Goal: Task Accomplishment & Management: Manage account settings

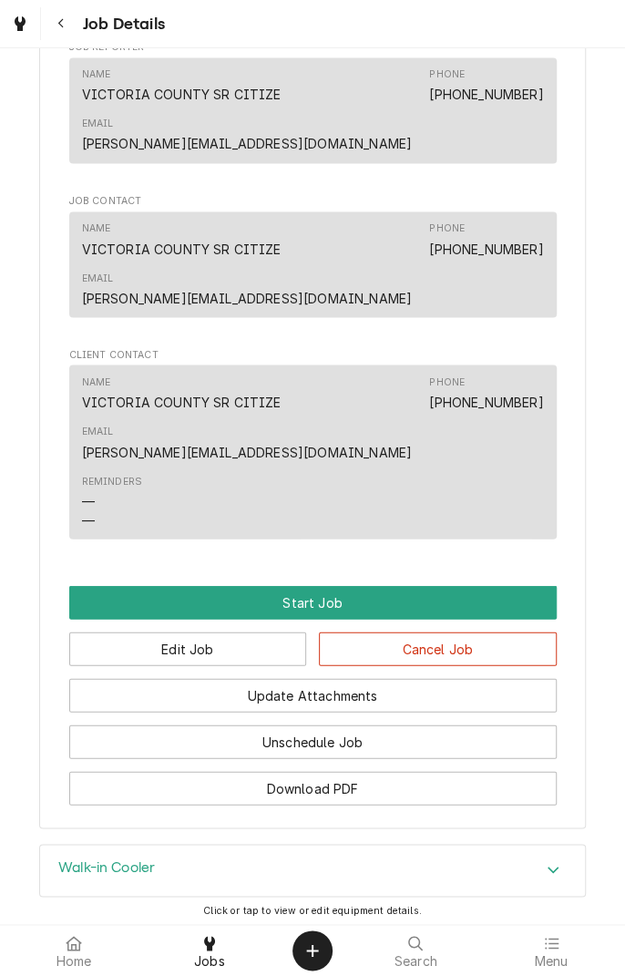
scroll to position [942, 0]
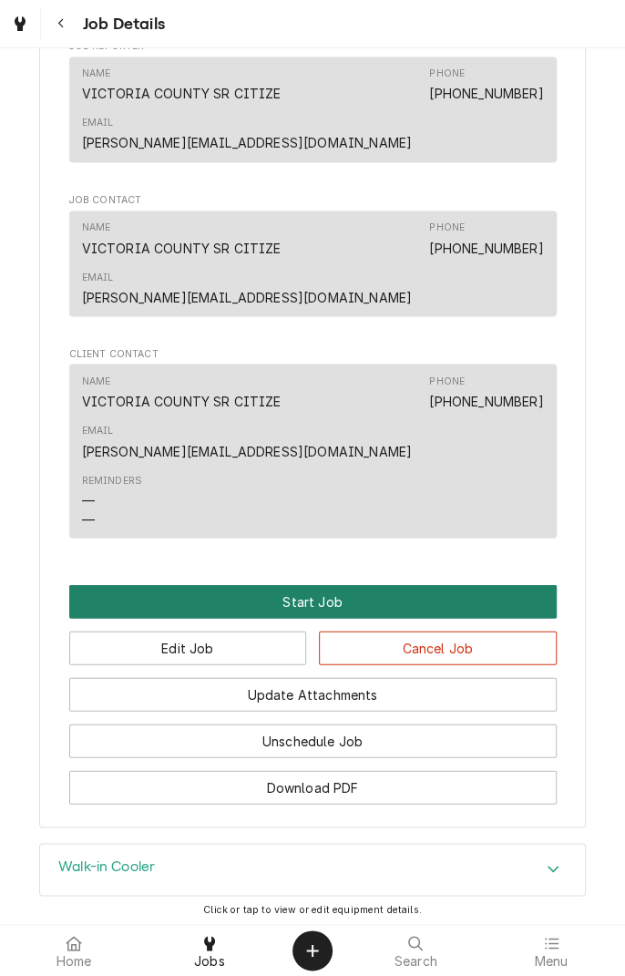
click at [343, 584] on button "Start Job" at bounding box center [313, 601] width 488 height 34
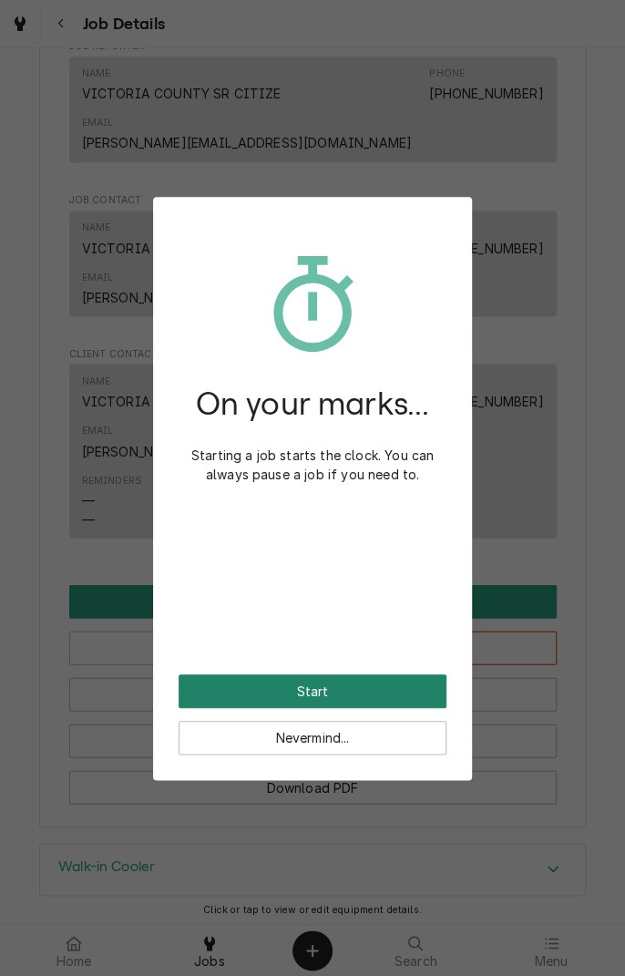
click at [391, 685] on button "Start" at bounding box center [313, 692] width 268 height 34
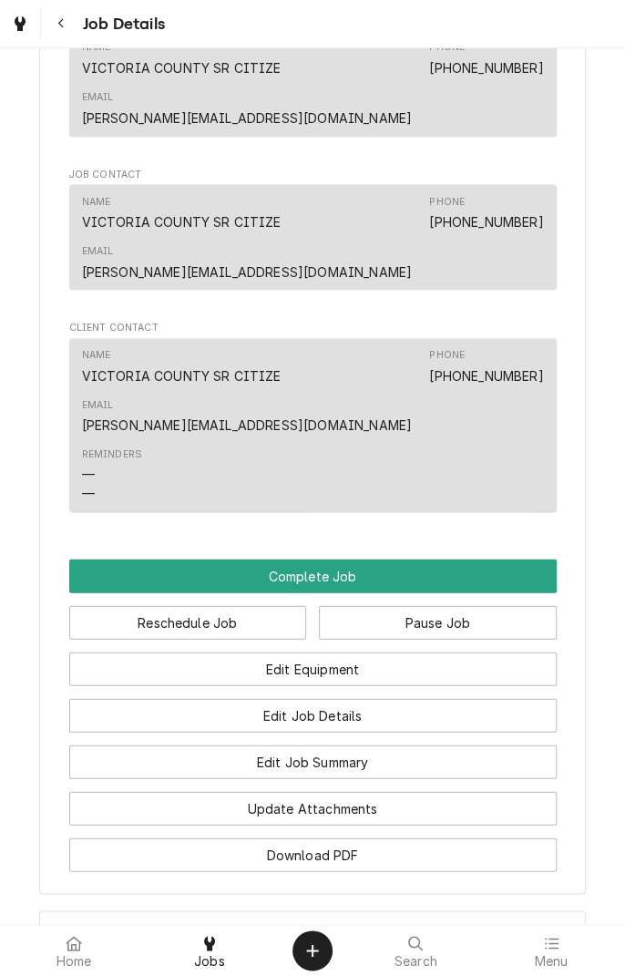
scroll to position [1034, 0]
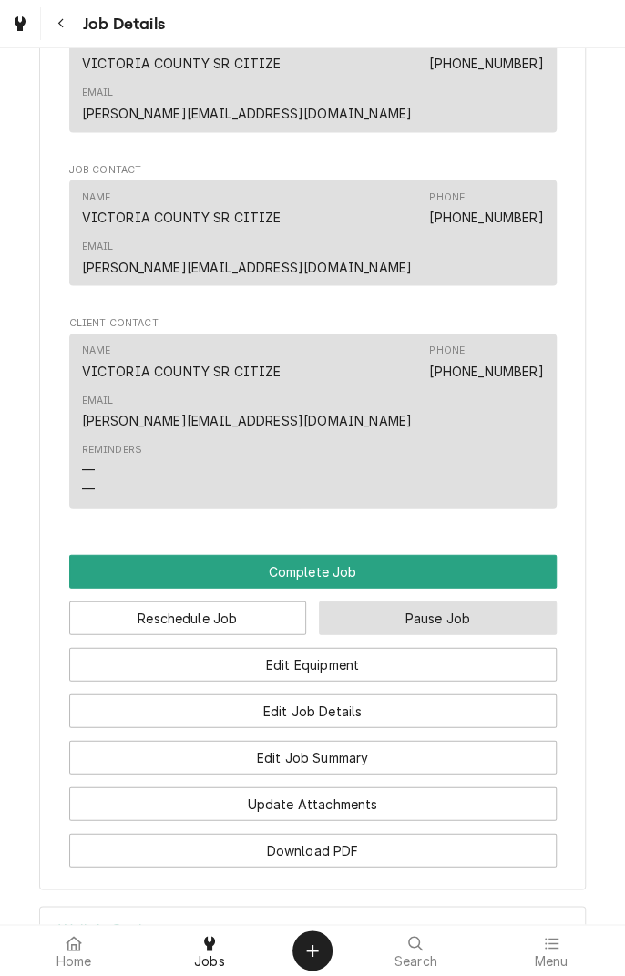
click at [448, 601] on button "Pause Job" at bounding box center [438, 618] width 238 height 34
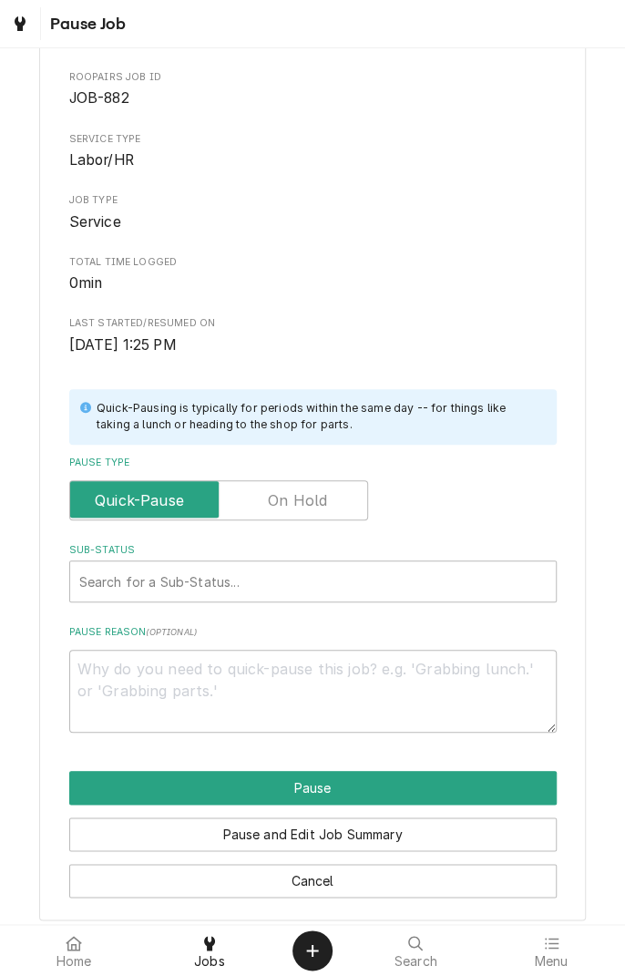
scroll to position [93, 0]
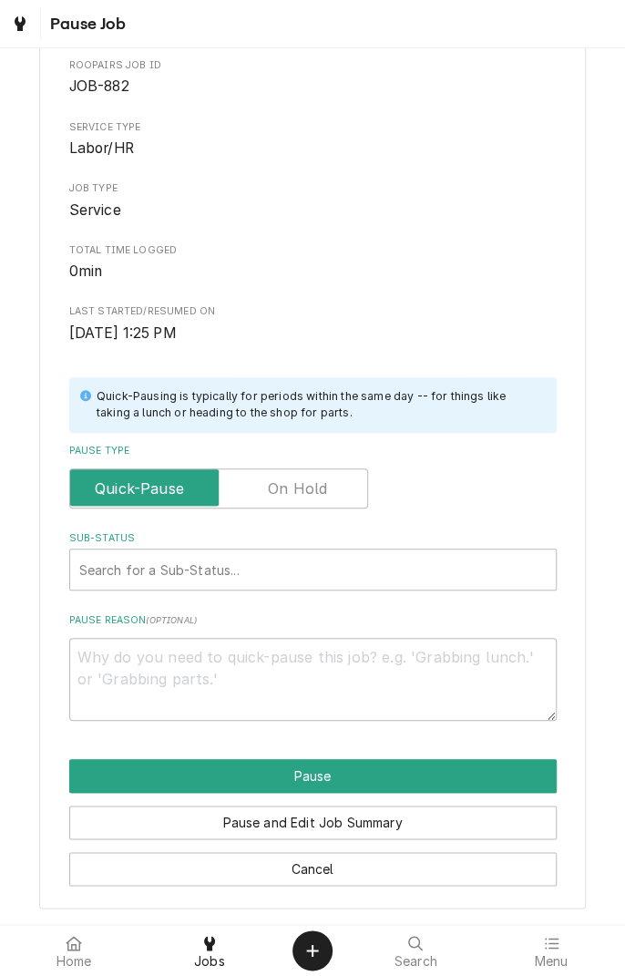
click at [325, 489] on label "Pause Type" at bounding box center [218, 489] width 299 height 40
click at [325, 489] on input "Pause Type" at bounding box center [218, 489] width 283 height 40
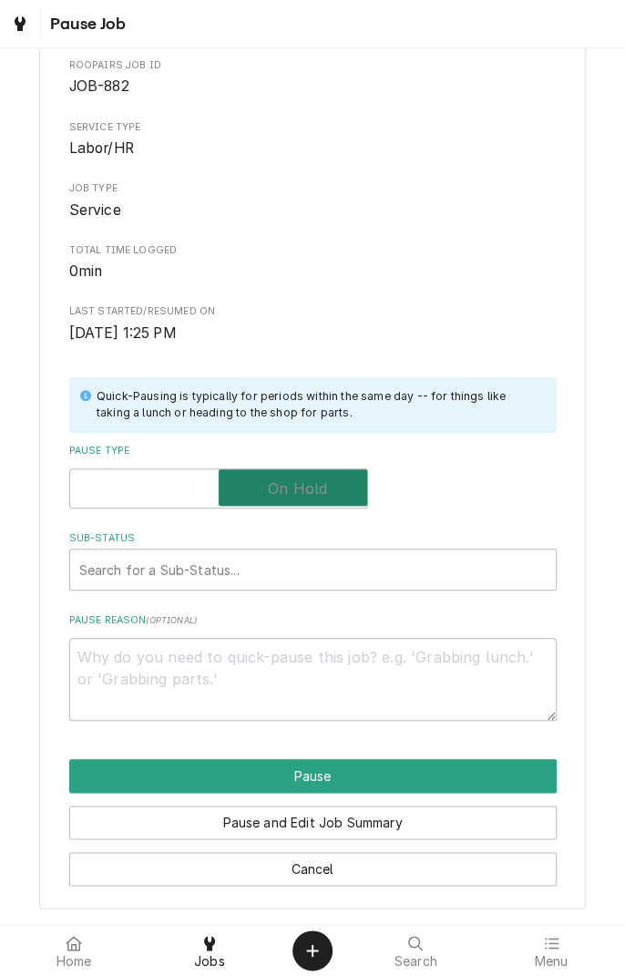
checkbox input "true"
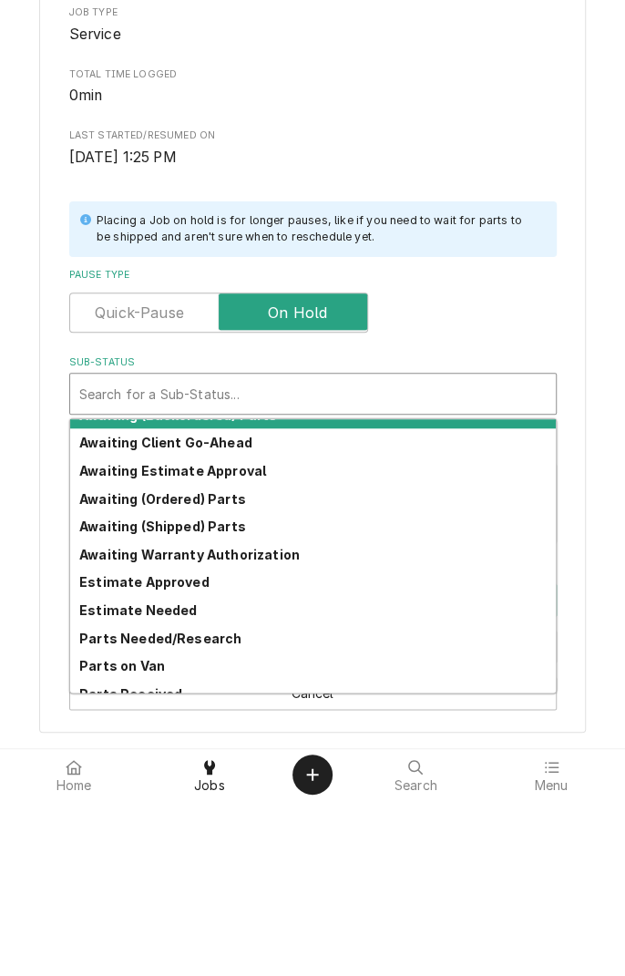
scroll to position [0, 0]
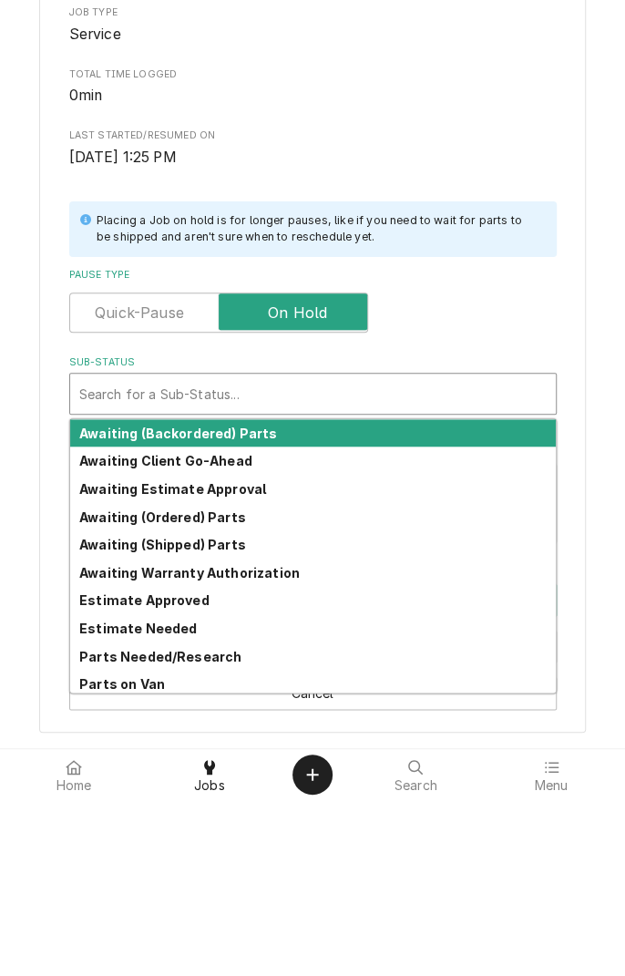
click at [231, 640] on strong "Awaiting Client Go-Ahead" at bounding box center [165, 636] width 173 height 15
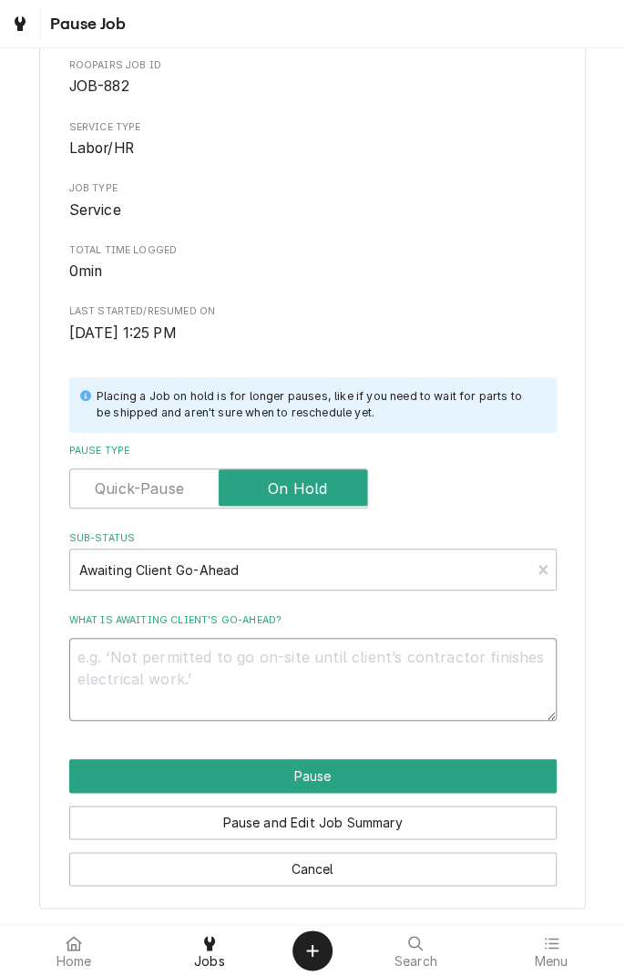
click at [335, 680] on textarea "What is awaiting client’s go-ahead?" at bounding box center [313, 679] width 488 height 82
type textarea "x"
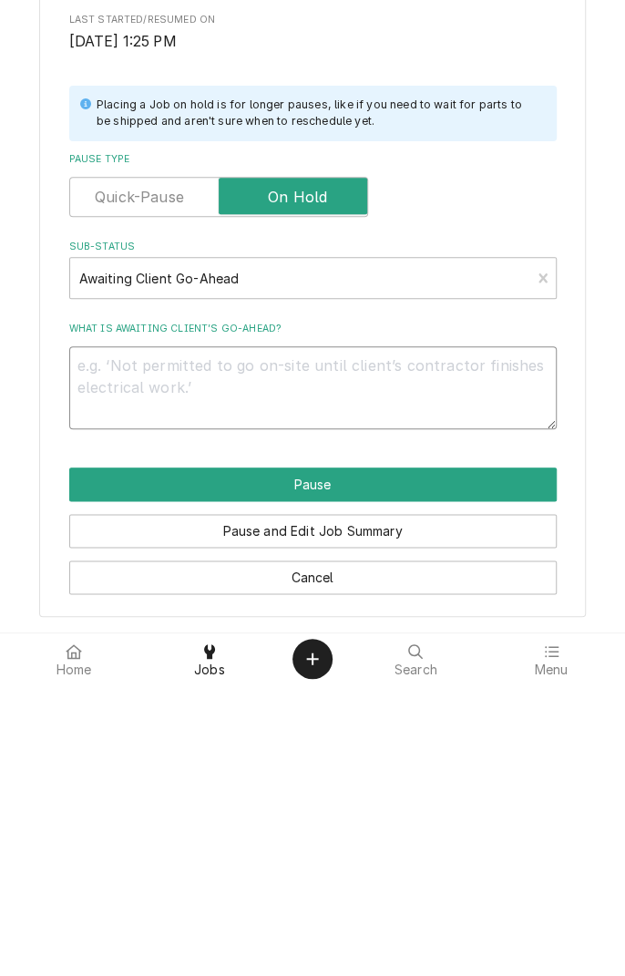
type textarea "C"
type textarea "x"
type textarea "Cl"
type textarea "x"
type textarea "Cli"
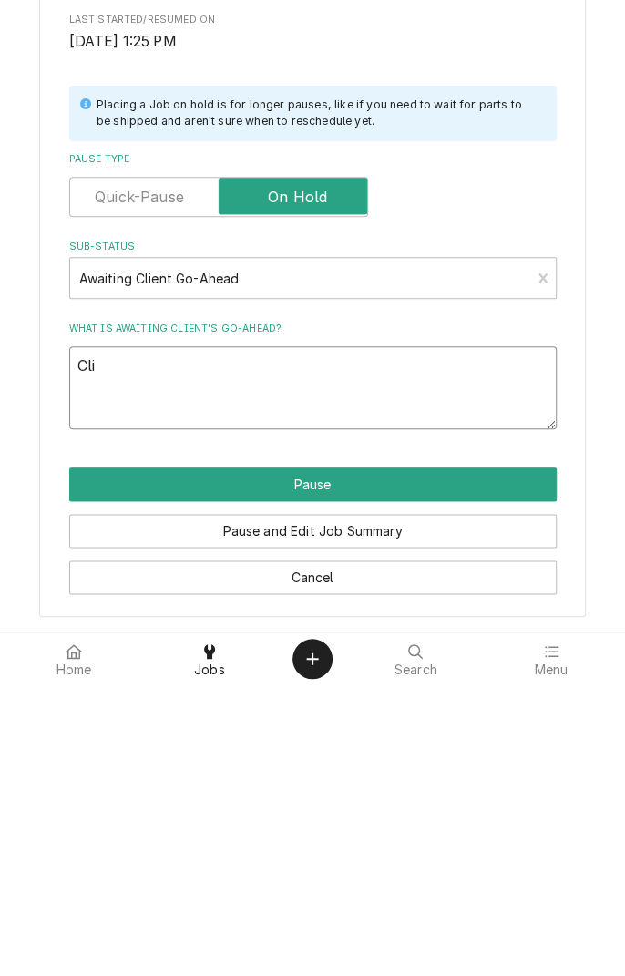
type textarea "x"
type textarea "Cli"
click at [385, 974] on div "Home Jobs Search Menu" at bounding box center [312, 950] width 625 height 51
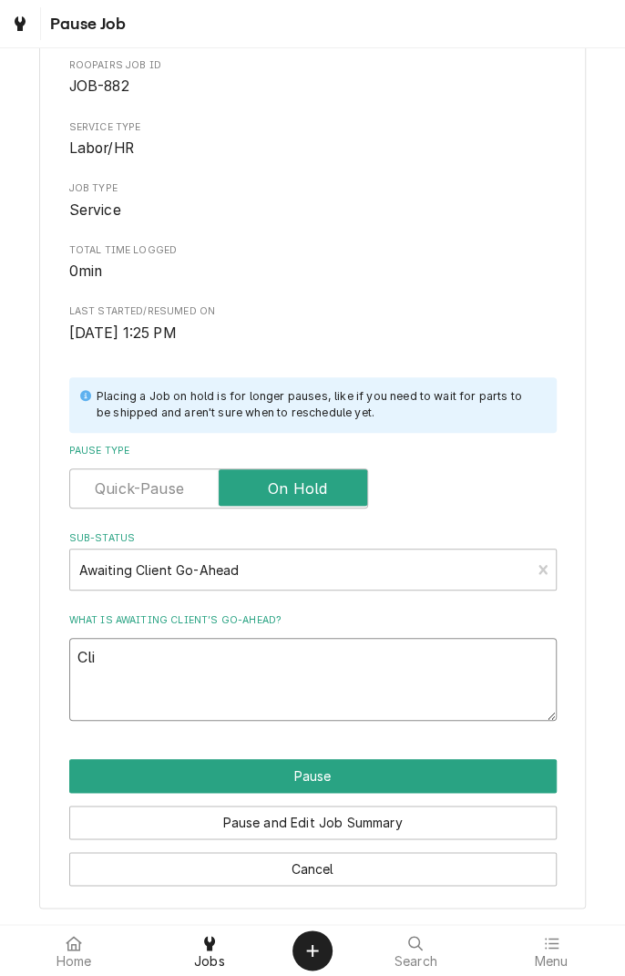
click at [386, 663] on textarea "Cli" at bounding box center [313, 679] width 488 height 82
type textarea "x"
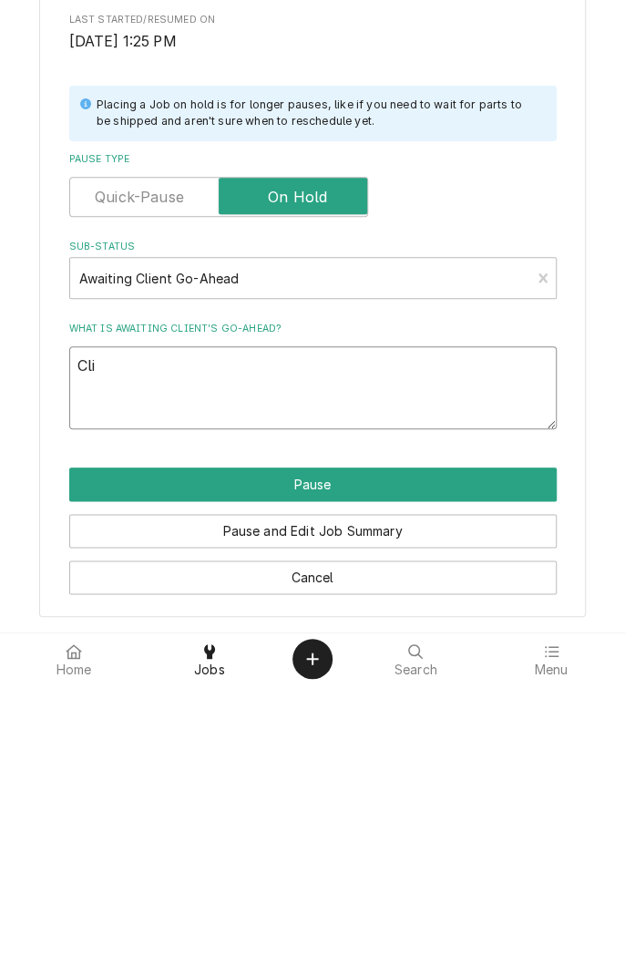
type textarea "Client"
type textarea "x"
type textarea "Client i"
type textarea "x"
type textarea "Client is"
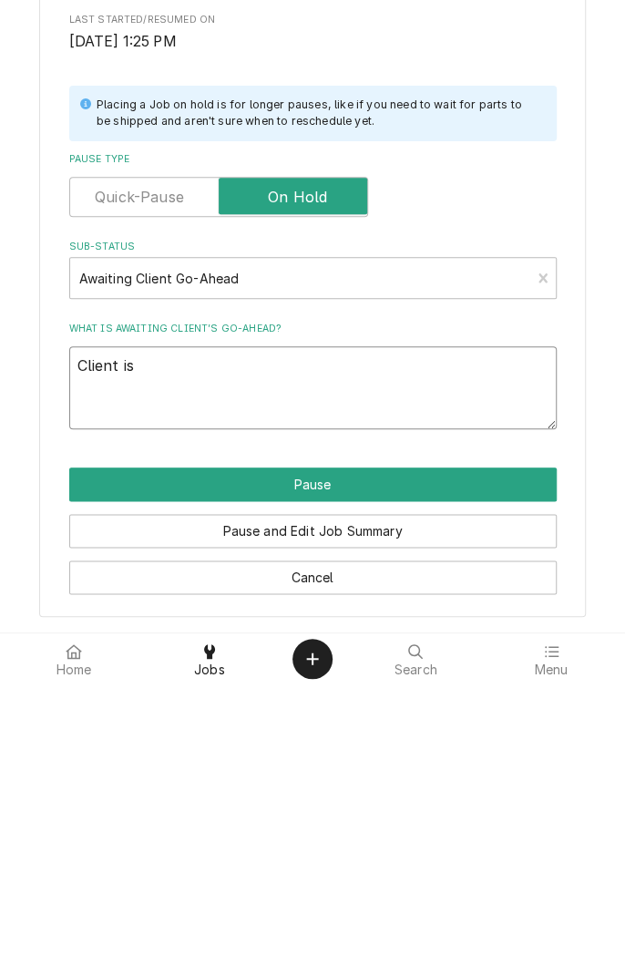
type textarea "x"
type textarea "Client is"
type textarea "x"
type textarea "Client is f"
type textarea "x"
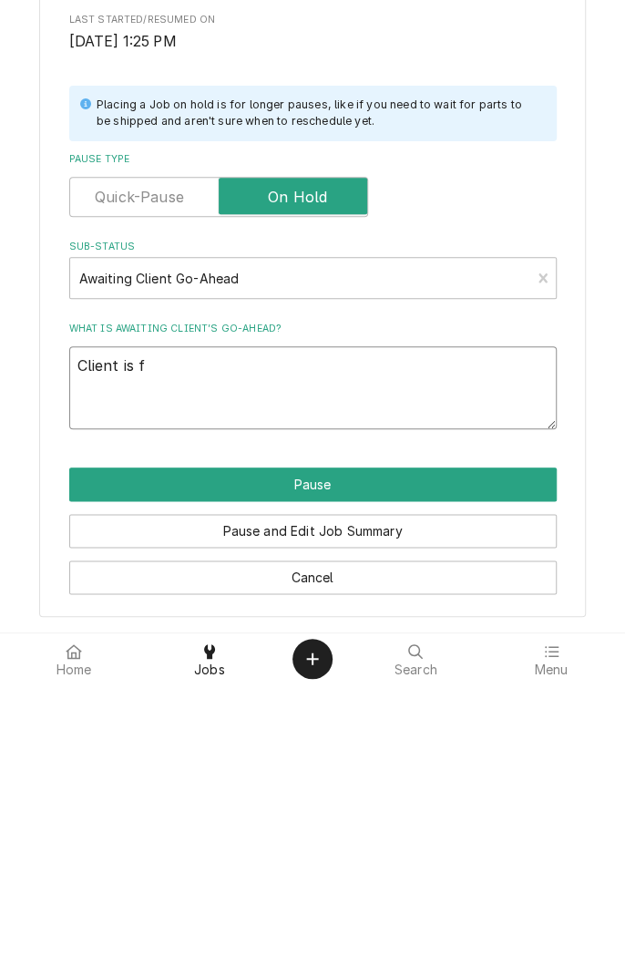
type textarea "Client is fi"
type textarea "x"
type textarea "Client is fin"
type textarea "x"
type textarea "Client is fing"
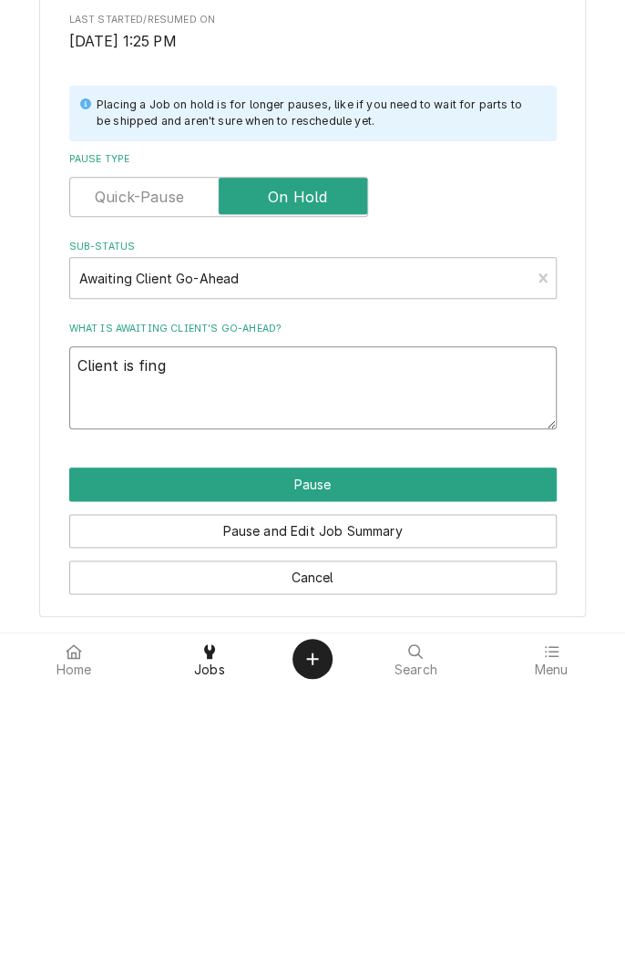
type textarea "x"
type textarea "Client is fin"
type textarea "x"
type textarea "Client is find"
type textarea "x"
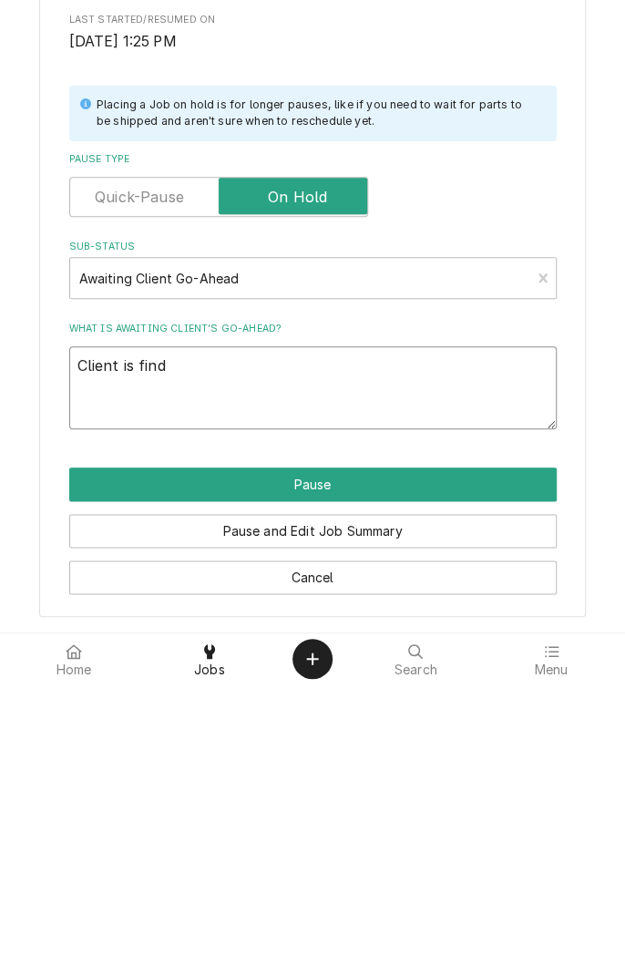
type textarea "Client is findi"
type textarea "x"
type textarea "Client is finding"
type textarea "x"
type textarea "Client is finding a"
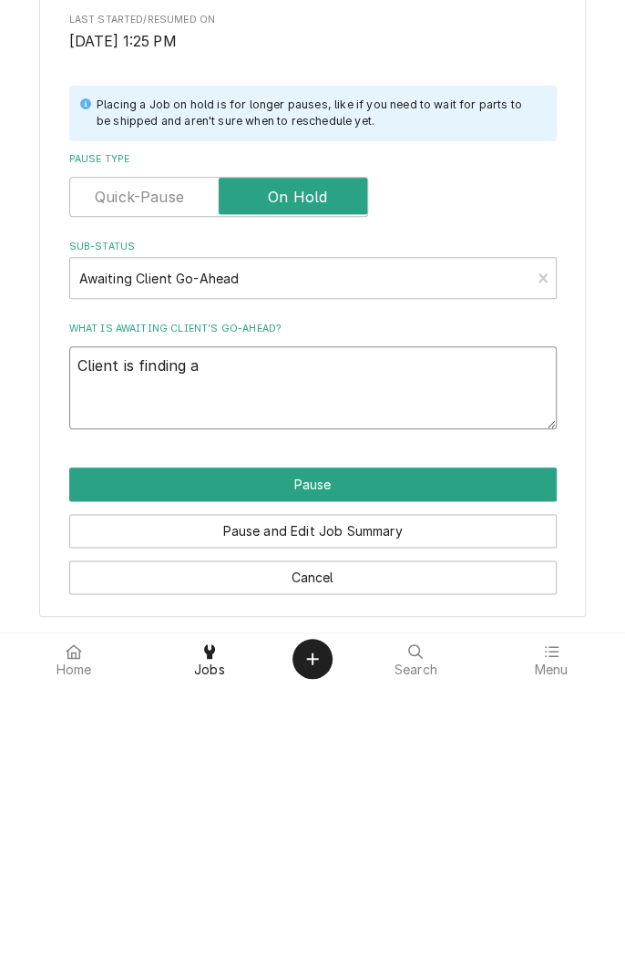
type textarea "x"
type textarea "Client is finding a"
type textarea "x"
type textarea "Client is finding a p"
type textarea "x"
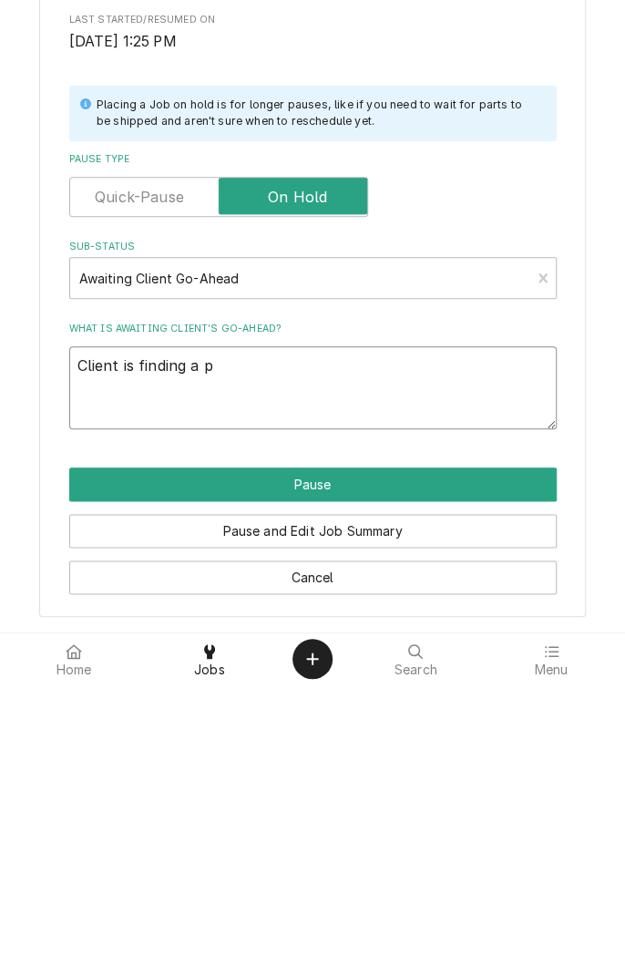
type textarea "Client is finding a pl"
type textarea "x"
type textarea "Client is finding a pla"
type textarea "x"
type textarea "Client is finding a plac"
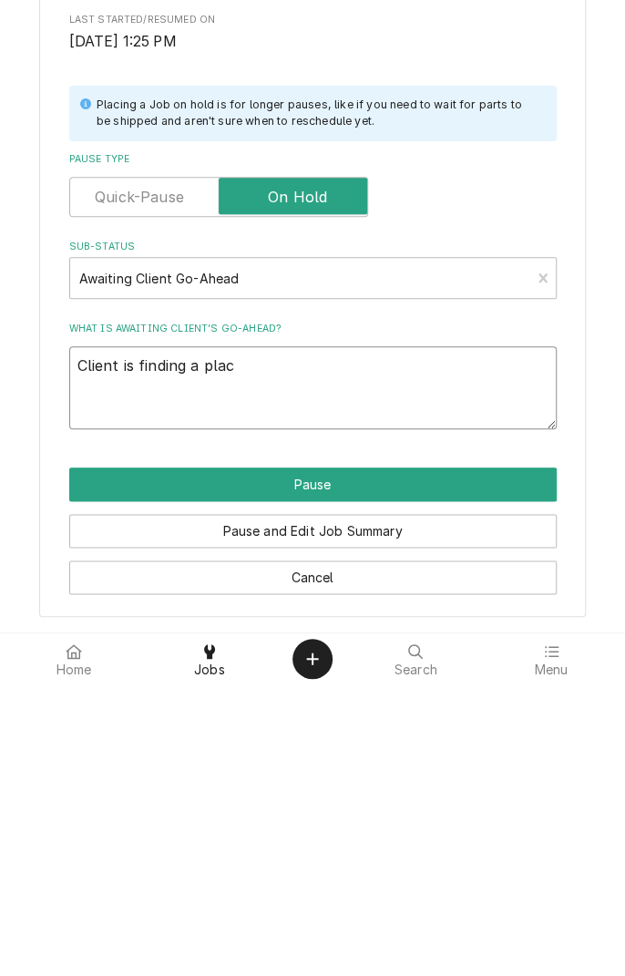
type textarea "x"
type textarea "Client is finding a place"
type textarea "x"
type textarea "Client is finding a place"
type textarea "x"
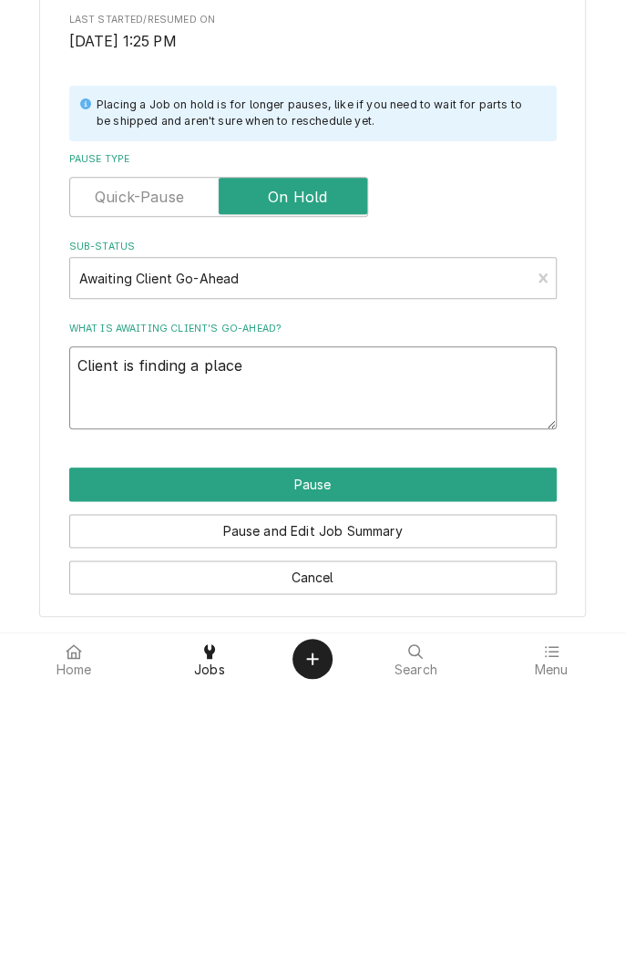
type textarea "Client is finding a place t"
type textarea "x"
type textarea "Client is finding a place to"
type textarea "x"
type textarea "Client is finding a place to"
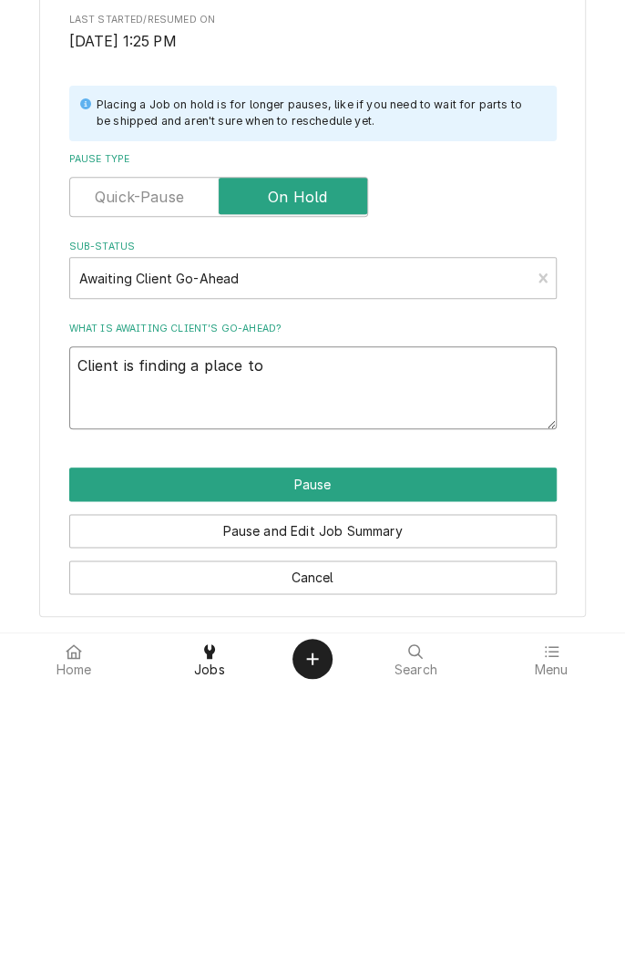
type textarea "x"
type textarea "Client is finding a place to s"
type textarea "x"
type textarea "Client is finding a place to st"
type textarea "x"
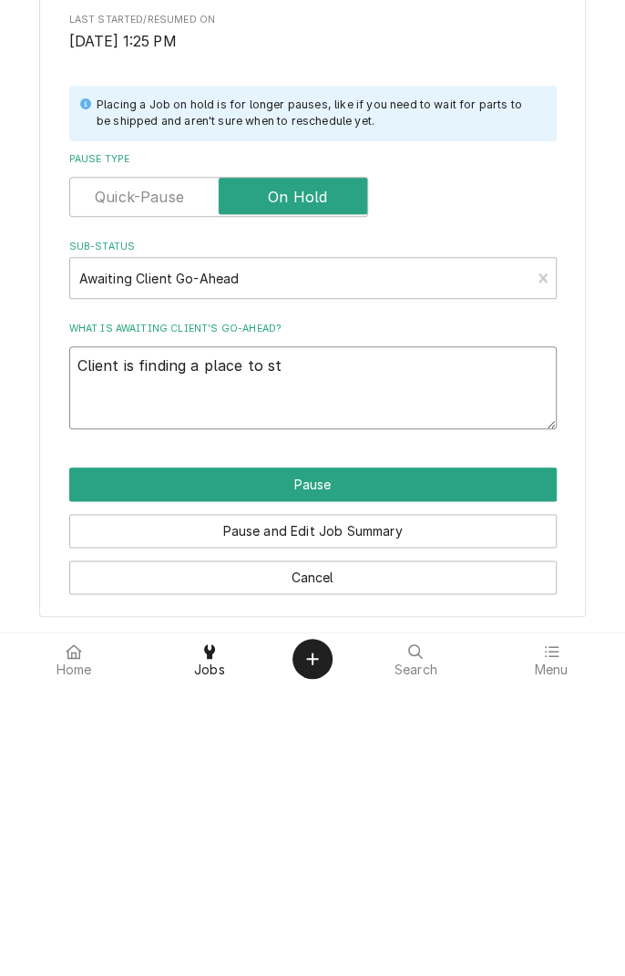
type textarea "Client is finding a place to sto"
type textarea "x"
type textarea "Client is finding a place to store"
type textarea "x"
type textarea "Client is finding a place to store f"
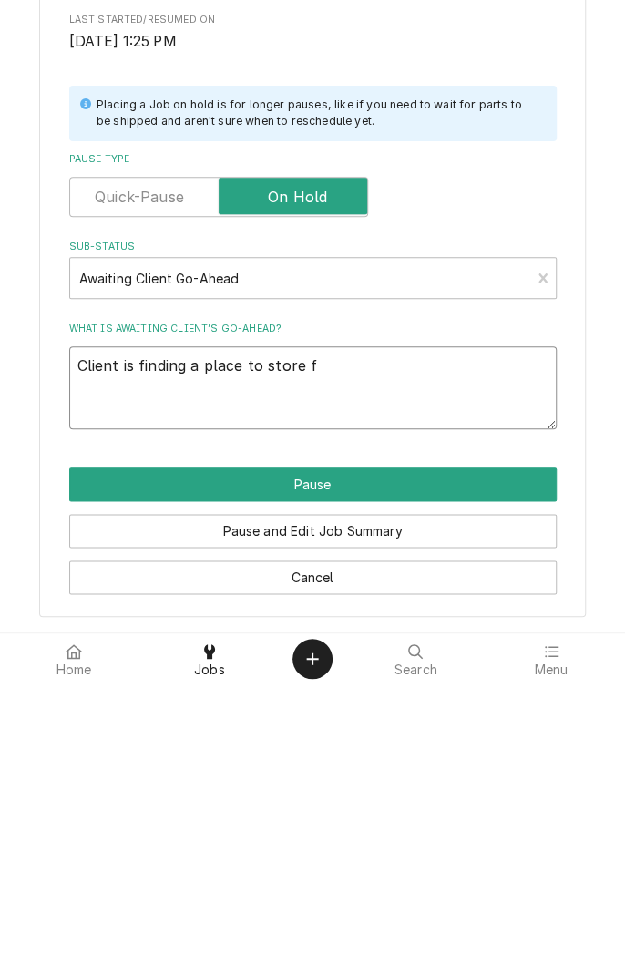
type textarea "x"
type textarea "Client is finding a place to store fr"
type textarea "x"
type textarea "Client is finding a place to store fro"
type textarea "x"
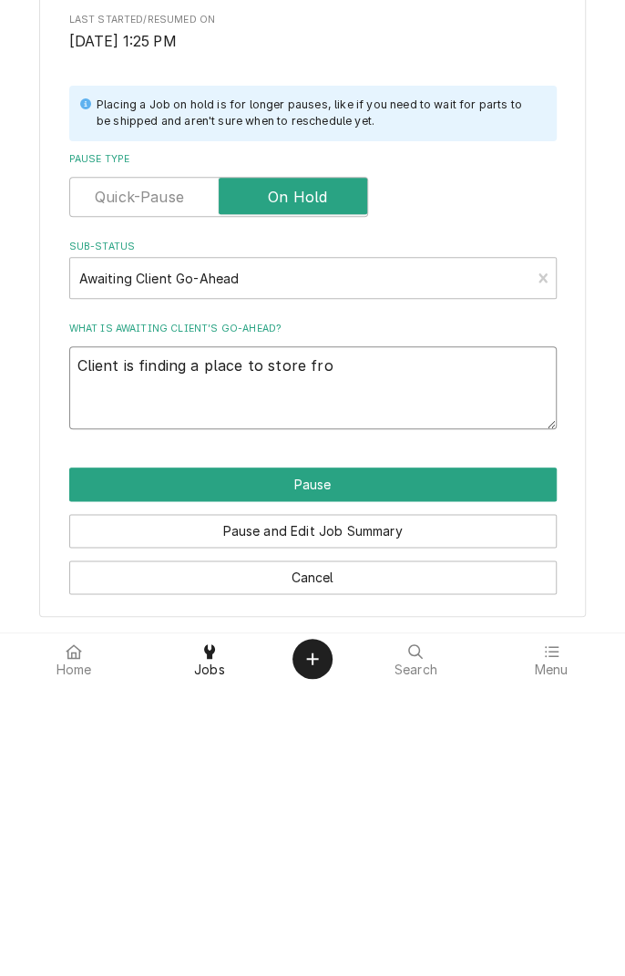
type textarea "Client is finding a place to store frozen"
type textarea "x"
type textarea "Client is finding a place to store frozen f"
type textarea "x"
type textarea "Client is finding a place to store frozen fo"
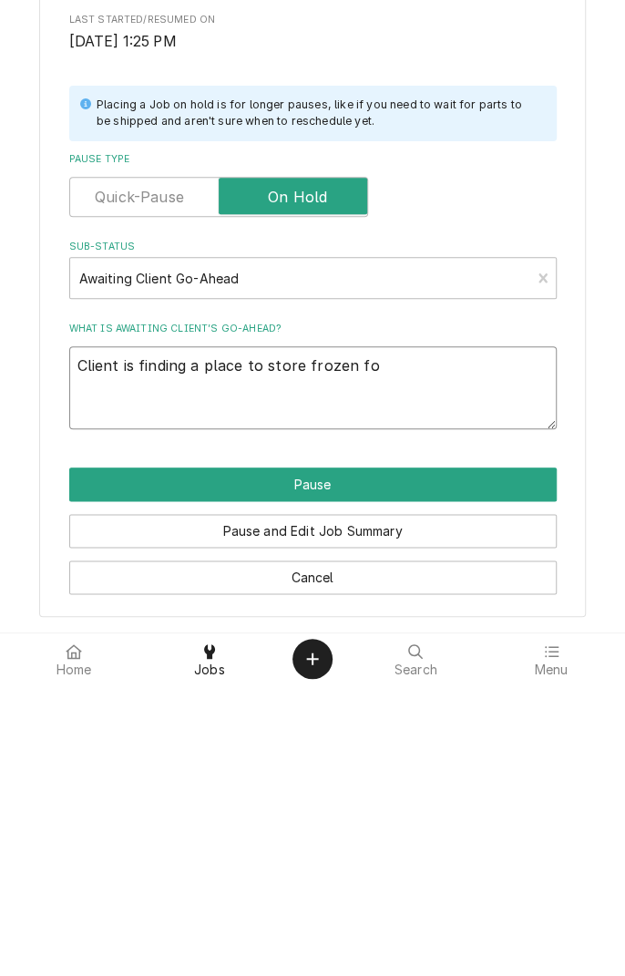
type textarea "x"
type textarea "Client is finding a place to store frozen foo"
type textarea "x"
type textarea "Client is finding a place to store frozen food"
type textarea "x"
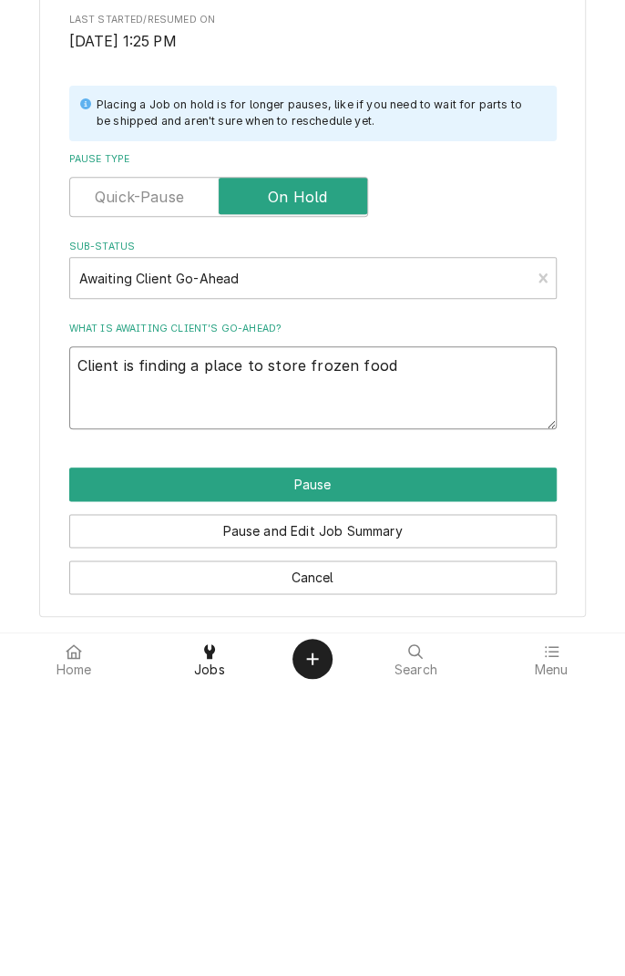
type textarea "Client is finding a place to store frozen food"
type textarea "x"
type textarea "Client is finding a place to store frozen food a"
type textarea "x"
type textarea "Client is finding a place to store frozen food an"
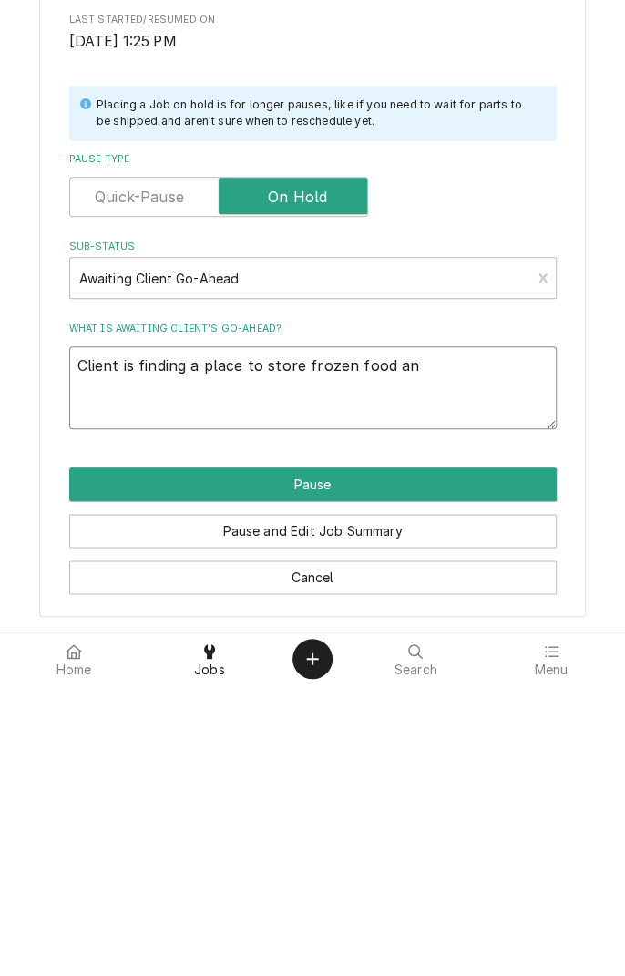
type textarea "x"
type textarea "Client is finding a place to store frozen food and"
type textarea "x"
type textarea "Client is finding a place to store frozen food and"
type textarea "x"
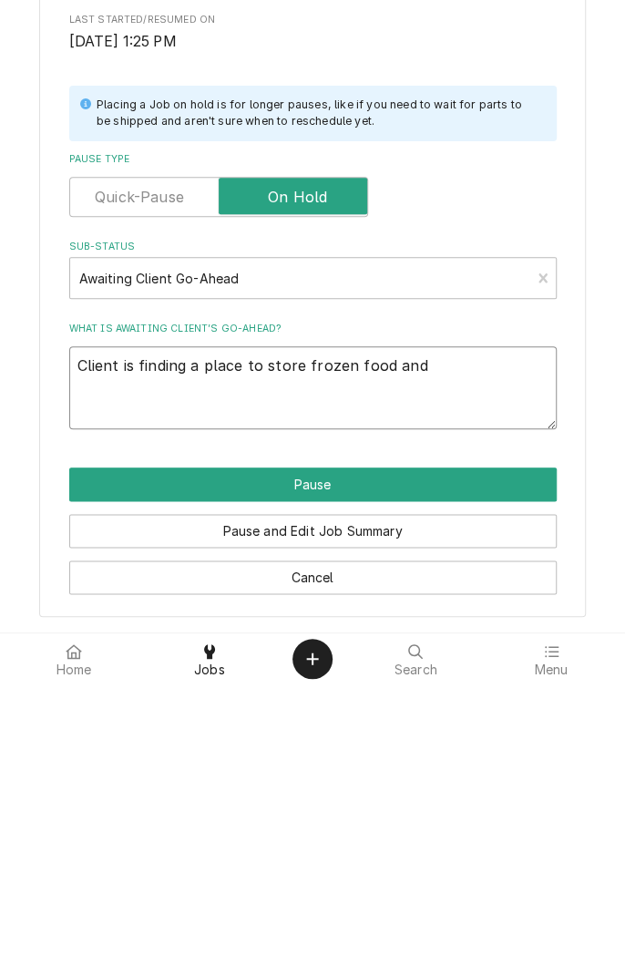
type textarea "Client is finding a place to store frozen food and w"
type textarea "x"
type textarea "Client is finding a place to store frozen food and wi"
type textarea "x"
type textarea "Client is finding a place to store frozen food and wil"
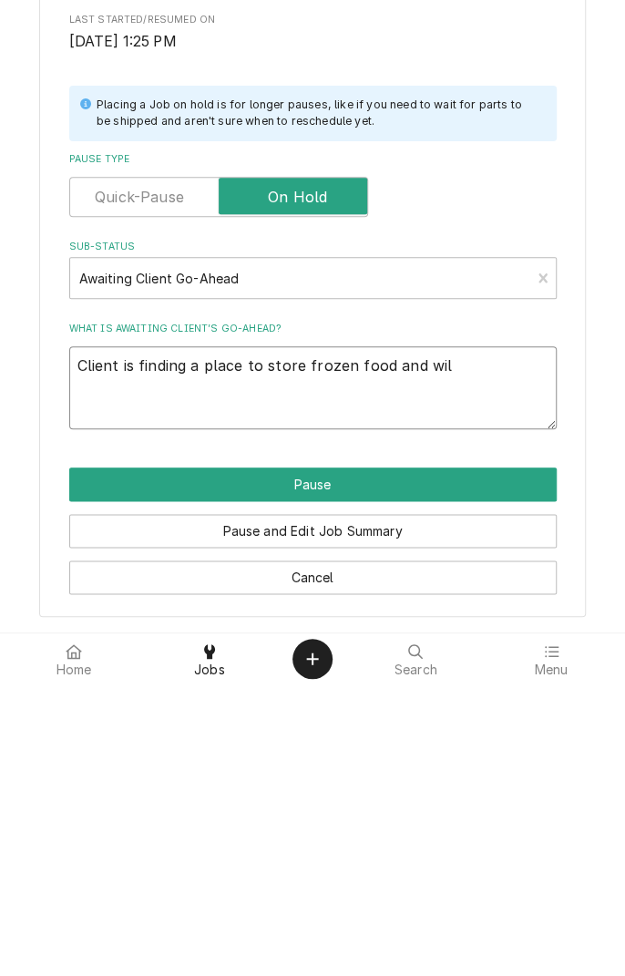
type textarea "x"
type textarea "Client is finding a place to store frozen food and will"
type textarea "x"
type textarea "Client is finding a place to store frozen food and will"
type textarea "x"
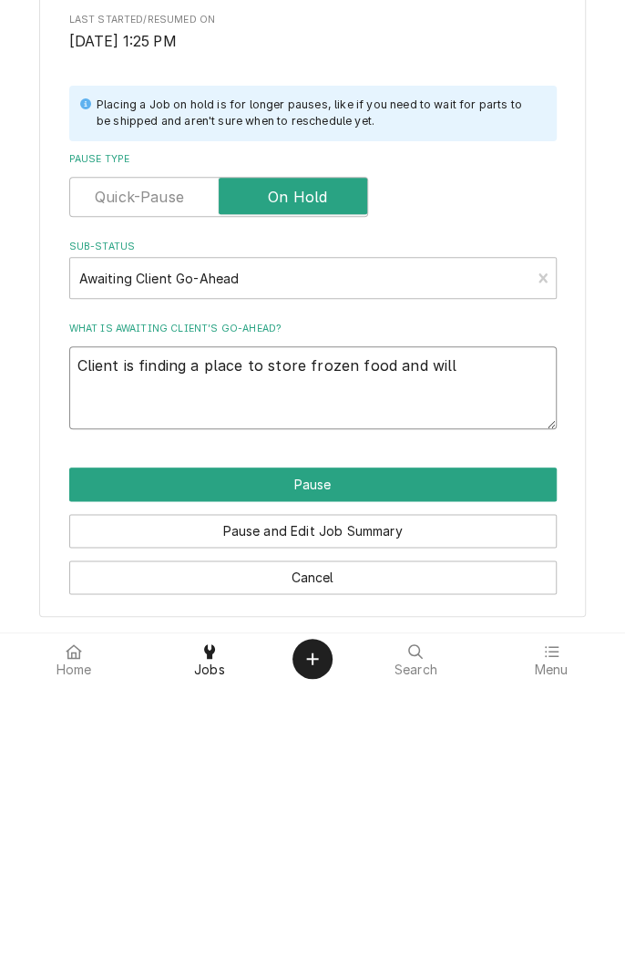
type textarea "Client is finding a place to store frozen food and will c"
type textarea "x"
type textarea "Client is finding a place to store frozen food and will co"
type textarea "x"
type textarea "Client is finding a place to store frozen food and will con"
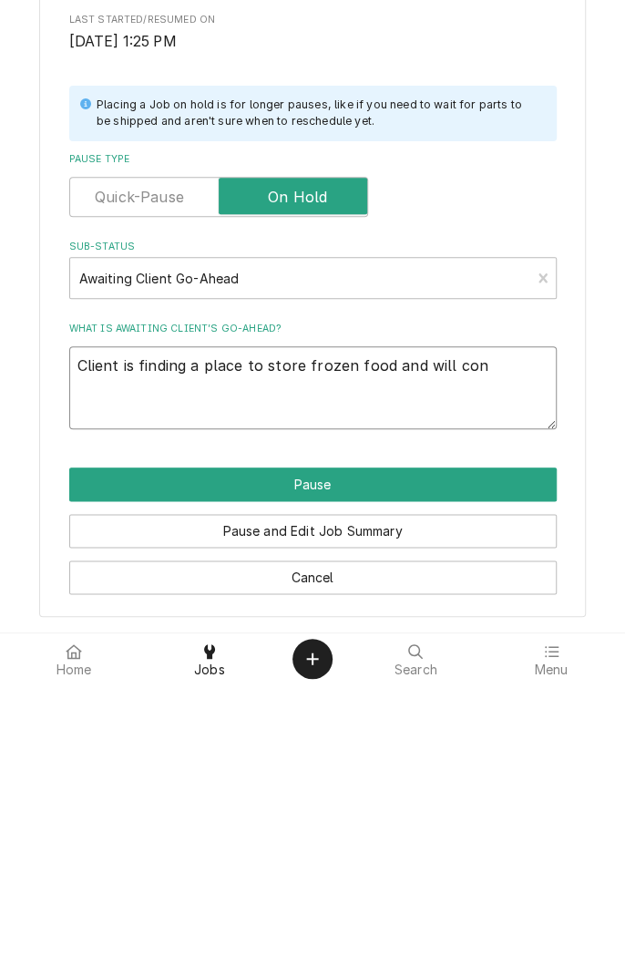
type textarea "x"
type textarea "Client is finding a place to store frozen food and will cont"
type textarea "x"
type textarea "Client is finding a place to store frozen food and will contact"
type textarea "x"
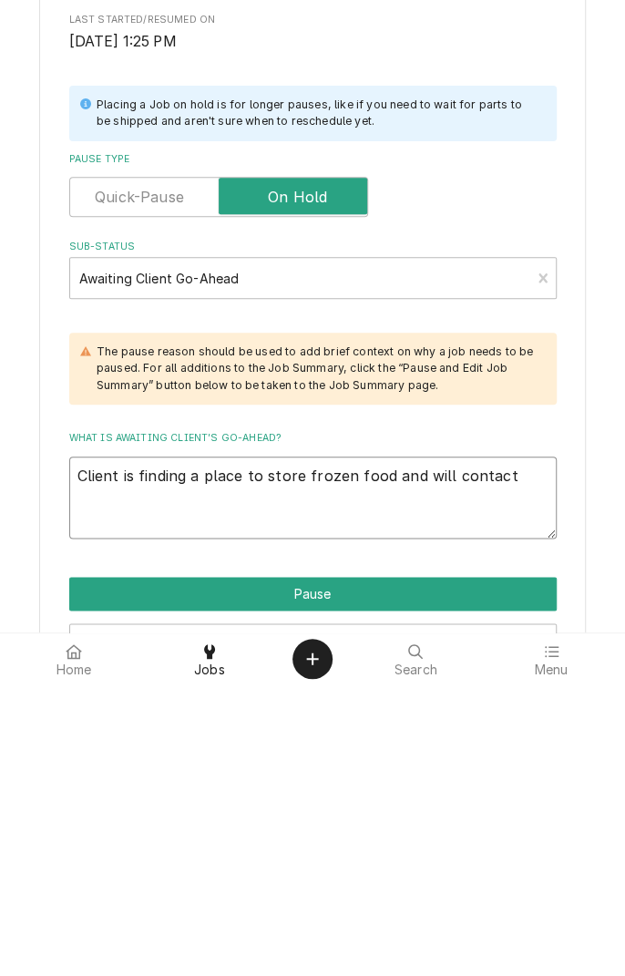
type textarea "Client is finding a place to store frozen food and will contact u"
type textarea "x"
type textarea "Client is finding a place to store frozen food and will contact us"
type textarea "x"
type textarea "Client is finding a place to store frozen food and will contact us"
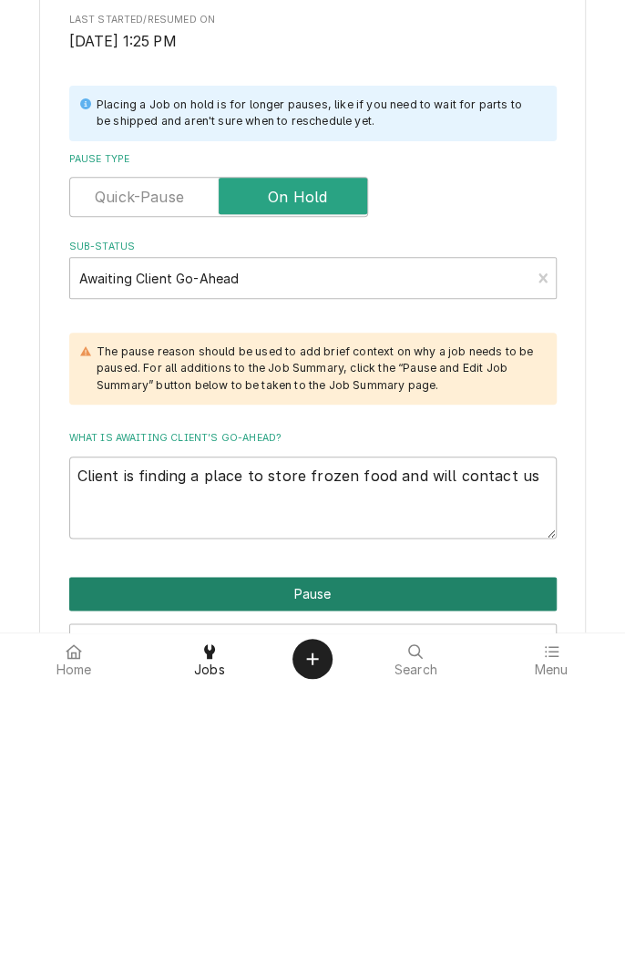
click at [446, 881] on button "Pause" at bounding box center [313, 886] width 488 height 34
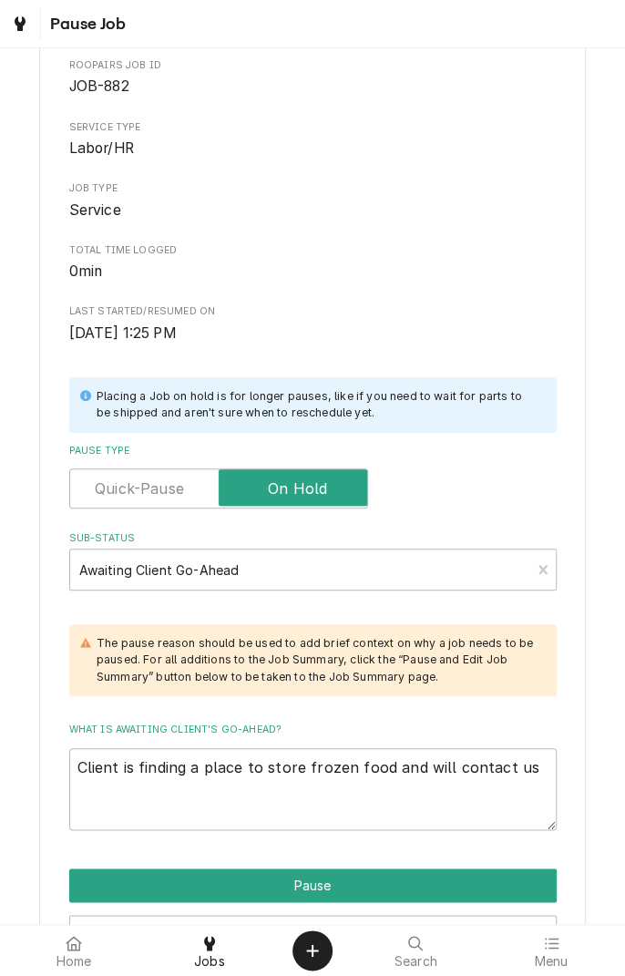
type textarea "x"
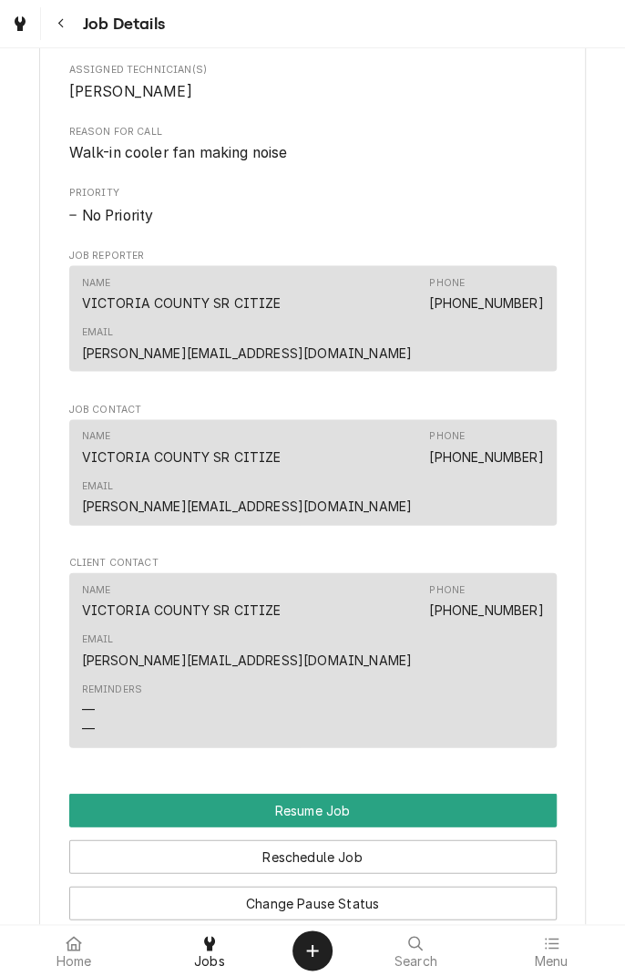
scroll to position [943, 0]
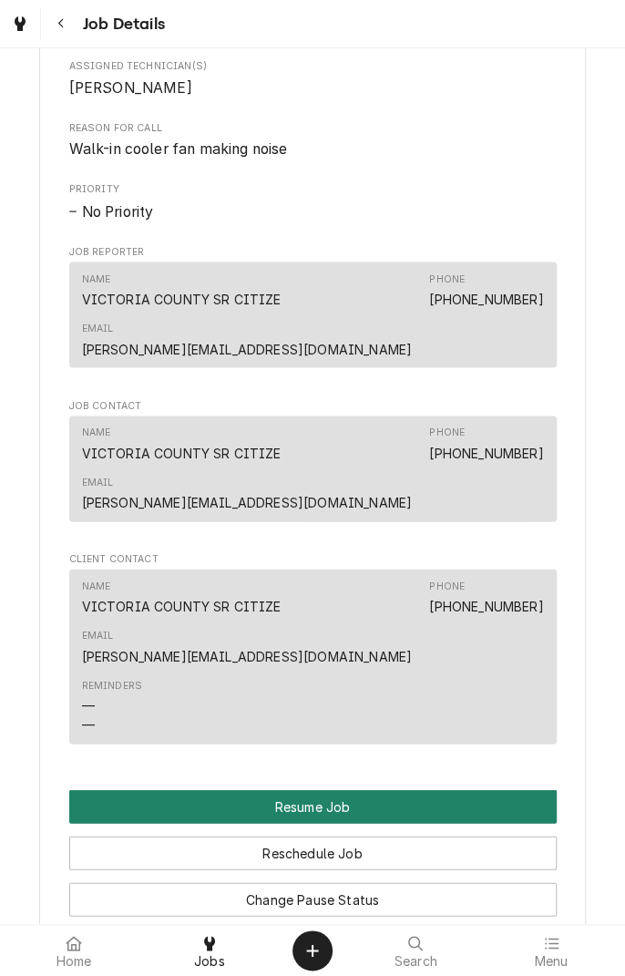
click at [469, 789] on button "Resume Job" at bounding box center [313, 806] width 488 height 34
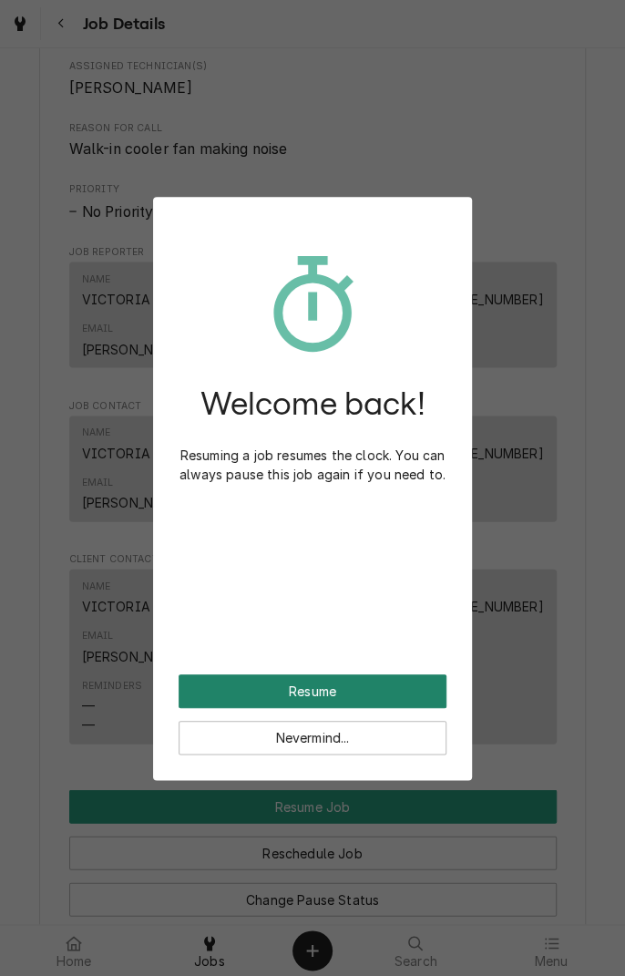
click at [416, 689] on button "Resume" at bounding box center [313, 692] width 268 height 34
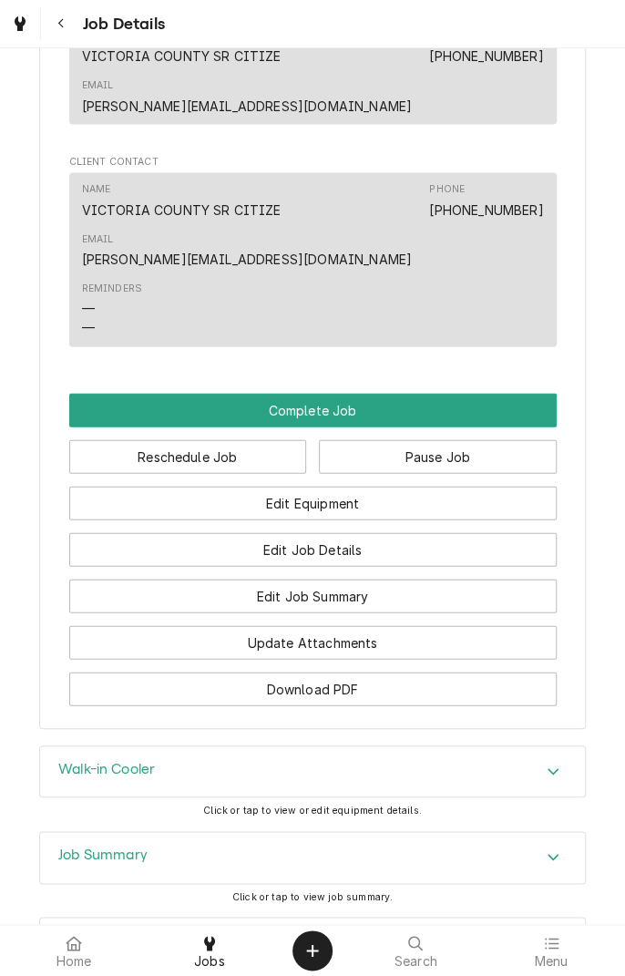
scroll to position [1198, 0]
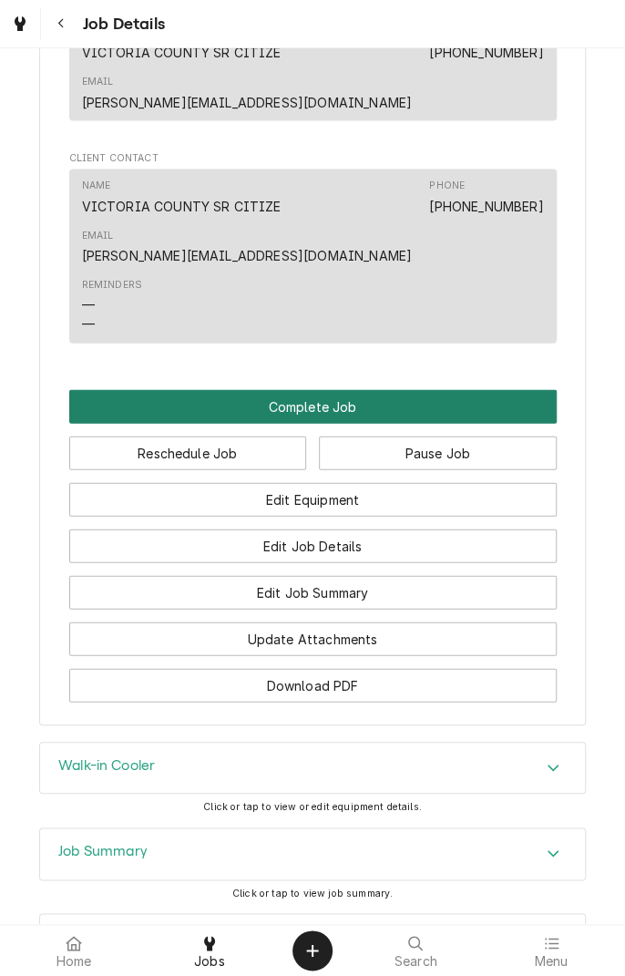
click at [459, 390] on button "Complete Job" at bounding box center [313, 407] width 488 height 34
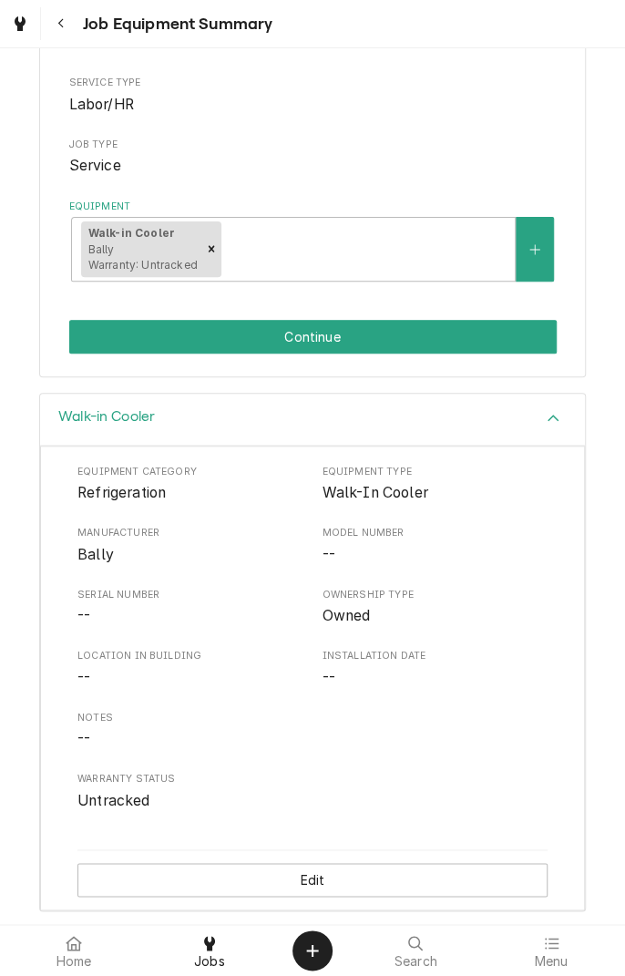
scroll to position [219, 0]
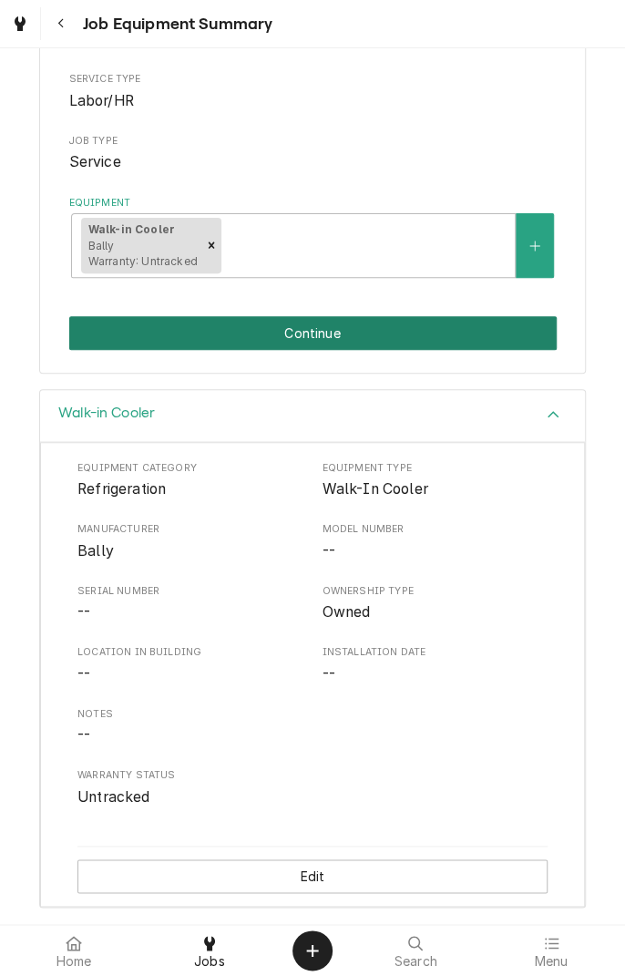
click at [456, 327] on button "Continue" at bounding box center [313, 333] width 488 height 34
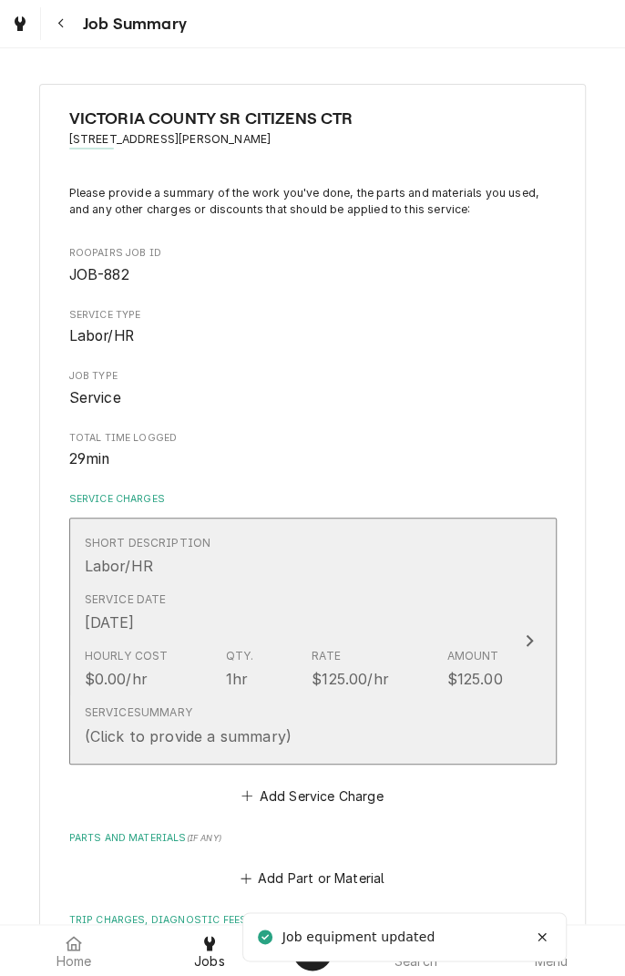
click at [455, 561] on div "Short Description Labor/HR" at bounding box center [294, 556] width 418 height 57
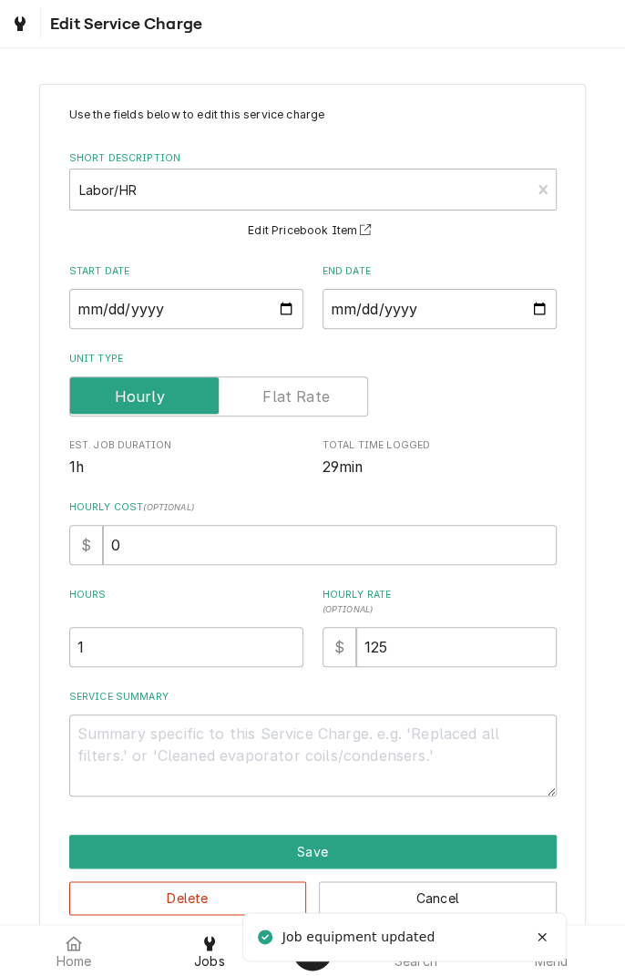
scroll to position [30, 0]
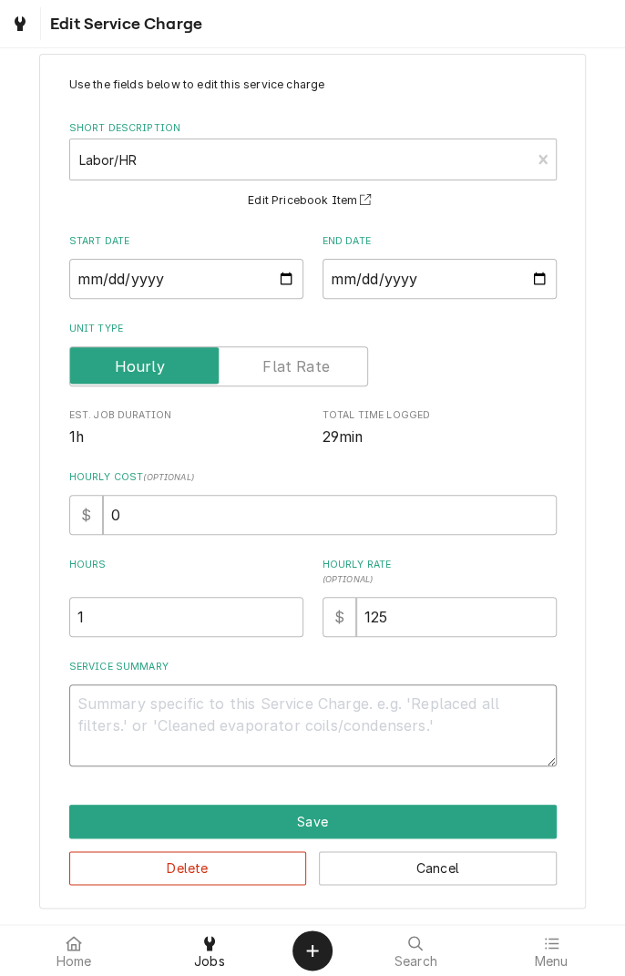
click at [442, 745] on textarea "Service Summary" at bounding box center [313, 726] width 488 height 82
type textarea "x"
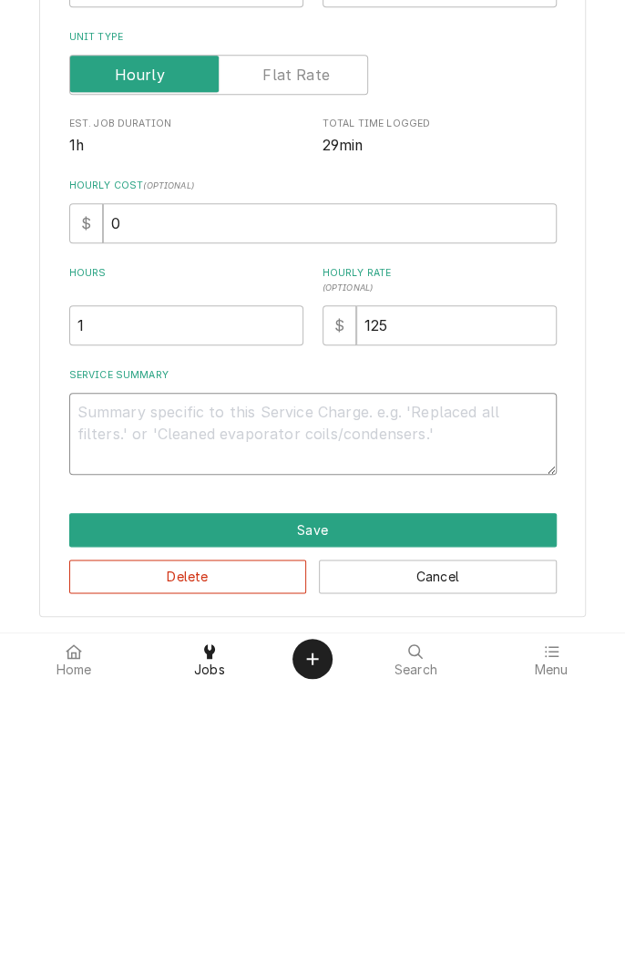
type textarea "U"
type textarea "x"
type textarea "Un"
type textarea "x"
type textarea "Unit"
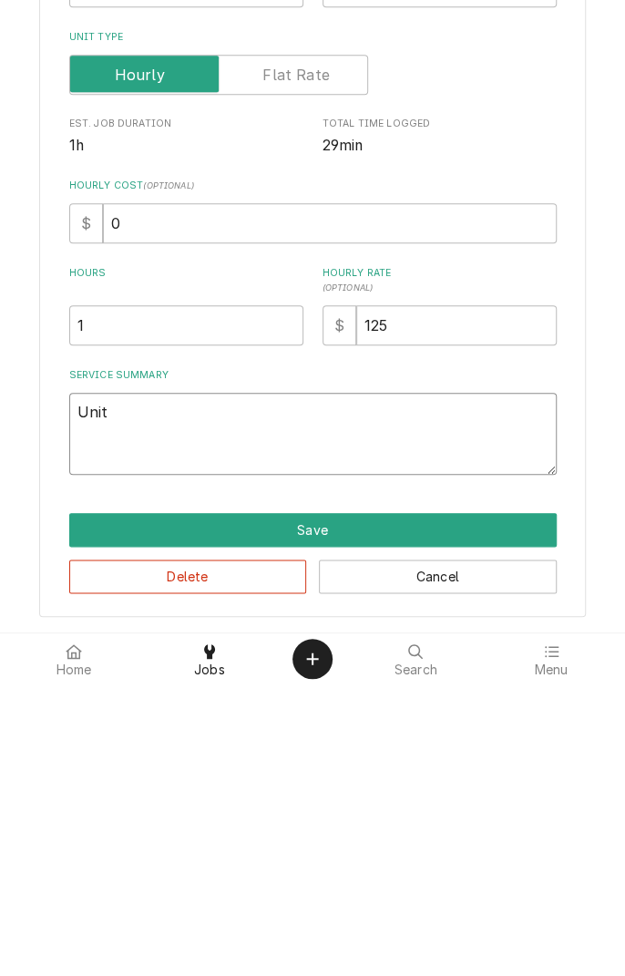
type textarea "x"
type textarea "Unit a"
type textarea "x"
type textarea "Unit ab"
type textarea "x"
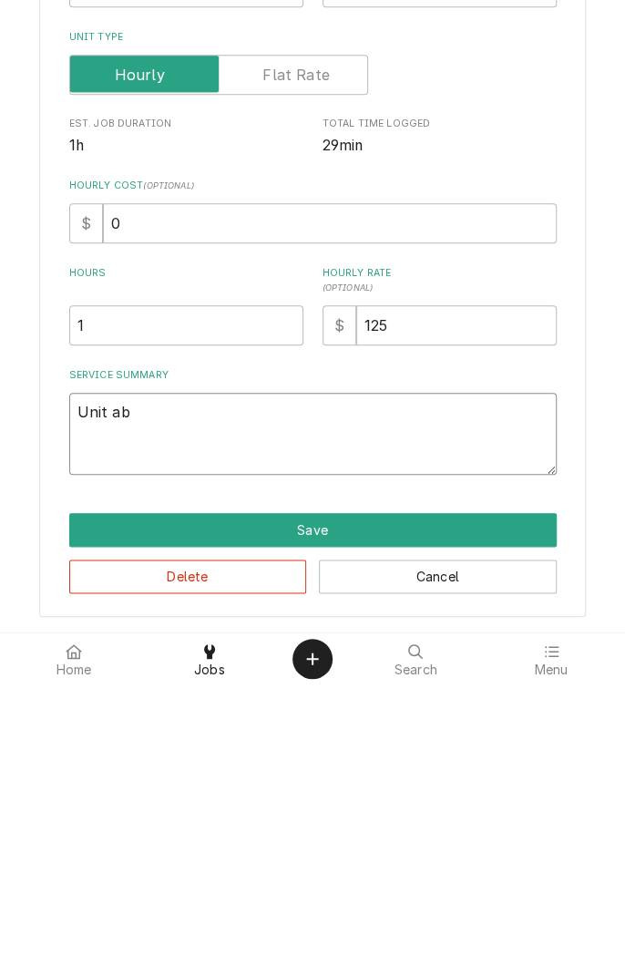
type textarea "Unit abl"
type textarea "x"
type textarea "Unit able"
type textarea "x"
type textarea "Unit able"
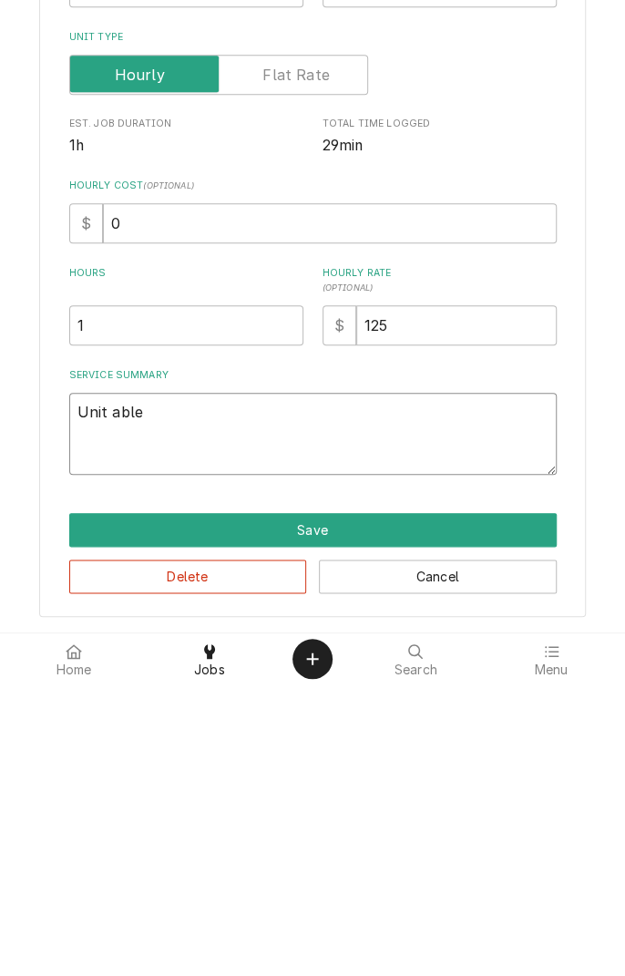
type textarea "x"
type textarea "Unit able t"
type textarea "x"
type textarea "Unit able to"
type textarea "x"
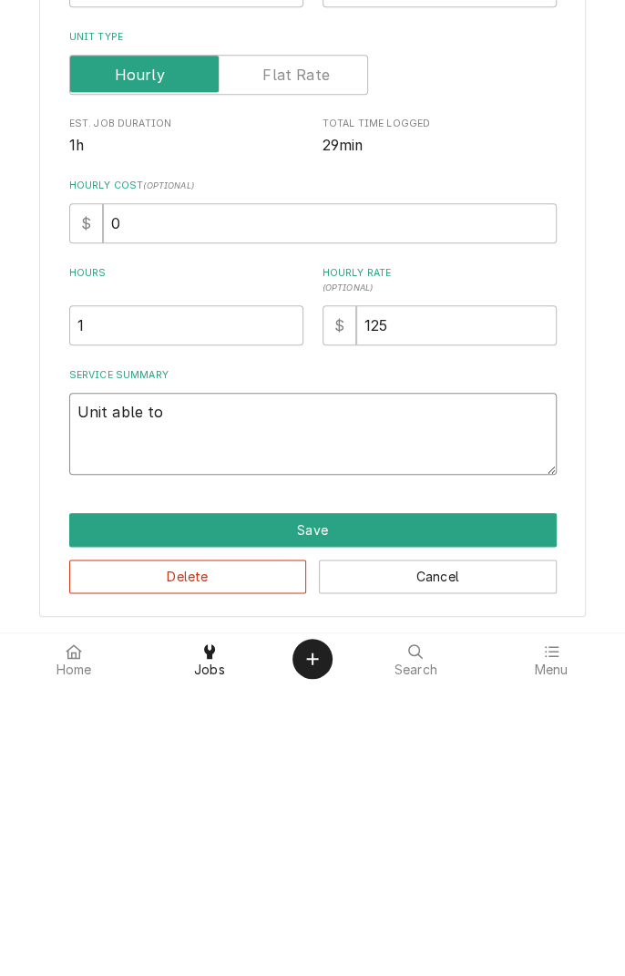
type textarea "Unit able to"
type textarea "x"
type textarea "Unit able to d"
type textarea "x"
type textarea "Unit able to de"
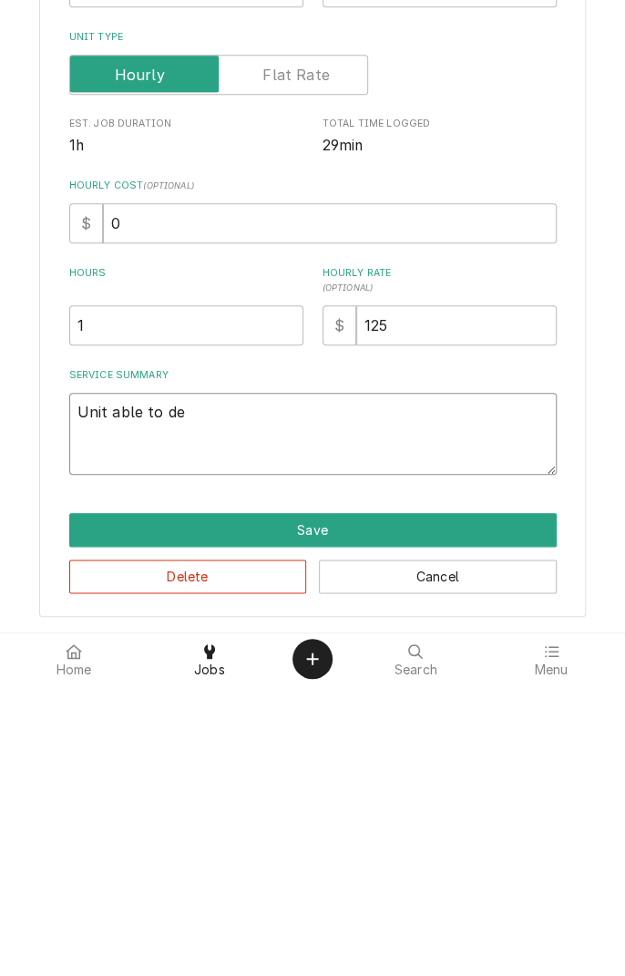
type textarea "x"
type textarea "Unit able to det"
type textarea "x"
type textarea "Unit able to dete"
type textarea "x"
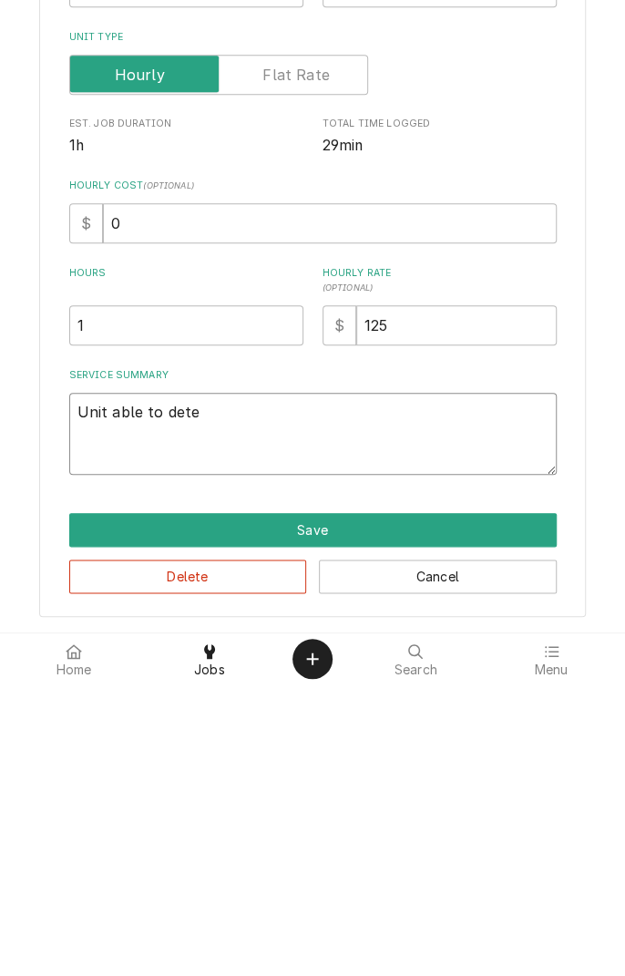
type textarea "Unit able to deter"
type textarea "x"
type textarea "Unit able to determine"
type textarea "x"
type textarea "Unit able to determine c"
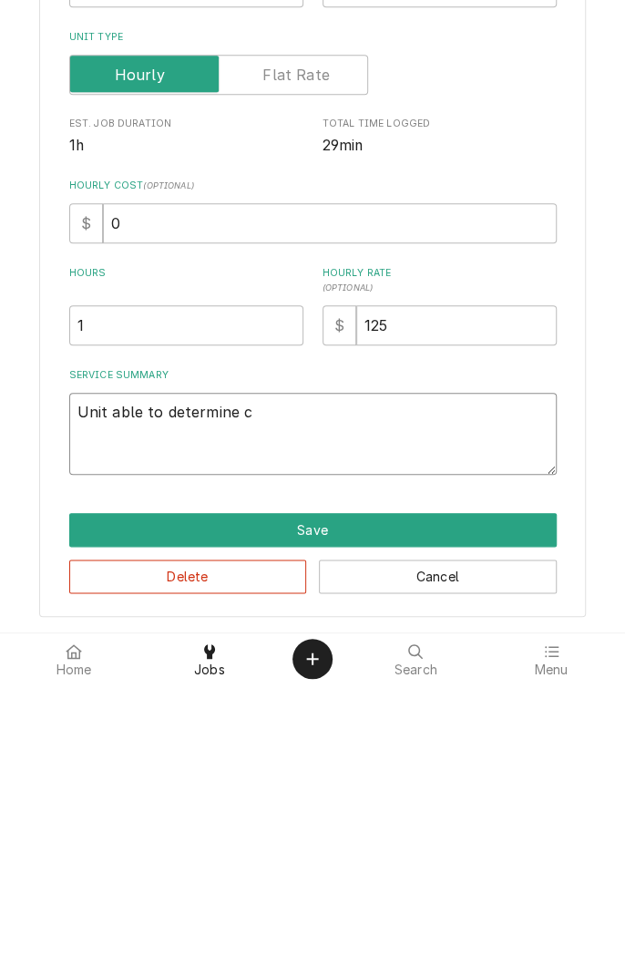
type textarea "x"
type textarea "Unit able to determine ca"
type textarea "x"
type textarea "Unit able to determine cau"
type textarea "x"
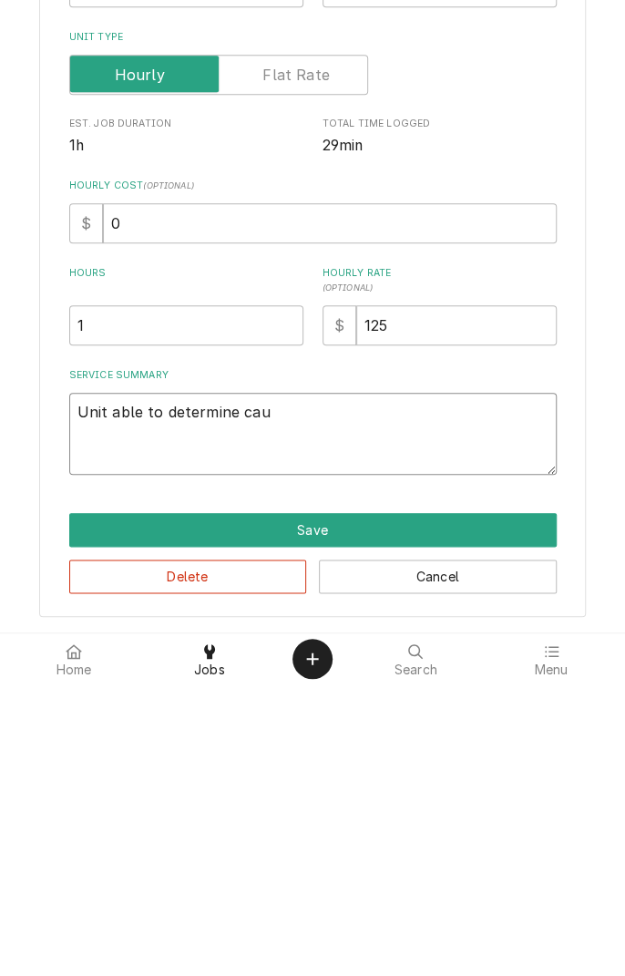
type textarea "Unit able to determine cause"
type textarea "x"
type textarea "Unit able to determine cause u"
type textarea "x"
type textarea "Unit able to determine cause un"
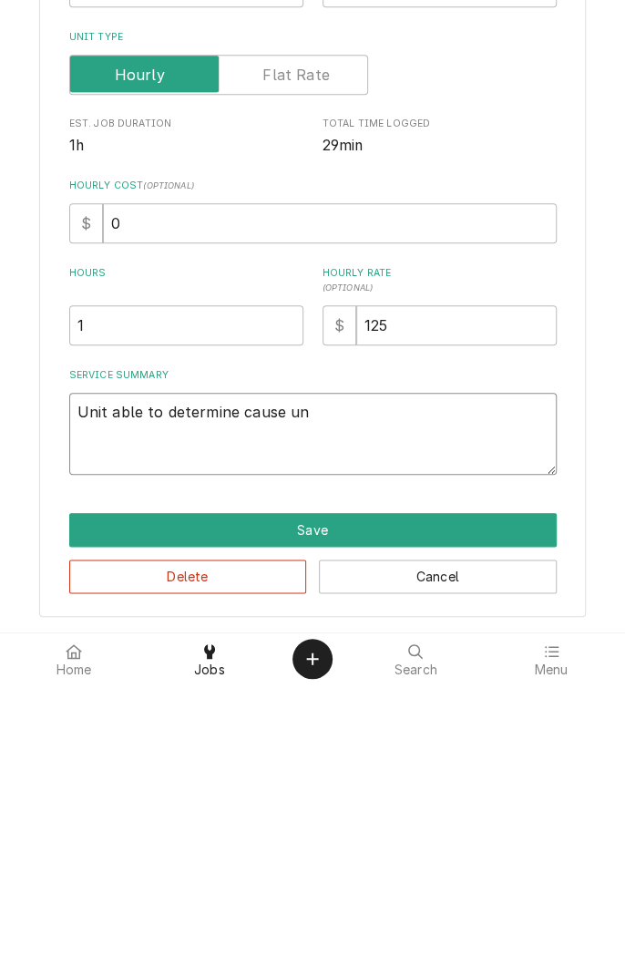
type textarea "x"
type textarea "Unit able to determine cause unt"
type textarea "x"
type textarea "Unit able to determine cause unti"
type textarea "x"
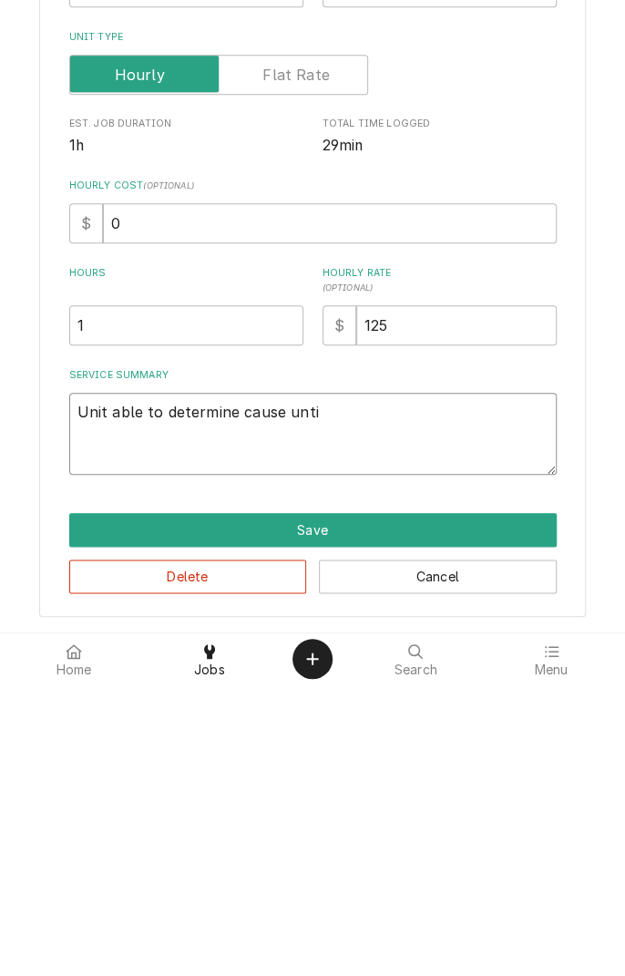
type textarea "Unit able to determine cause untill"
type textarea "x"
type textarea "Unit able to determine cause untill u"
type textarea "x"
type textarea "Unit able to determine cause untill un"
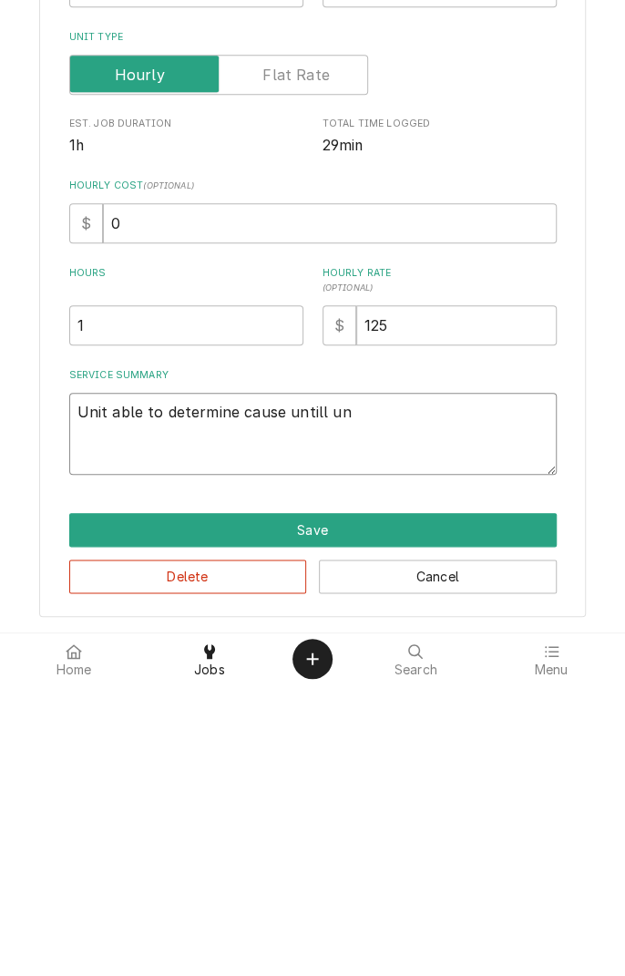
type textarea "x"
type textarea "Unit able to determine cause untill uni"
type textarea "x"
type textarea "Unit able to determine cause untill unit"
type textarea "x"
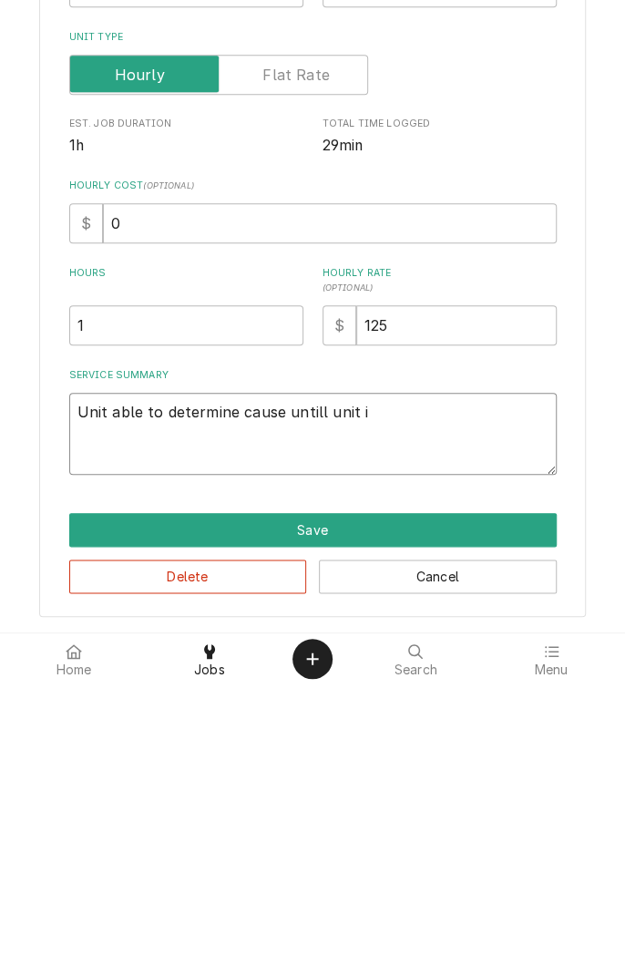
type textarea "Unit able to determine cause untill unit is"
type textarea "x"
type textarea "Unit able to determine cause untill unit is"
type textarea "x"
type textarea "Unit able to determine cause untill unit is c"
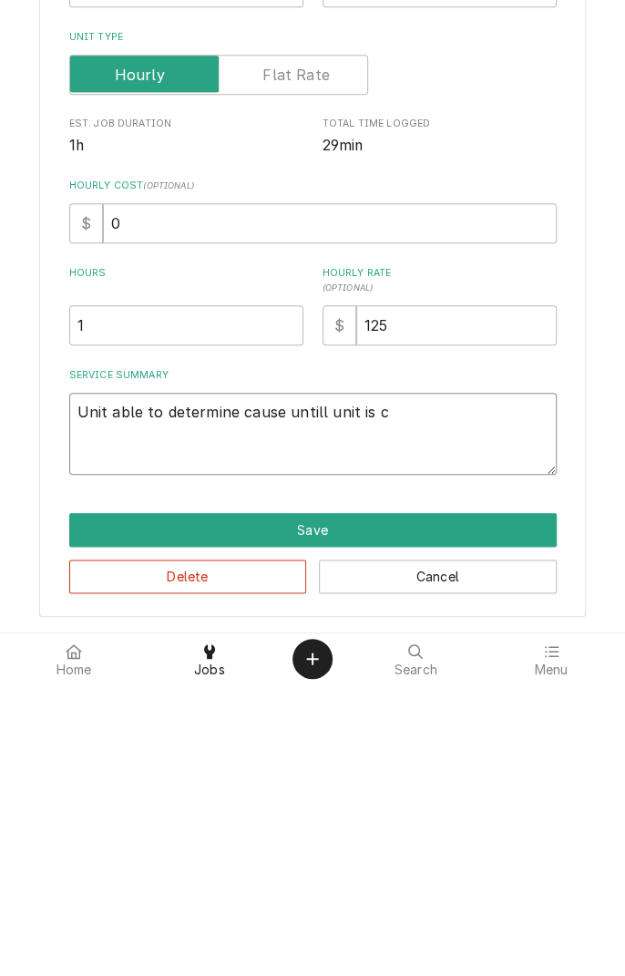
type textarea "x"
type textarea "Unit able to determine cause untill unit is co"
type textarea "x"
type textarea "Unit able to determine cause untill unit is com"
type textarea "x"
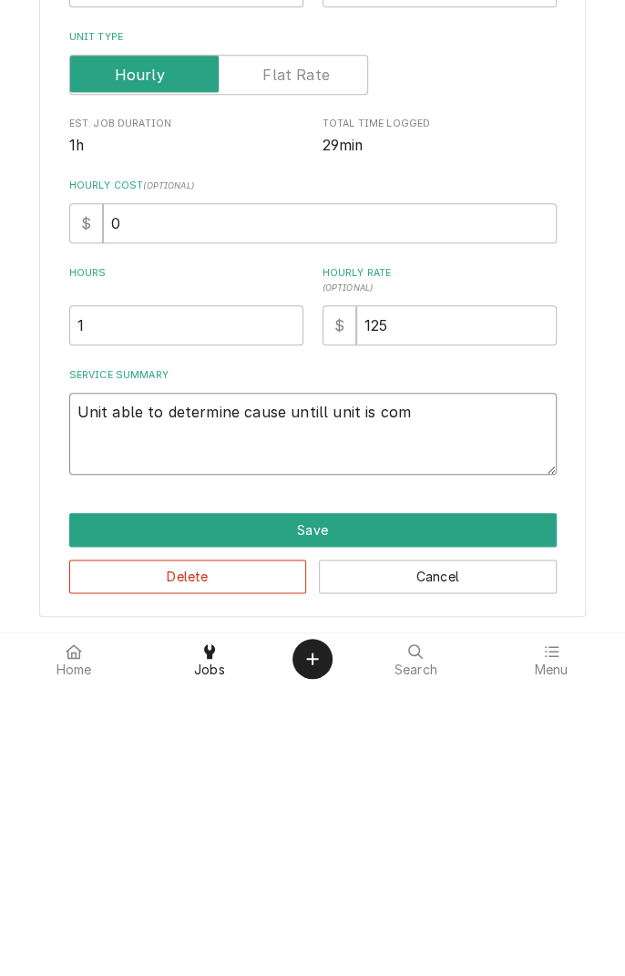
type textarea "Unit able to determine cause untill unit is comp"
type textarea "x"
type textarea "Unit able to determine cause untill unit is completely"
type textarea "x"
type textarea "Unit able to determine cause untill unit is completely d"
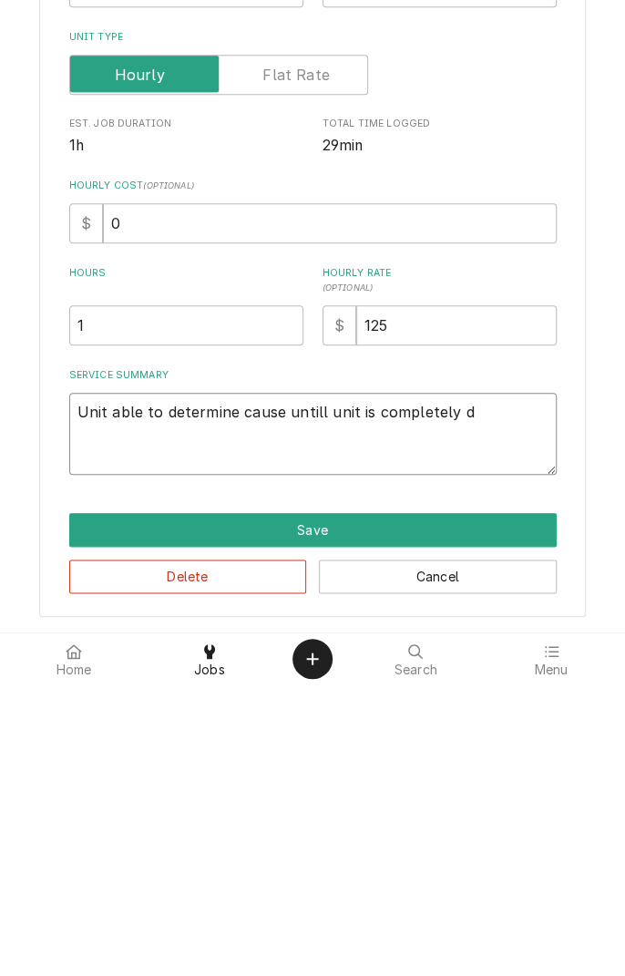
type textarea "x"
type textarea "Unit able to determine cause untill unit is completely de"
type textarea "x"
type textarea "Unit able to determine cause untill unit is completely def"
type textarea "x"
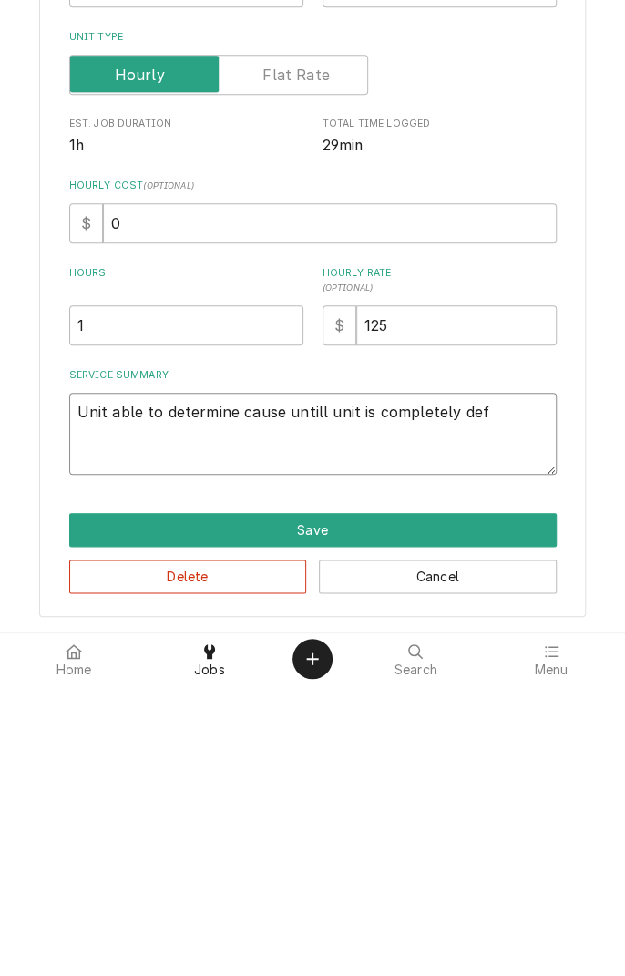
type textarea "Unit able to determine cause untill unit is completely defr"
type textarea "x"
type textarea "Unit able to determine cause untill unit is completely defrosted"
type textarea "x"
type textarea "Unit able to determine cause untill unit is completely defrosted"
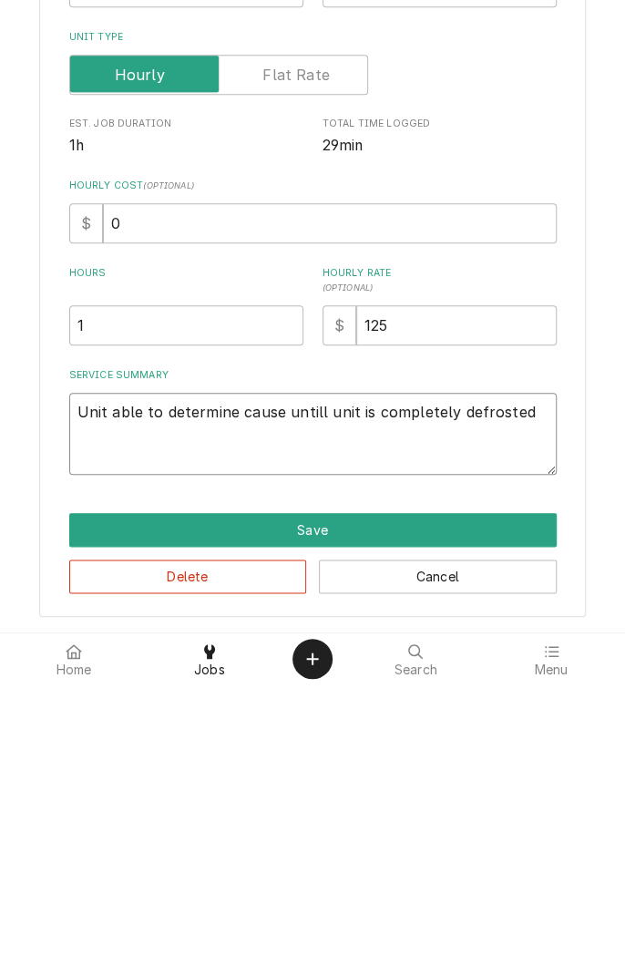
type textarea "x"
type textarea "Unit able to determine cause untill unit is completely defrosted."
type textarea "x"
type textarea "Unit able to determine cause untill unit is completely defrosted."
type textarea "x"
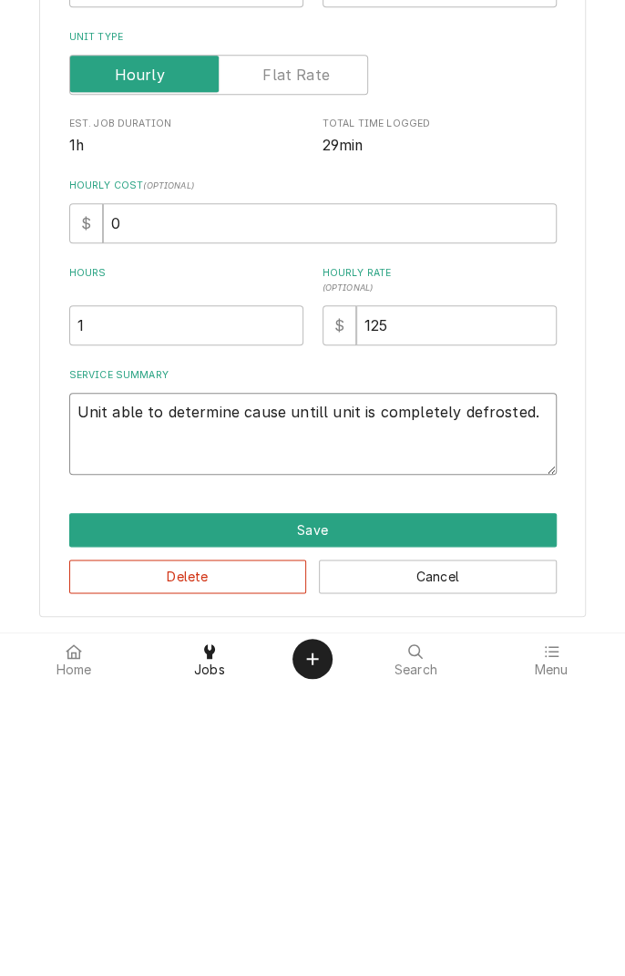
type textarea "Unit able to determine cause untill unit is completely defrosted. C"
type textarea "x"
type textarea "Unit able to determine cause untill unit is completely defrosted. Cl"
type textarea "x"
type textarea "Unit able to determine cause untill unit is completely defrosted. Cli"
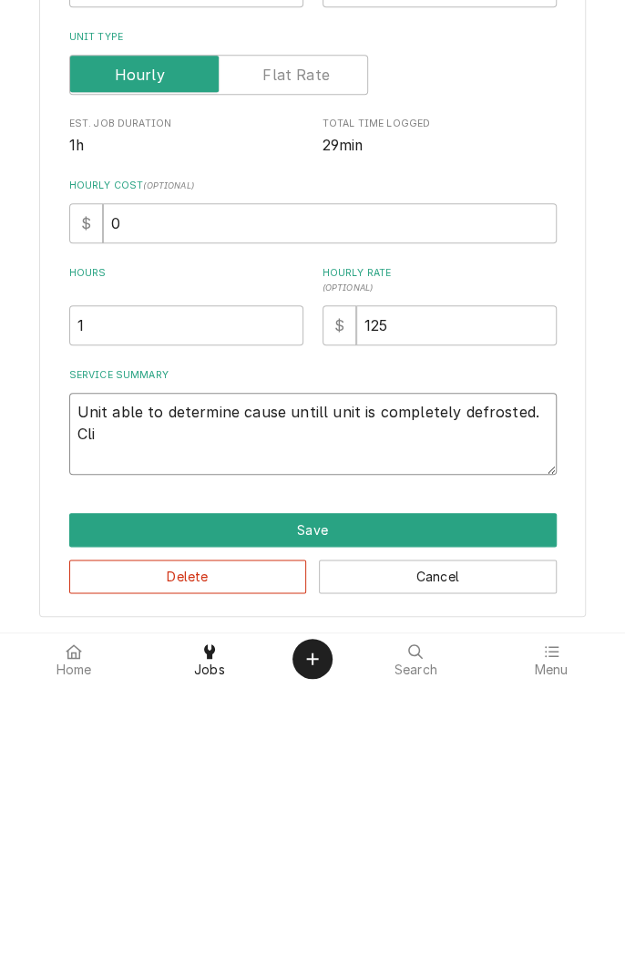
type textarea "x"
type textarea "Unit able to determine cause untill unit is completely defrosted. Client"
type textarea "x"
type textarea "Unit able to determine cause untill unit is completely defrosted. Client i"
type textarea "x"
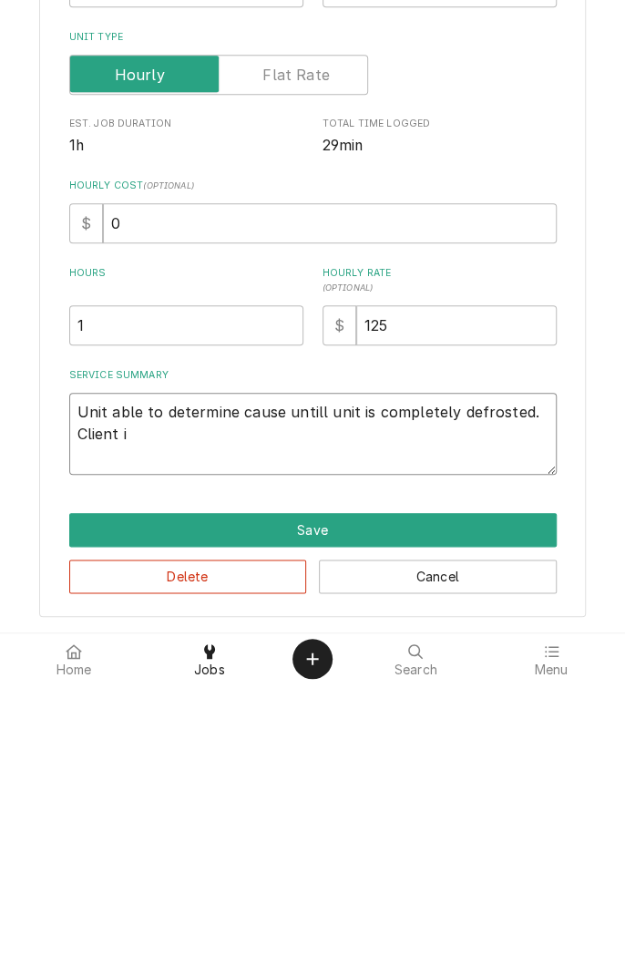
type textarea "Unit able to determine cause untill unit is completely defrosted. Client is"
type textarea "x"
type textarea "Unit able to determine cause untill unit is completely defrosted. Client is"
type textarea "x"
type textarea "Unit able to determine cause untill unit is completely defrosted. Client is l"
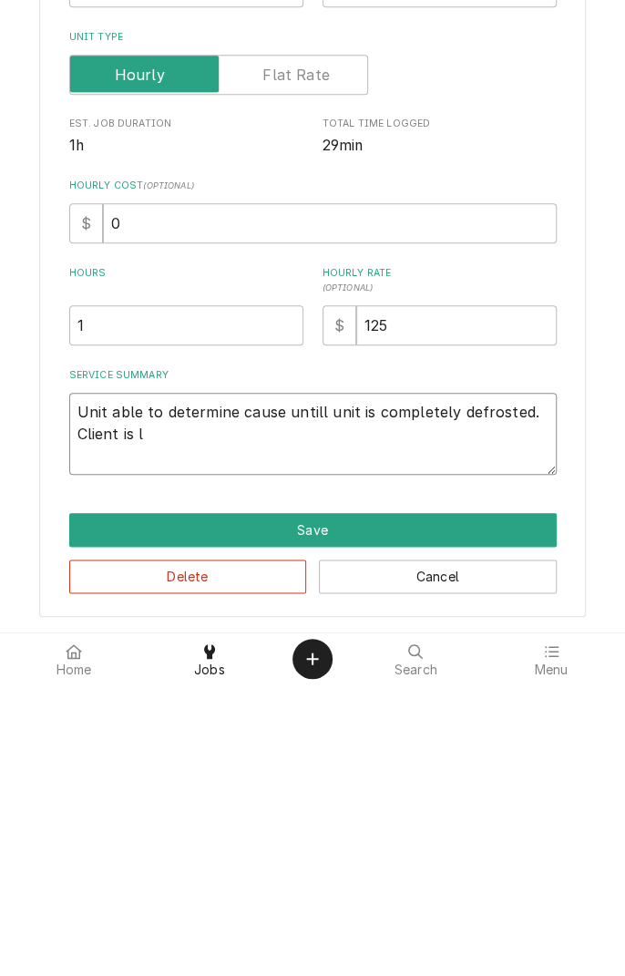
type textarea "x"
type textarea "Unit able to determine cause untill unit is completely defrosted. Client is lo"
type textarea "x"
type textarea "Unit able to determine cause untill unit is completely defrosted. Client is loo"
type textarea "x"
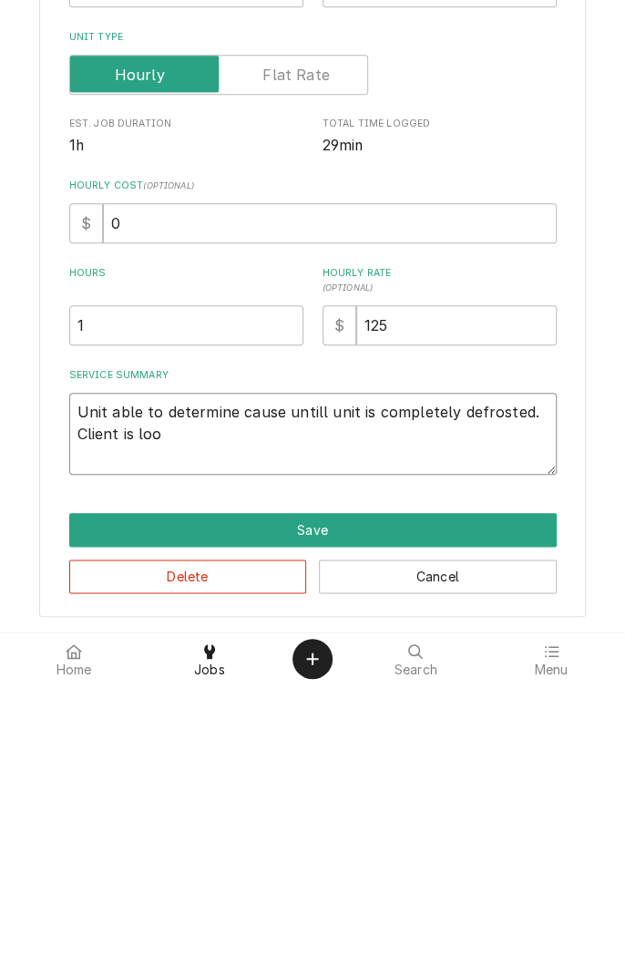
type textarea "Unit able to determine cause untill unit is completely defrosted. Client is look"
type textarea "x"
type textarea "Unit able to determine cause untill unit is completely defrosted. Client is loo…"
type textarea "x"
type textarea "Unit able to determine cause untill unit is completely defrosted. Client is loo…"
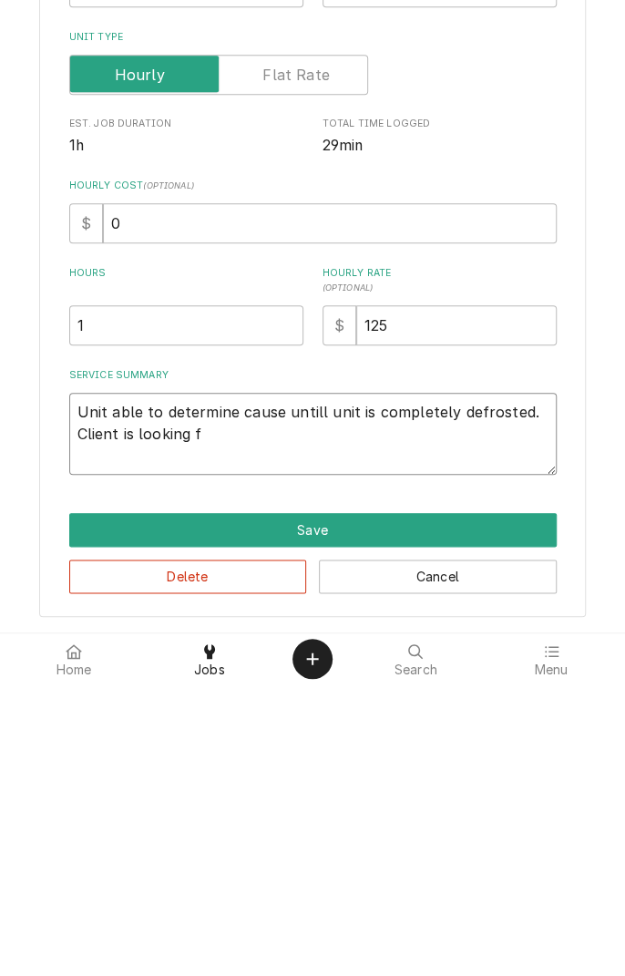
type textarea "x"
type textarea "Unit able to determine cause untill unit is completely defrosted. Client is loo…"
type textarea "x"
type textarea "Unit able to determine cause untill unit is completely defrosted. Client is loo…"
type textarea "x"
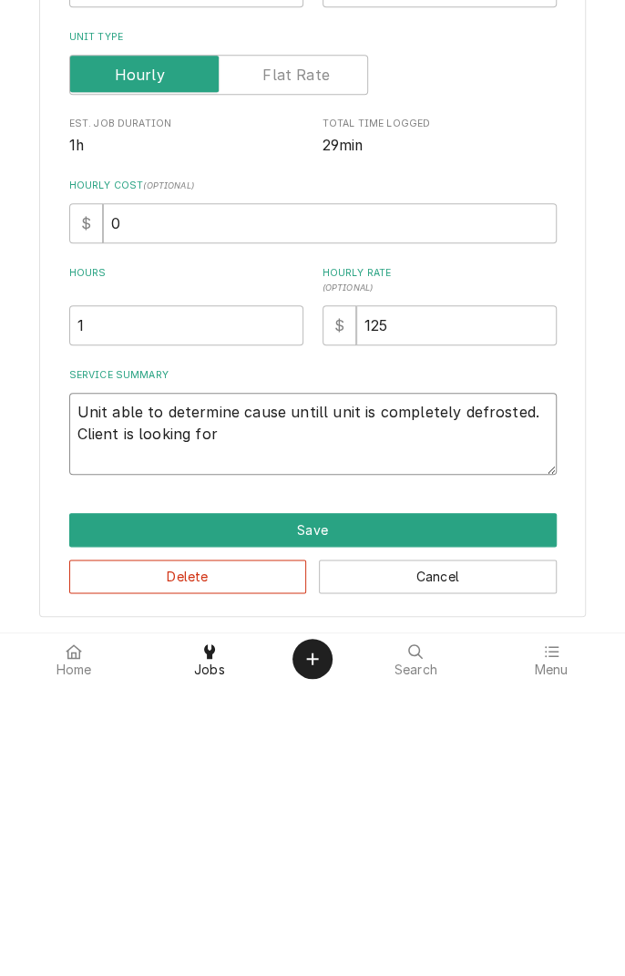
type textarea "Unit able to determine cause untill unit is completely defrosted. Client is loo…"
type textarea "x"
type textarea "Unit able to determine cause untill unit is completely defrosted. Client is loo…"
type textarea "x"
type textarea "Unit able to determine cause untill unit is completely defrosted. Client is loo…"
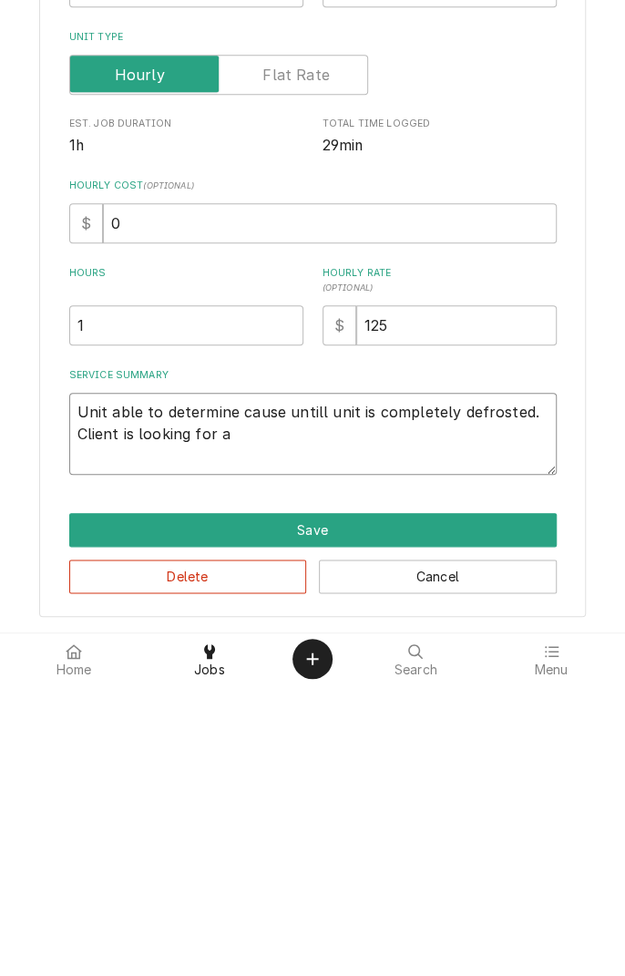
type textarea "x"
type textarea "Unit able to determine cause untill unit is completely defrosted. Client is loo…"
type textarea "x"
type textarea "Unit able to determine cause untill unit is completely defrosted. Client is loo…"
type textarea "x"
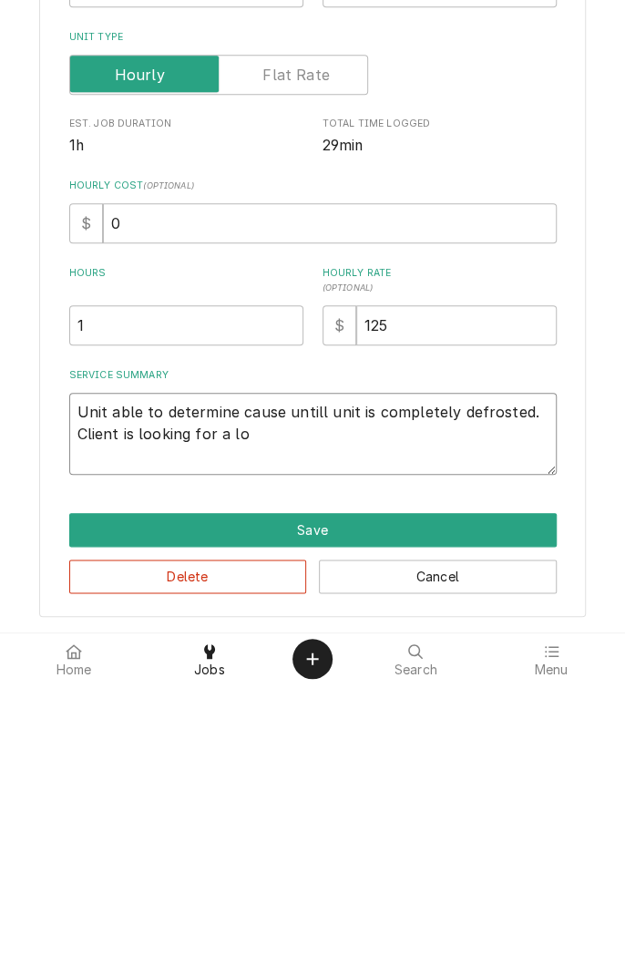
type textarea "Unit able to determine cause untill unit is completely defrosted. Client is loo…"
type textarea "x"
type textarea "Unit able to determine cause untill unit is completely defrosted. Client is loo…"
type textarea "x"
type textarea "Unit able to determine cause untill unit is completely defrosted. Client is loo…"
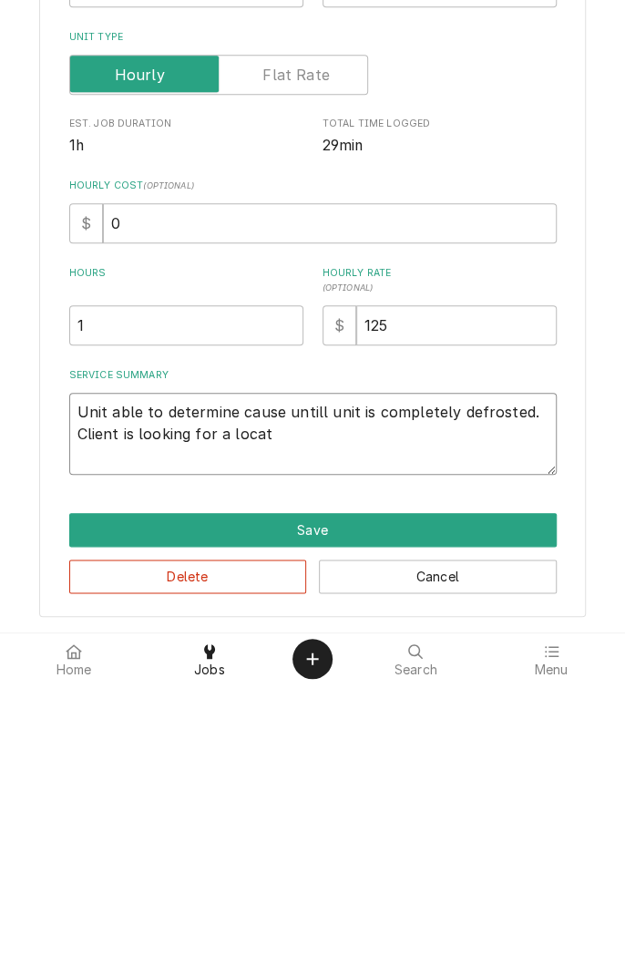
type textarea "x"
type textarea "Unit able to determine cause untill unit is completely defrosted. Client is loo…"
type textarea "x"
type textarea "Unit able to determine cause untill unit is completely defrosted. Client is loo…"
type textarea "x"
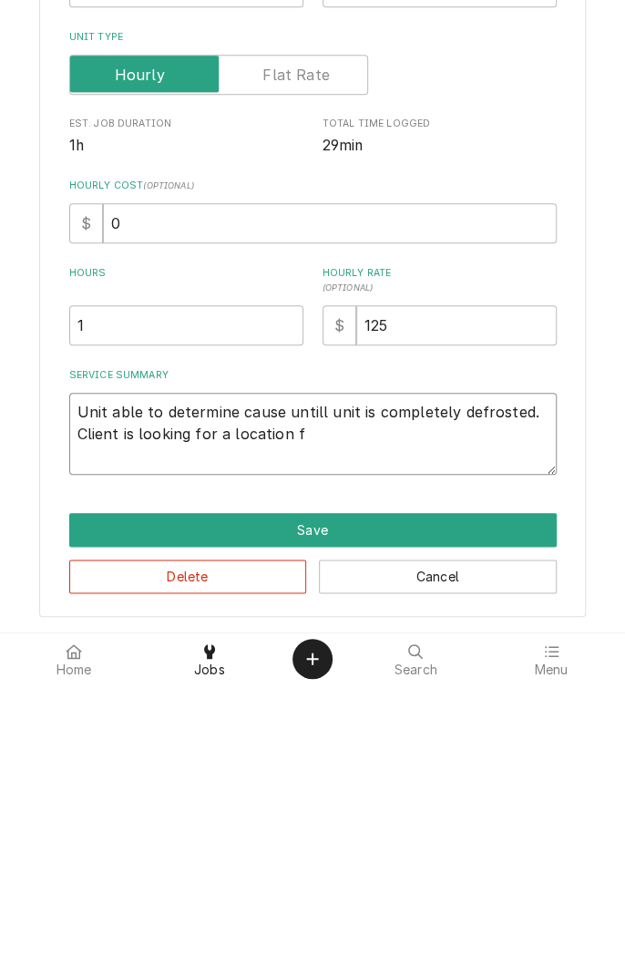
type textarea "Unit able to determine cause untill unit is completely defrosted. Client is loo…"
type textarea "x"
type textarea "Unit able to determine cause untill unit is completely defrosted. Client is loo…"
type textarea "x"
type textarea "Unit able to determine cause untill unit is completely defrosted. Client is loo…"
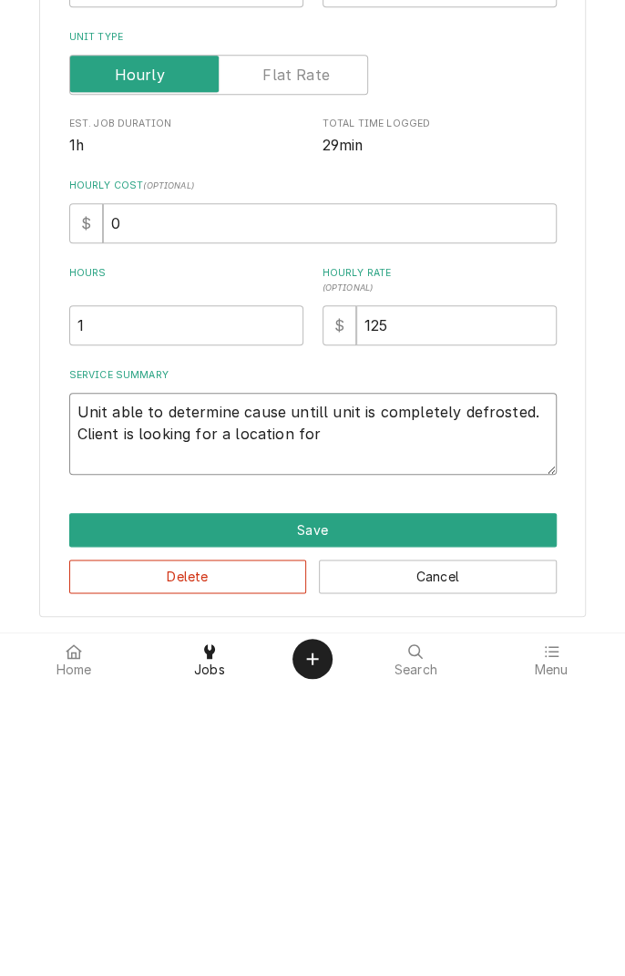
type textarea "x"
type textarea "Unit able to determine cause untill unit is completely defrosted. Client is loo…"
type textarea "x"
type textarea "Unit able to determine cause untill unit is completely defrosted. Client is loo…"
type textarea "x"
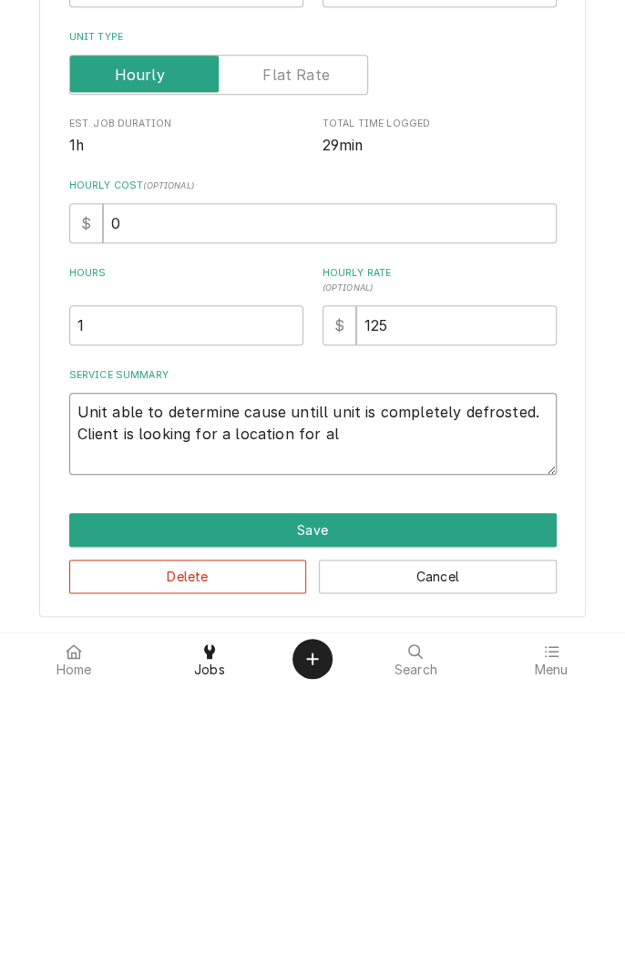
type textarea "Unit able to determine cause untill unit is completely defrosted. Client is loo…"
type textarea "x"
type textarea "Unit able to determine cause untill unit is completely defrosted. Client is loo…"
type textarea "x"
type textarea "Unit able to determine cause untill unit is completely defrosted. Client is loo…"
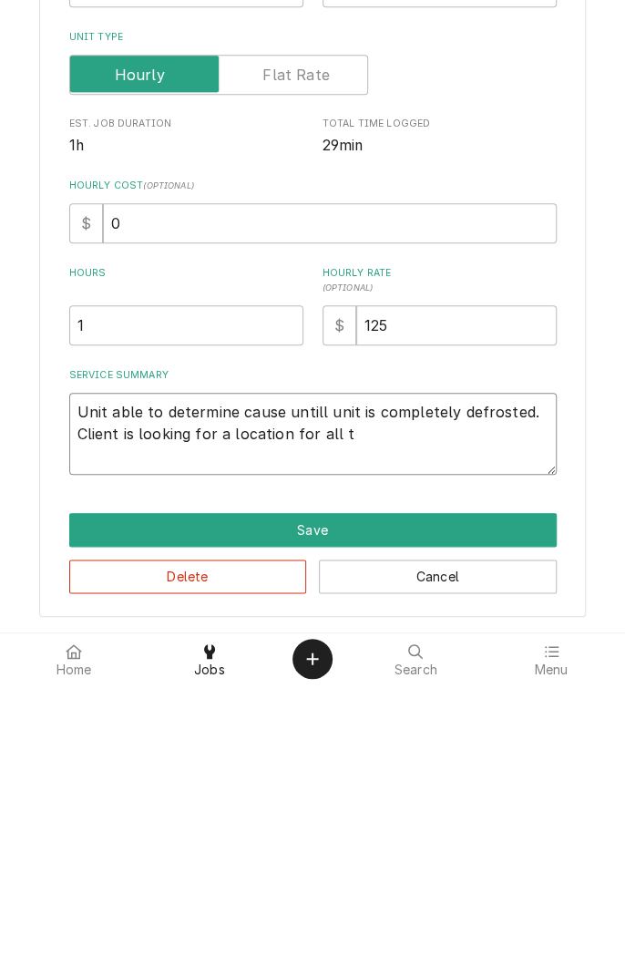
type textarea "x"
type textarea "Unit able to determine cause untill unit is completely defrosted. Client is loo…"
type textarea "x"
type textarea "Unit able to determine cause untill unit is completely defrosted. Client is loo…"
type textarea "x"
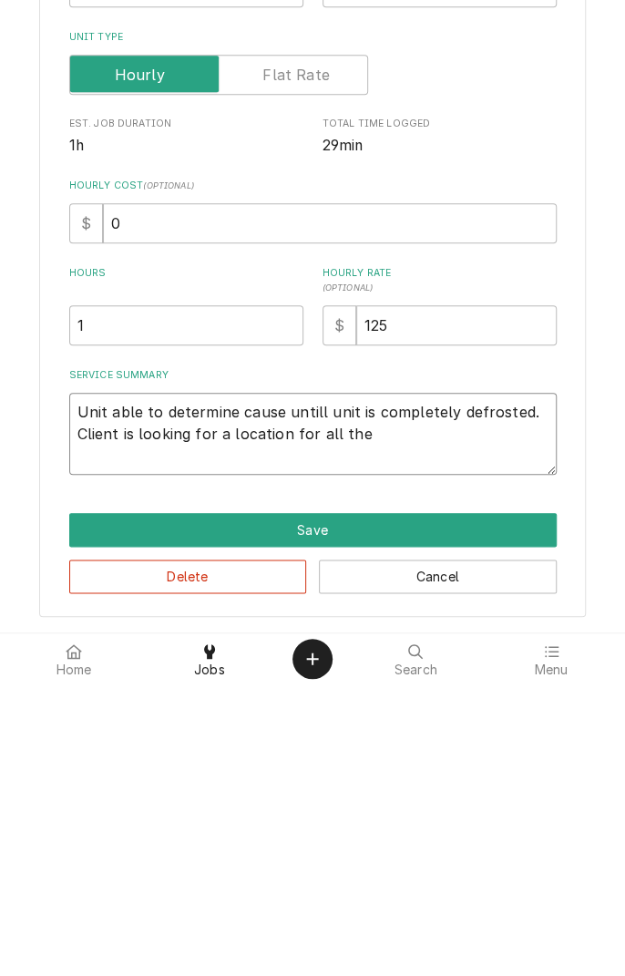
type textarea "Unit able to determine cause untill unit is completely defrosted. Client is loo…"
type textarea "x"
type textarea "Unit able to determine cause untill unit is completely defrosted. Client is loo…"
type textarea "x"
type textarea "Unit able to determine cause untill unit is completely defrosted. Client is loo…"
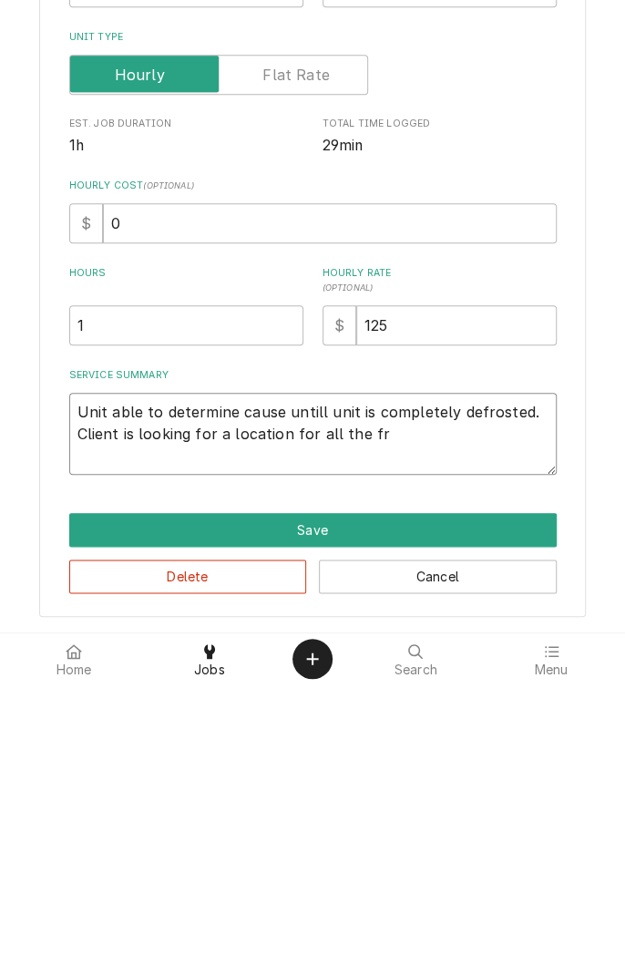
type textarea "x"
type textarea "Unit able to determine cause untill unit is completely defrosted. Client is loo…"
type textarea "x"
type textarea "Unit able to determine cause untill unit is completely defrosted. Client is loo…"
type textarea "x"
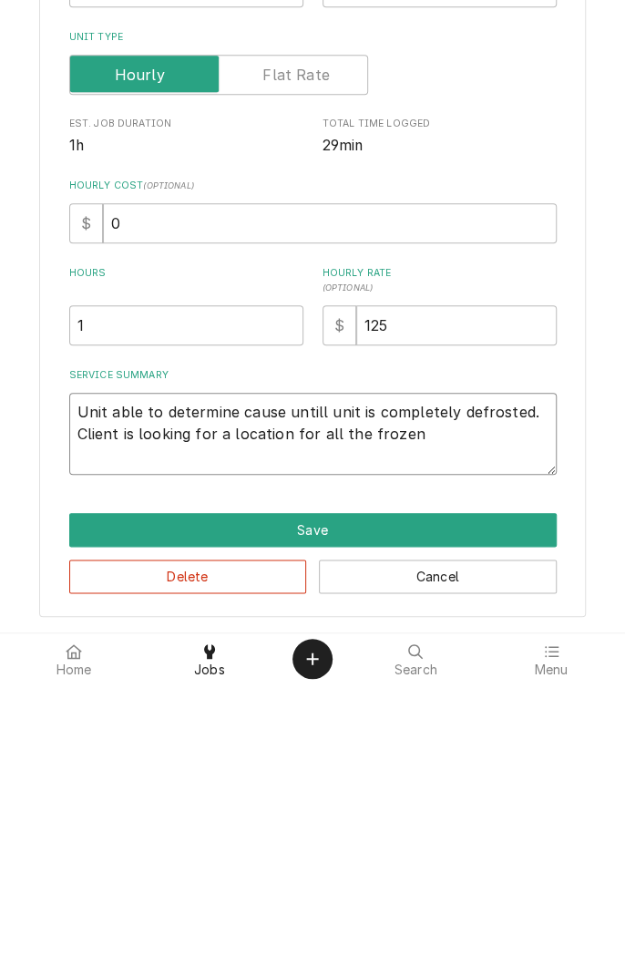
type textarea "Unit able to determine cause untill unit is completely defrosted. Client is loo…"
type textarea "x"
type textarea "Unit able to determine cause untill unit is completely defrosted. Client is loo…"
type textarea "x"
type textarea "Unit able to determine cause untill unit is completely defrosted. Client is loo…"
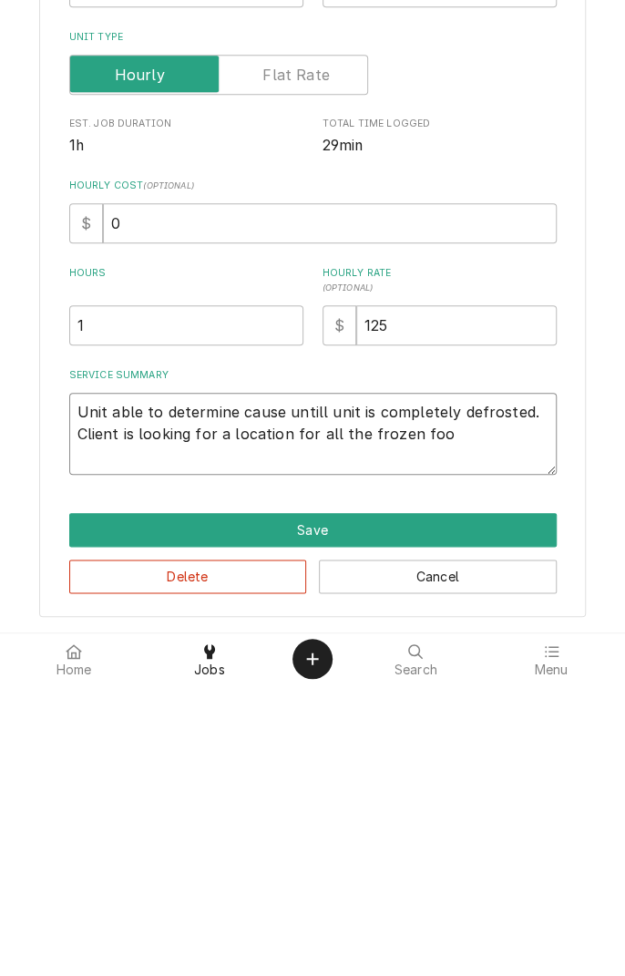
type textarea "x"
type textarea "Unit able to determine cause untill unit is completely defrosted. Client is loo…"
type textarea "x"
type textarea "Unit able to determine cause untill unit is completely defrosted. Client is loo…"
type textarea "x"
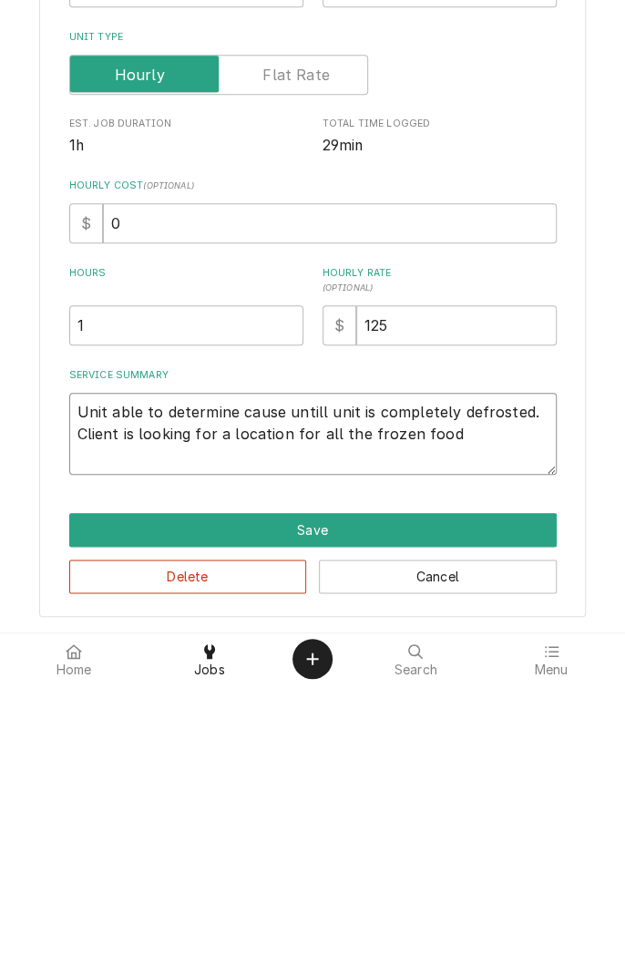
type textarea "Unit able to determine cause untill unit is completely defrosted. Client is loo…"
type textarea "x"
type textarea "Unit able to determine cause untill unit is completely defrosted. Client is loo…"
type textarea "x"
type textarea "Unit able to determine cause untill unit is completely defrosted. Client is loo…"
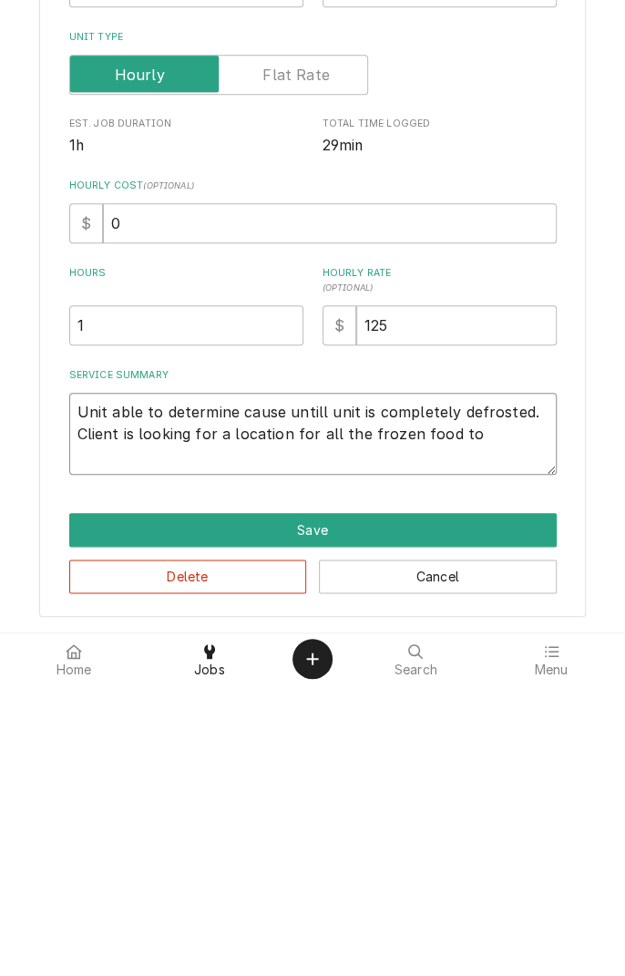
type textarea "x"
type textarea "Unit able to determine cause untill unit is completely defrosted. Client is loo…"
type textarea "x"
type textarea "Unit able to determine cause untill unit is completely defrosted. Client is loo…"
type textarea "x"
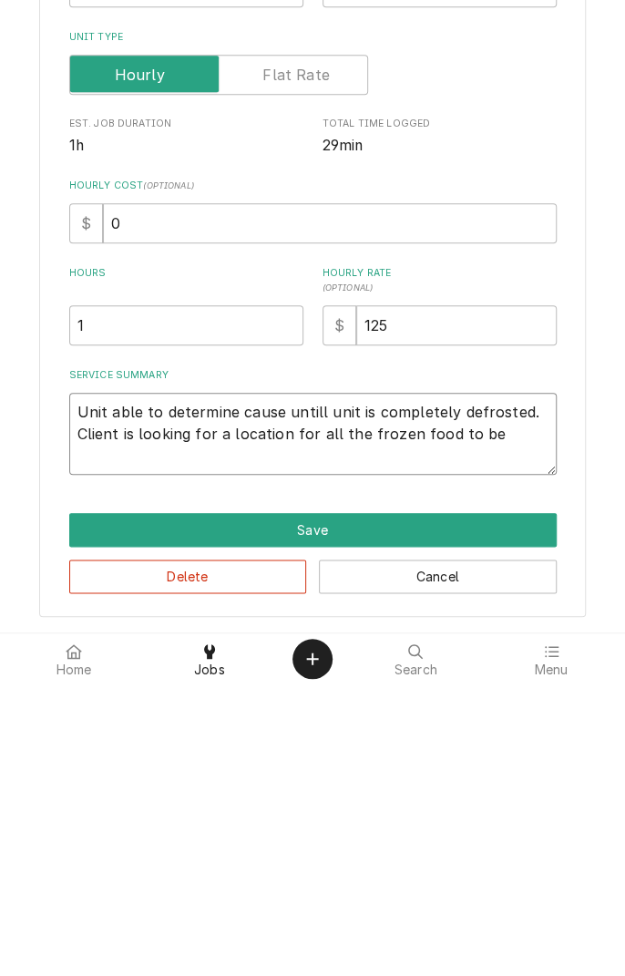
type textarea "Unit able to determine cause untill unit is completely defrosted. Client is loo…"
type textarea "x"
type textarea "Unit able to determine cause untill unit is completely defrosted. Client is loo…"
type textarea "x"
type textarea "Unit able to determine cause untill unit is completely defrosted. Client is loo…"
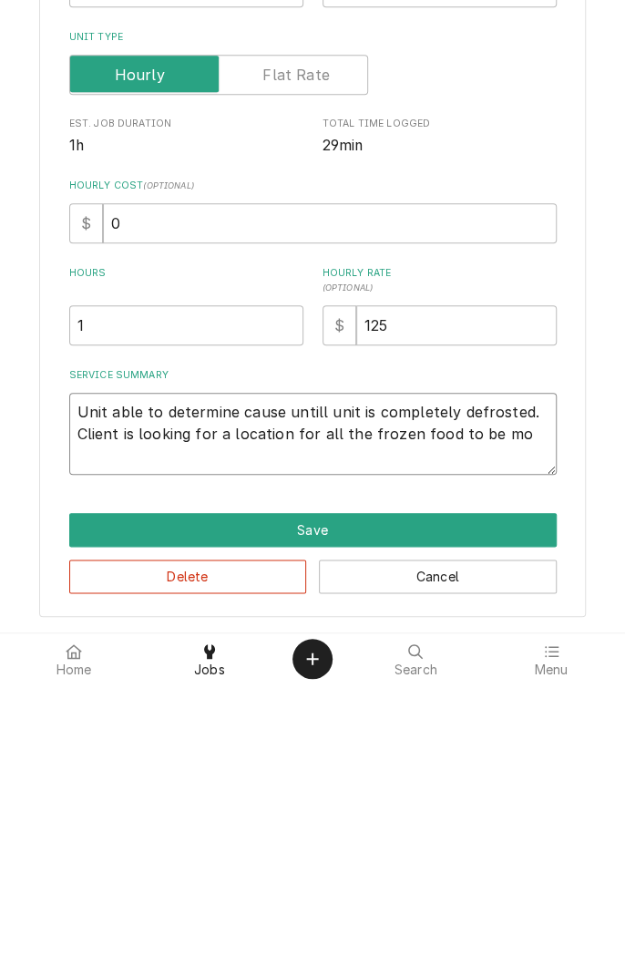
type textarea "x"
type textarea "Unit able to determine cause untill unit is completely defrosted. Client is loo…"
type textarea "x"
type textarea "Unit able to determine cause untill unit is completely defrosted. Client is loo…"
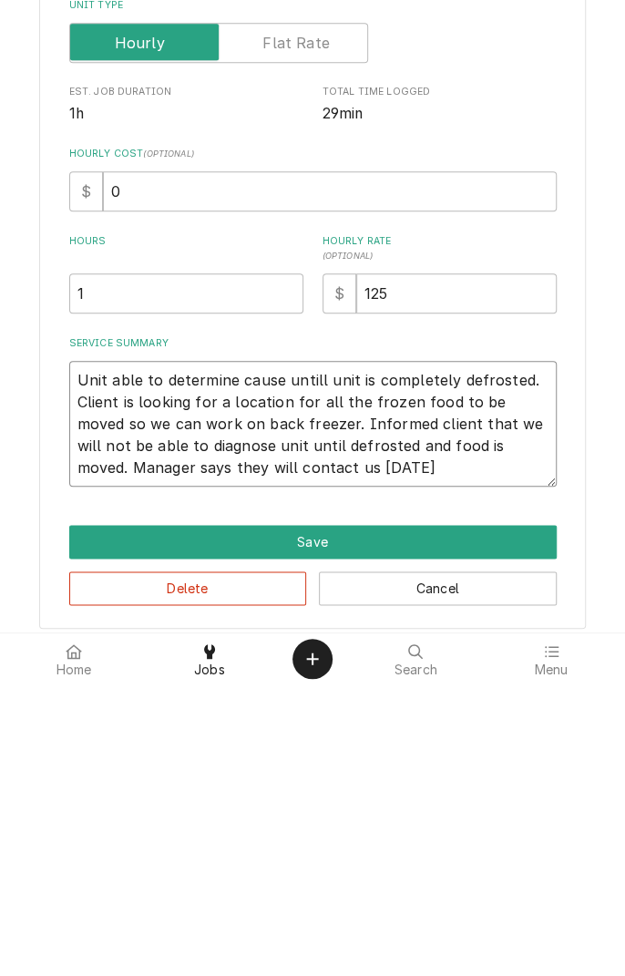
scroll to position [74, 0]
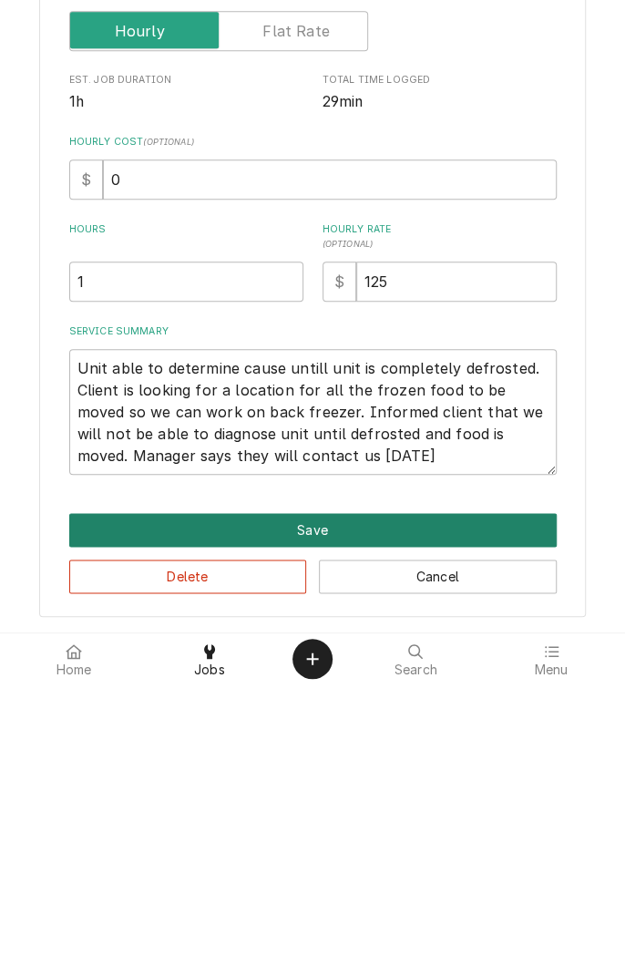
click at [495, 818] on button "Save" at bounding box center [313, 822] width 488 height 34
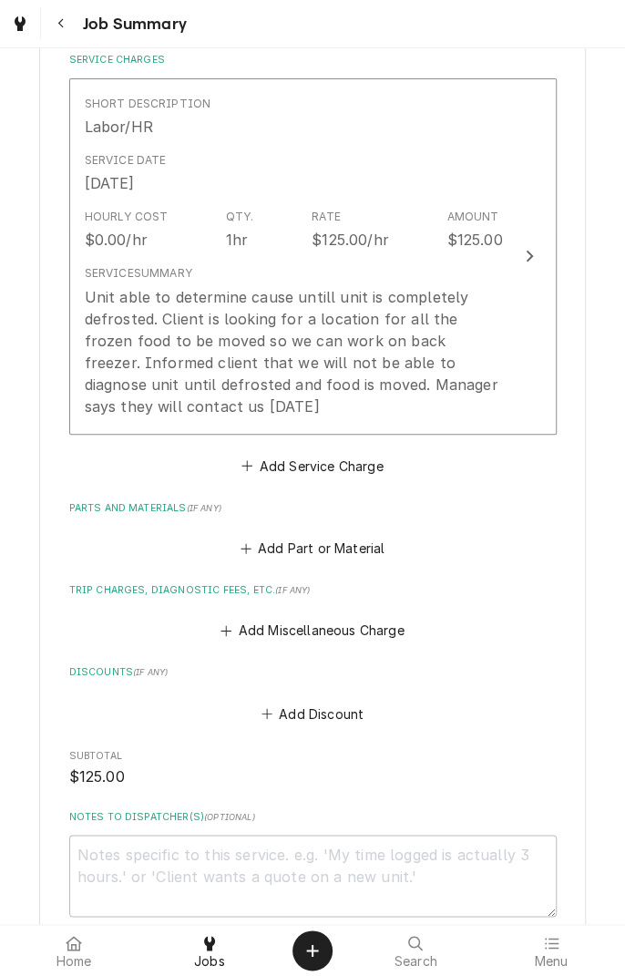
scroll to position [438, 0]
click at [314, 632] on button "Add Miscellaneous Charge" at bounding box center [313, 632] width 190 height 26
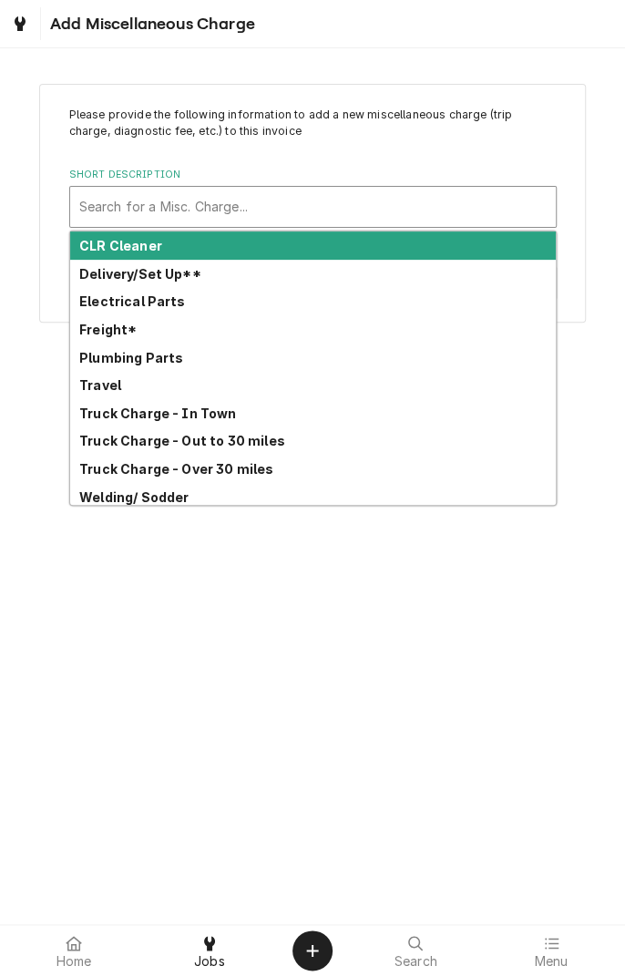
click at [210, 412] on strong "Truck Charge - In Town" at bounding box center [158, 413] width 158 height 15
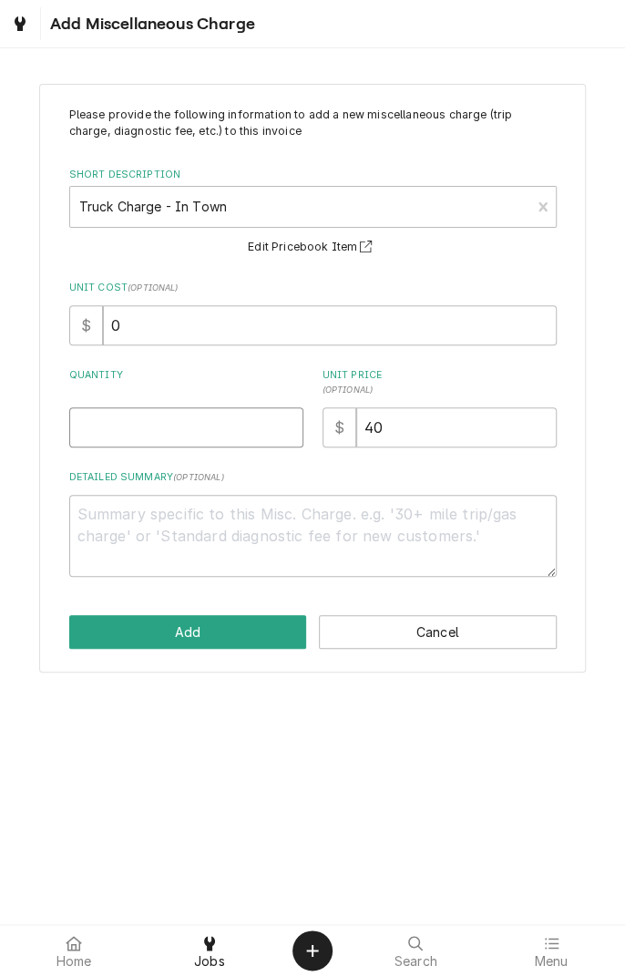
click at [187, 428] on input "Quantity" at bounding box center [186, 427] width 234 height 40
click at [337, 535] on textarea "Detailed Summary ( optional )" at bounding box center [313, 536] width 488 height 82
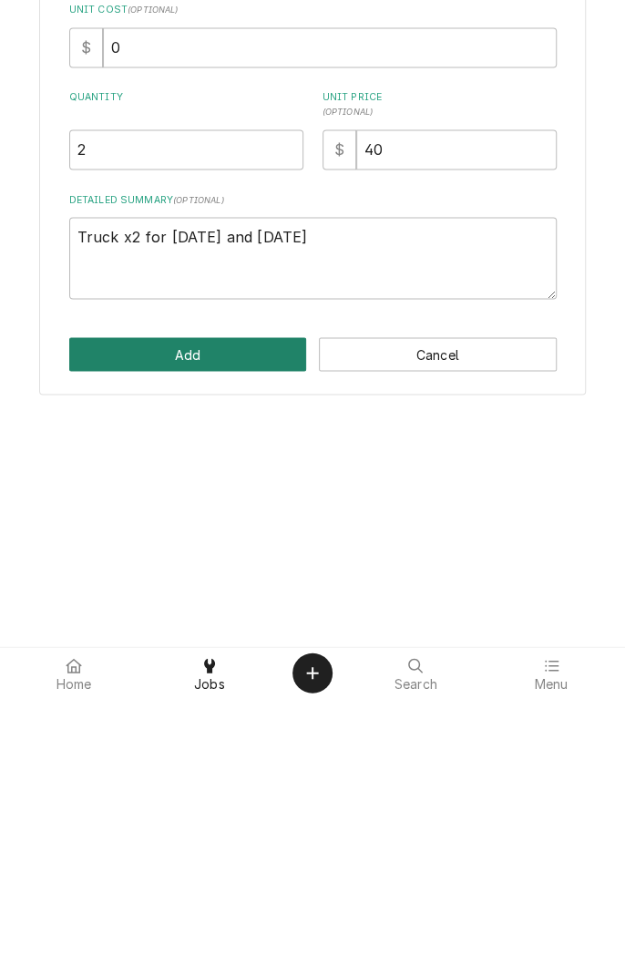
click at [252, 642] on button "Add" at bounding box center [188, 632] width 238 height 34
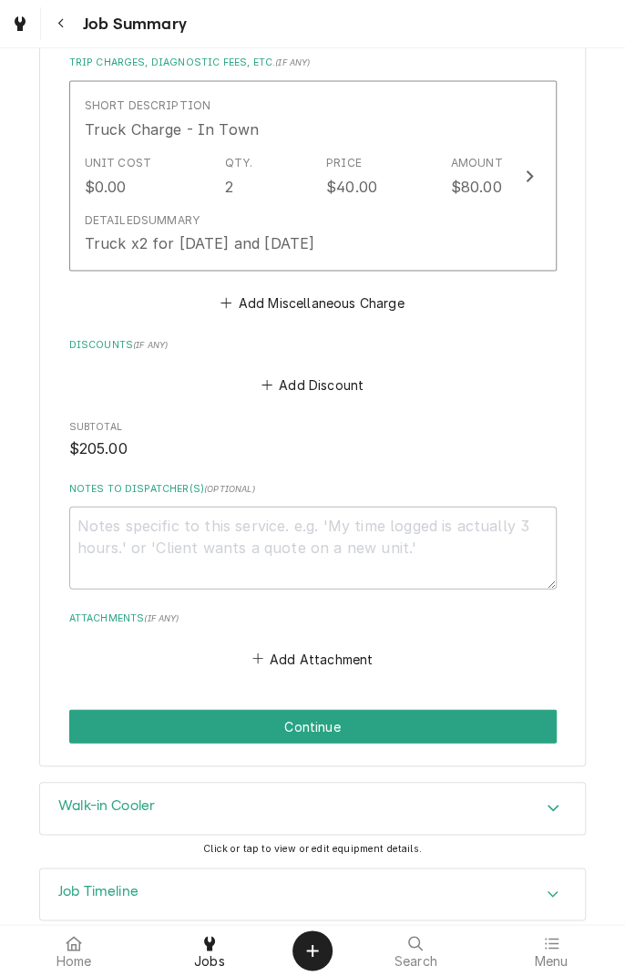
scroll to position [995, 0]
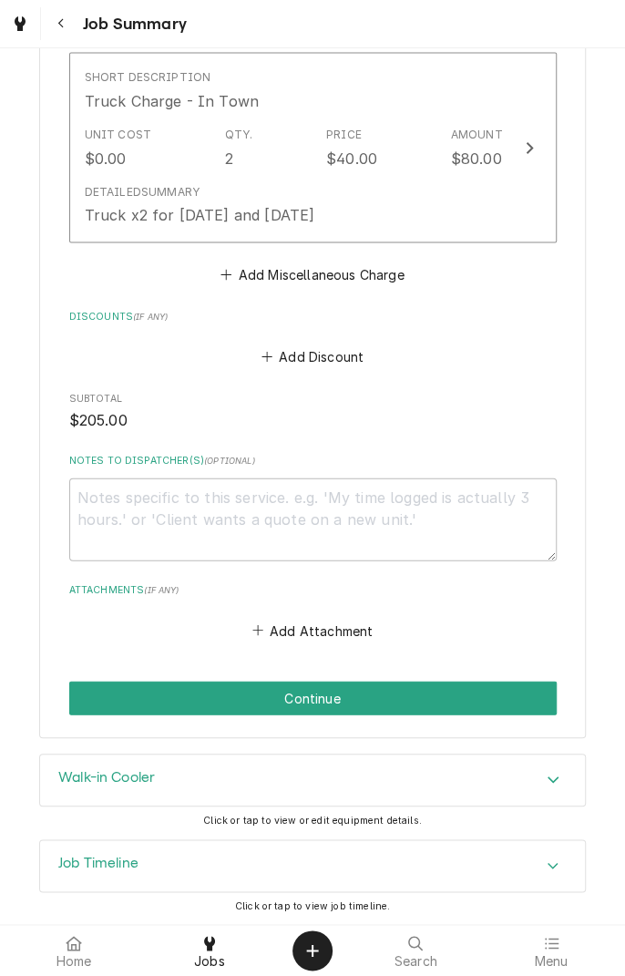
click at [465, 703] on button "Continue" at bounding box center [313, 698] width 488 height 34
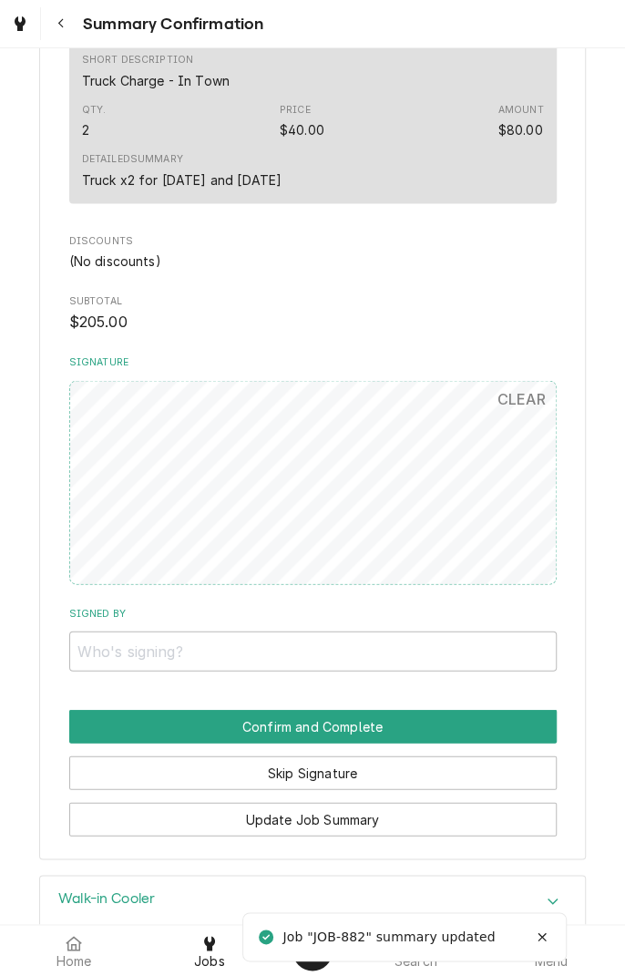
scroll to position [991, 0]
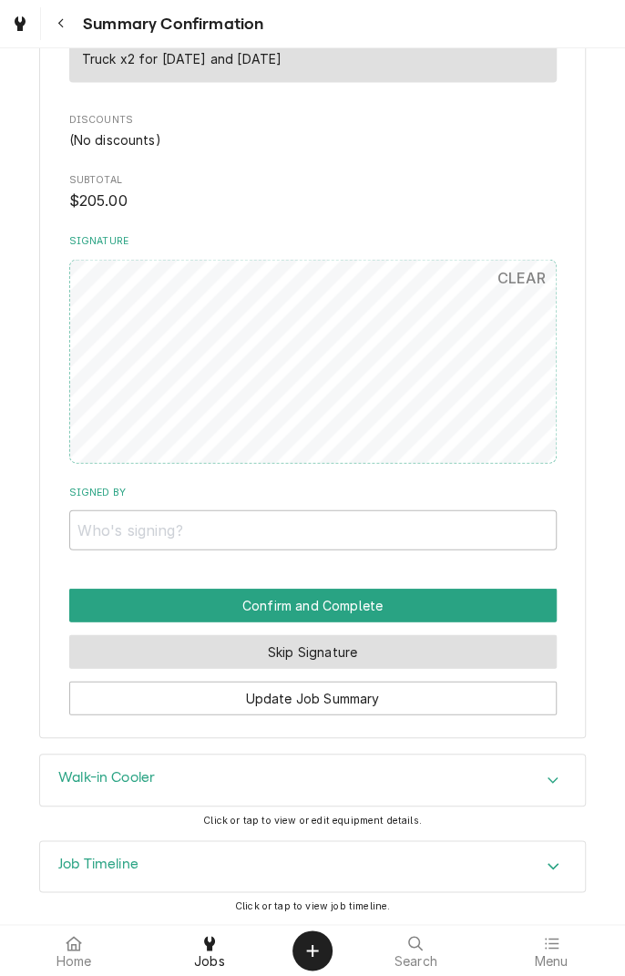
click at [385, 657] on button "Skip Signature" at bounding box center [313, 651] width 488 height 34
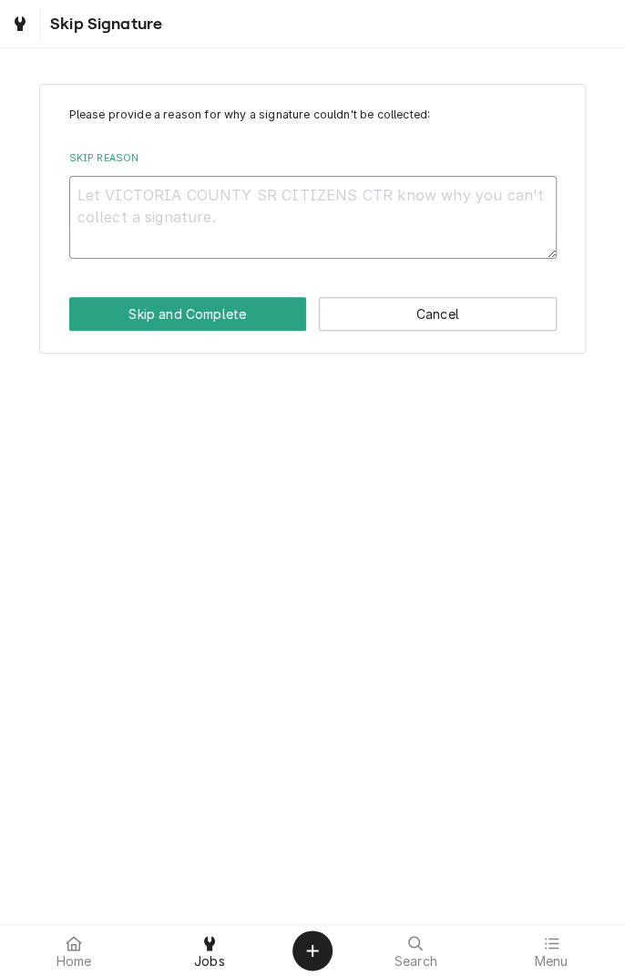
click at [366, 220] on textarea "Skip Reason" at bounding box center [313, 217] width 488 height 82
type textarea "x"
type textarea "C"
type textarea "x"
type textarea "Co"
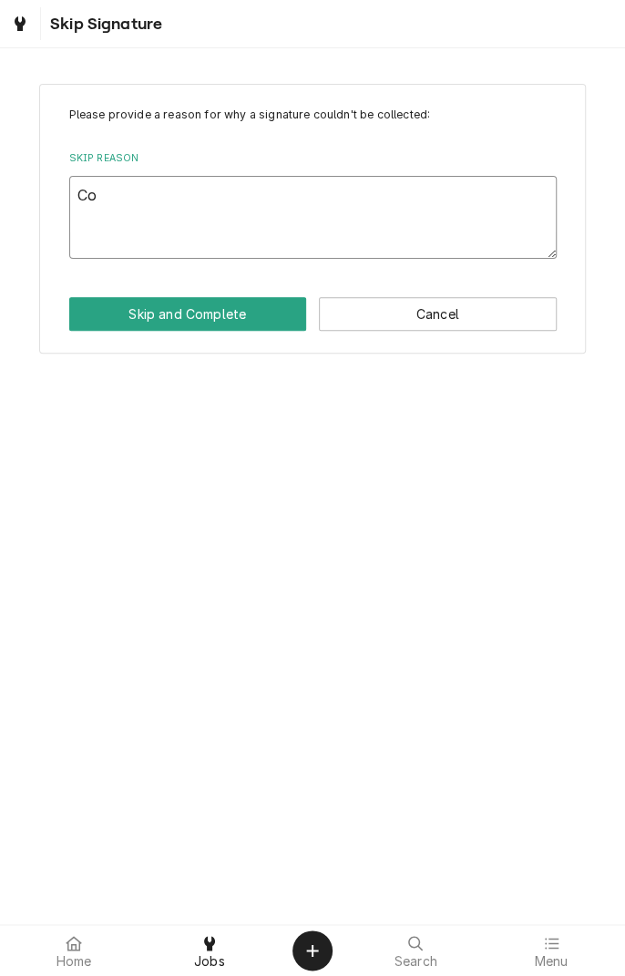
type textarea "x"
type textarea "Com"
type textarea "x"
type textarea "Comp"
type textarea "x"
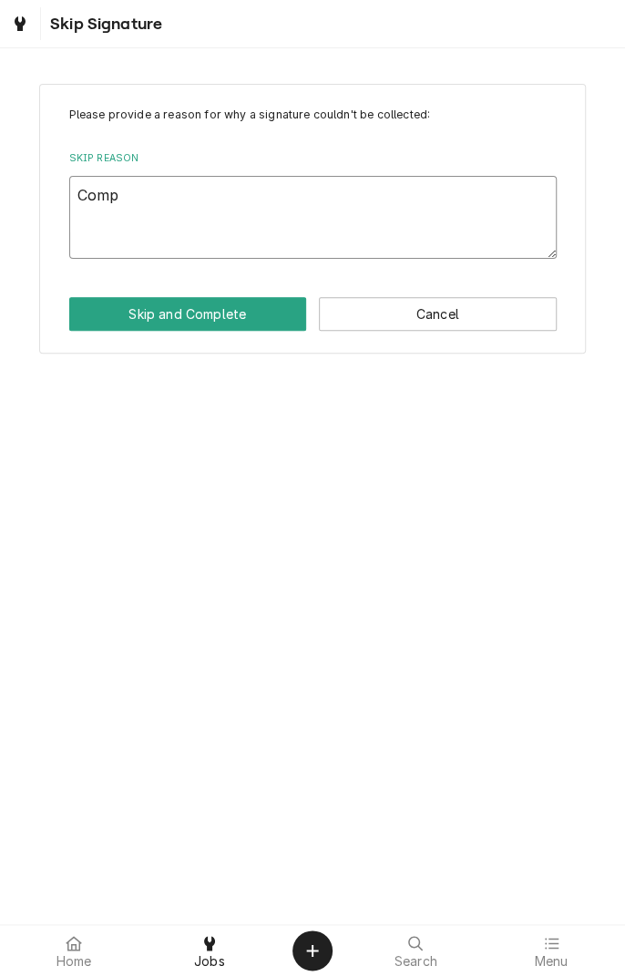
type textarea "Compl"
type textarea "x"
type textarea "Completed"
type textarea "x"
type textarea "Completed a"
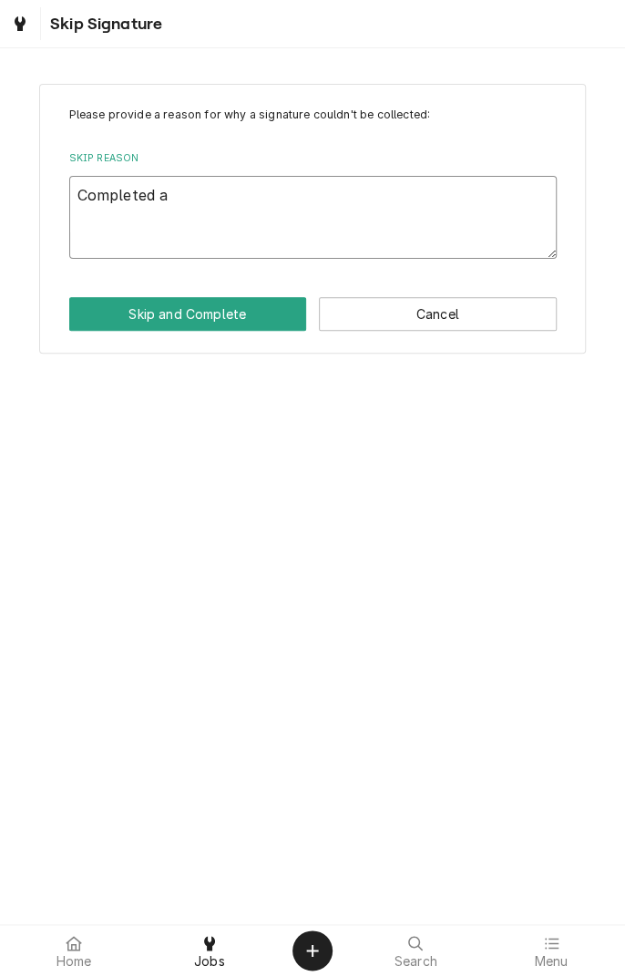
type textarea "x"
type textarea "Completed at"
type textarea "x"
type textarea "Completed at"
type textarea "x"
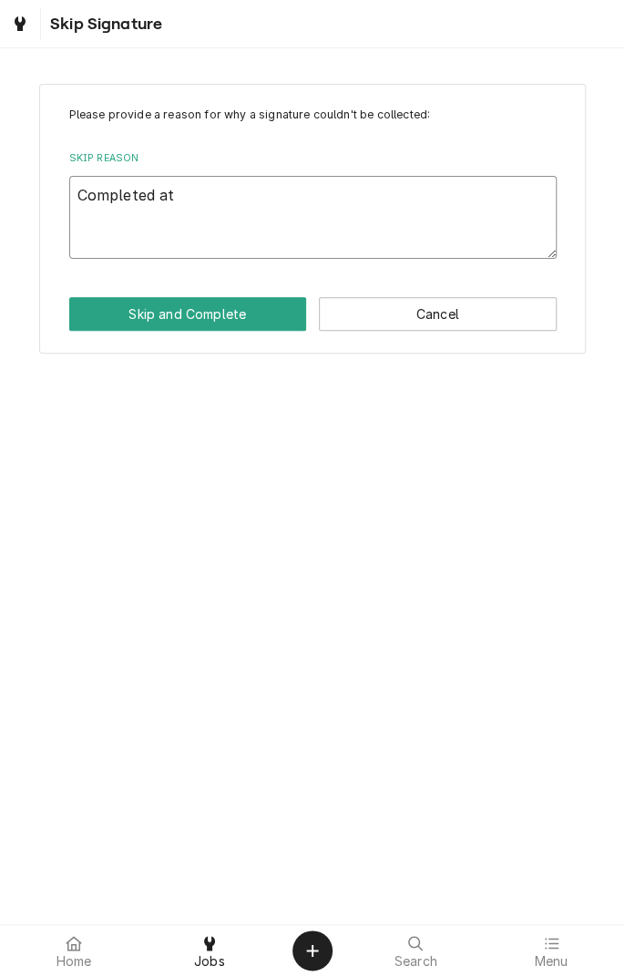
type textarea "Completed at s"
type textarea "x"
type textarea "Completed at sh"
type textarea "x"
type textarea "Completed at sho"
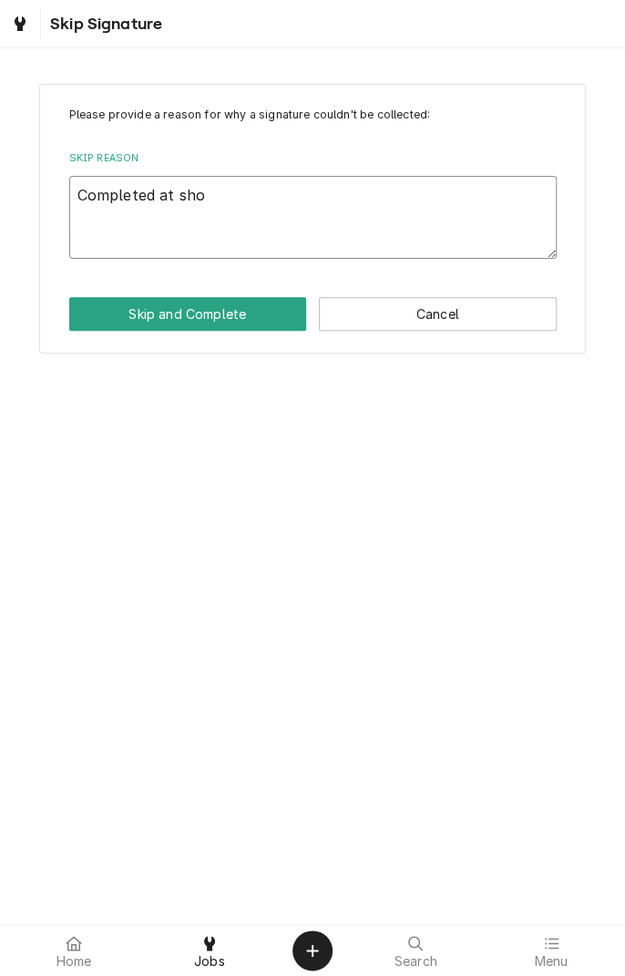
type textarea "x"
type textarea "Completed at shop"
type textarea "x"
type textarea "Completed at shop"
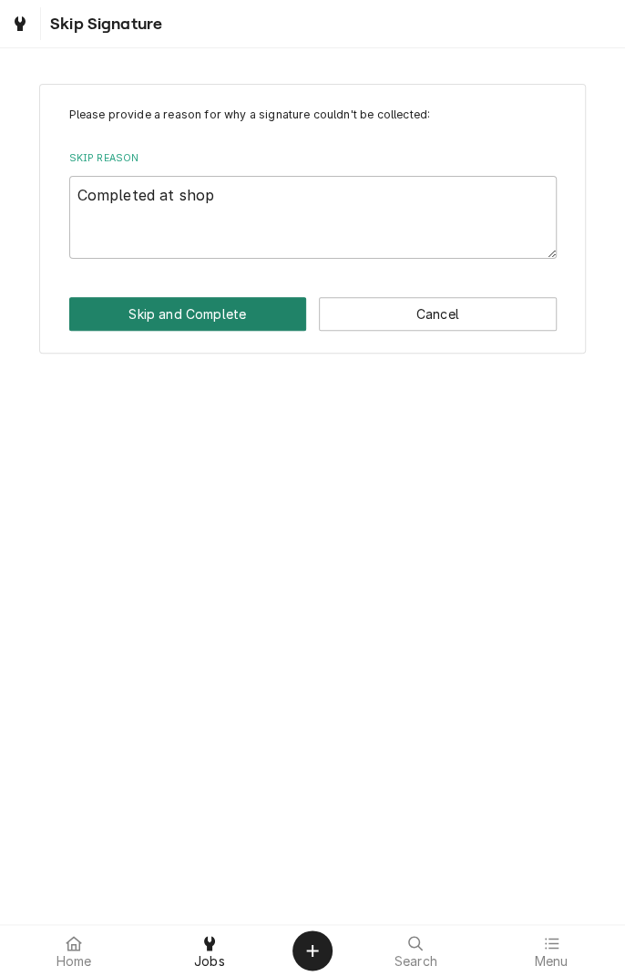
click at [187, 319] on button "Skip and Complete" at bounding box center [188, 314] width 238 height 34
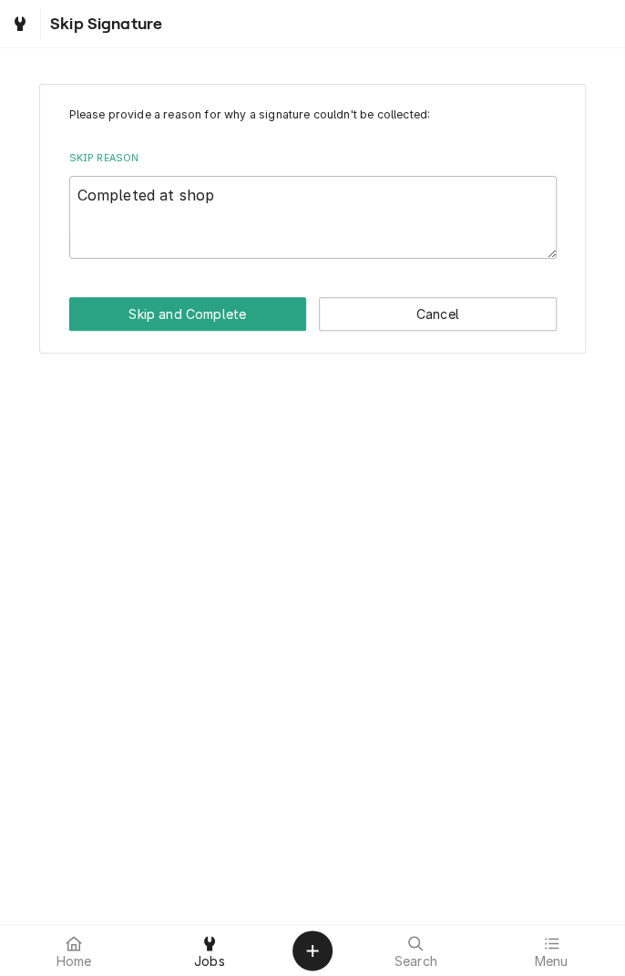
type textarea "x"
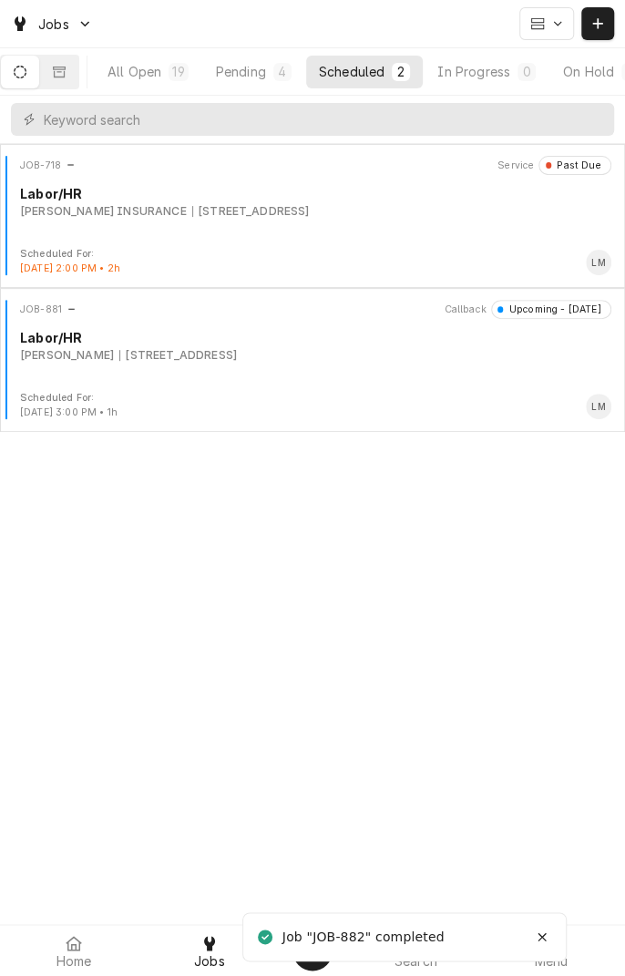
click at [357, 85] on button "Scheduled 2" at bounding box center [364, 72] width 117 height 33
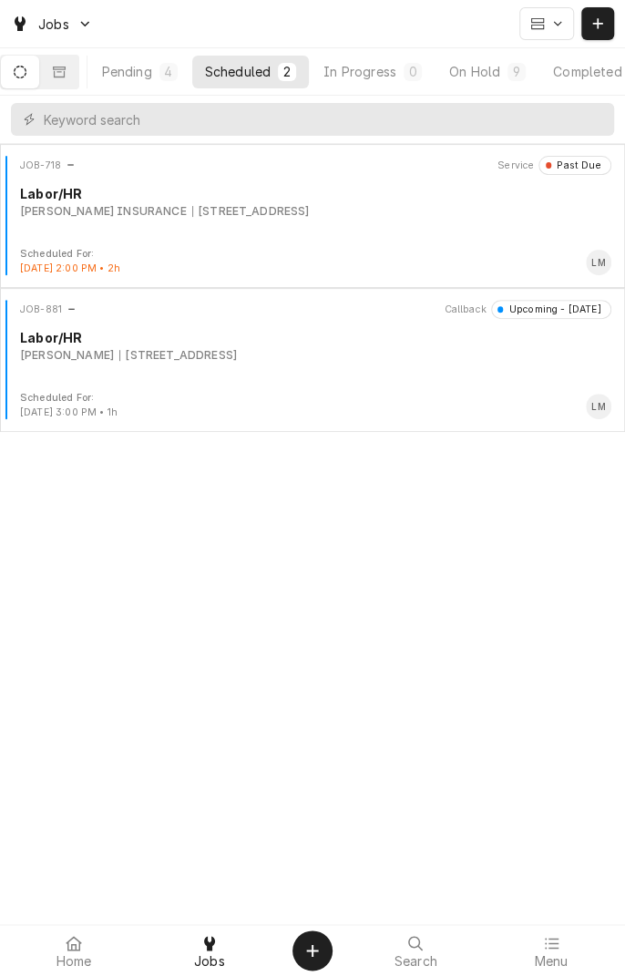
scroll to position [0, 118]
click at [372, 78] on div "In Progress" at bounding box center [355, 71] width 73 height 19
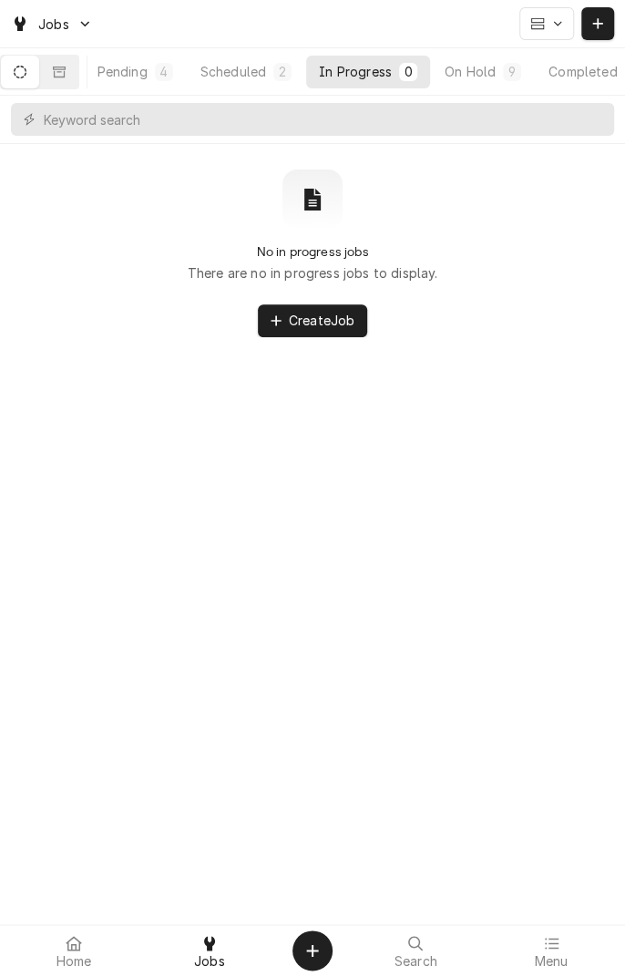
click at [258, 69] on div "Scheduled" at bounding box center [234, 71] width 66 height 19
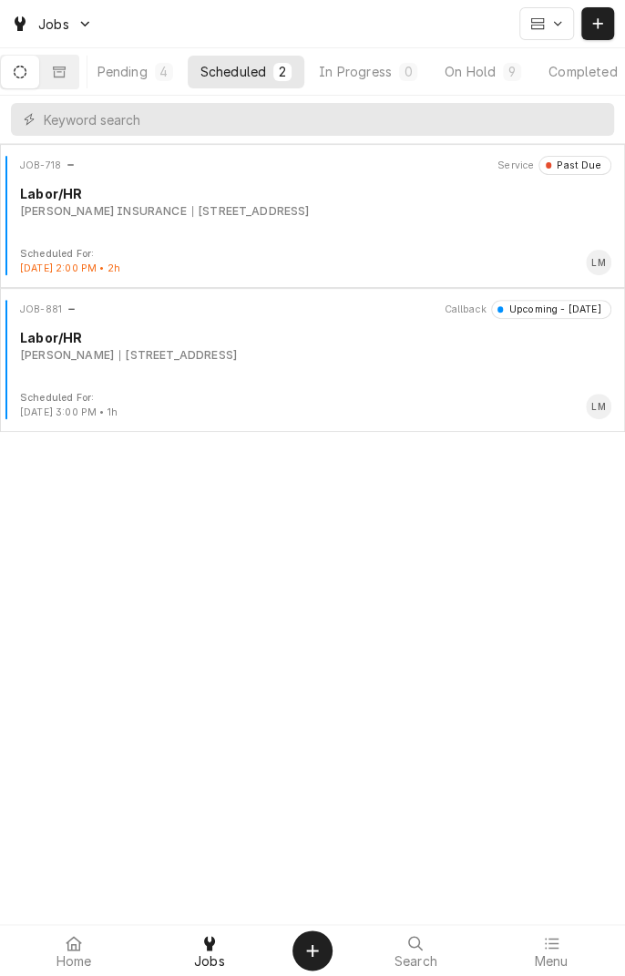
click at [264, 236] on div "JOB-718 Service Past Due Labor/[PERSON_NAME] INSURANCE [STREET_ADDRESS]" at bounding box center [312, 201] width 611 height 91
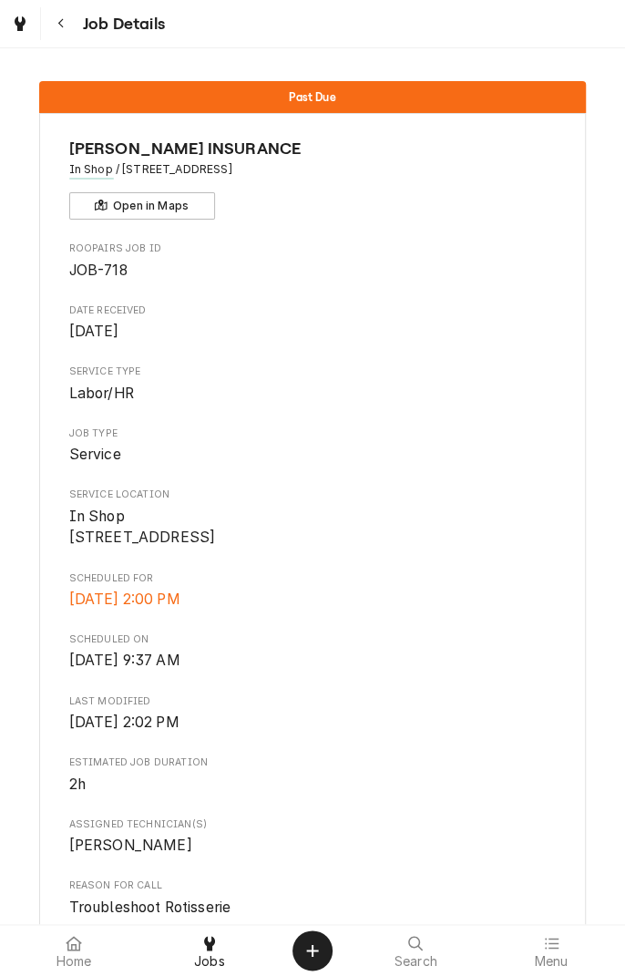
click at [27, 37] on link "Dynamic Content Wrapper" at bounding box center [20, 23] width 33 height 33
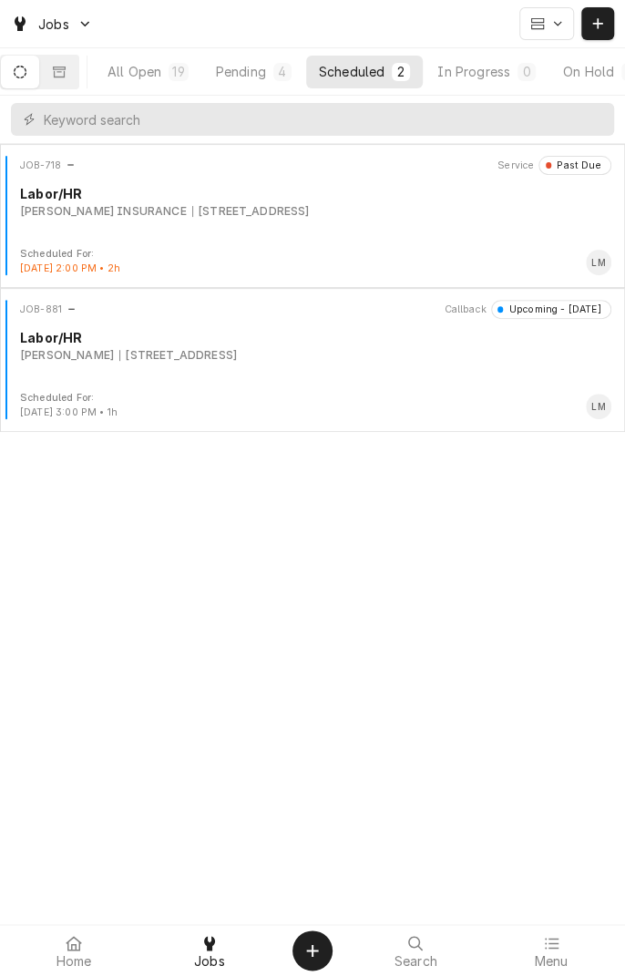
click at [398, 384] on div "JOB-881 Callback Upcoming - Today Labor/HR CAMBELL, SHAWN 6755 US Hwy 77 S, Vic…" at bounding box center [312, 345] width 611 height 91
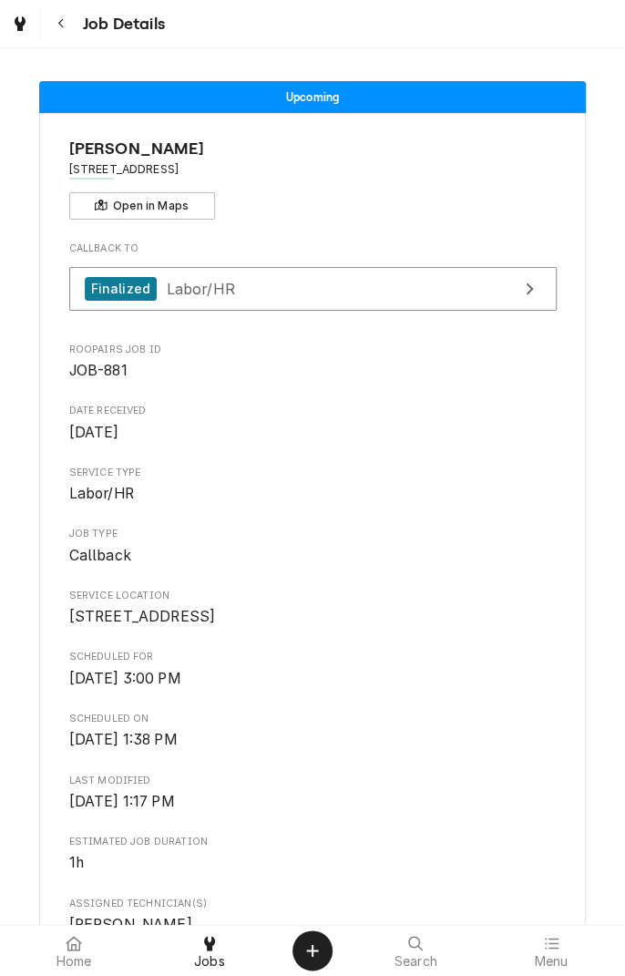
click at [218, 948] on div at bounding box center [210, 943] width 22 height 22
